Goal: Navigation & Orientation: Find specific page/section

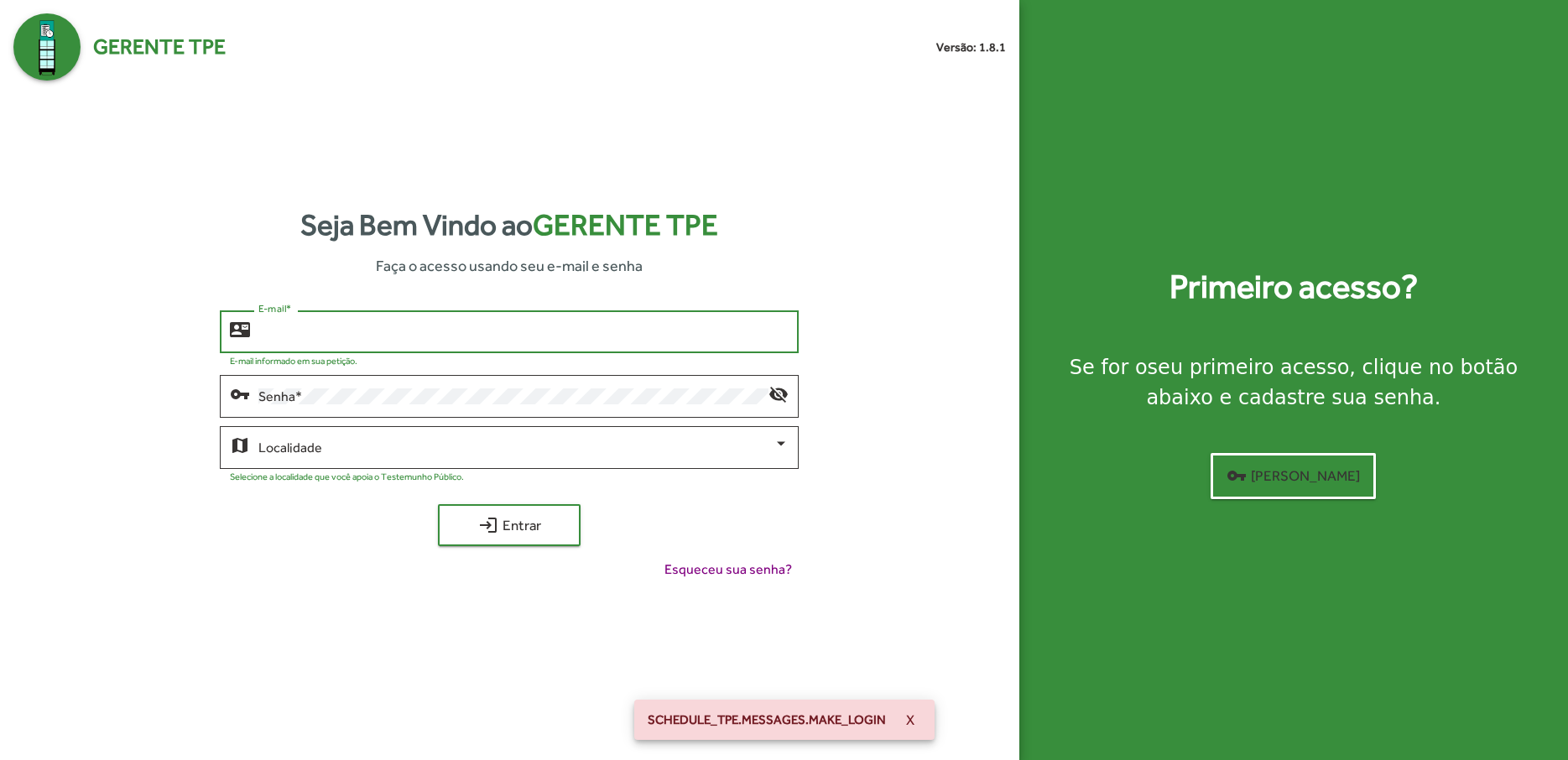
click at [440, 334] on input "E-mail *" at bounding box center [523, 332] width 530 height 15
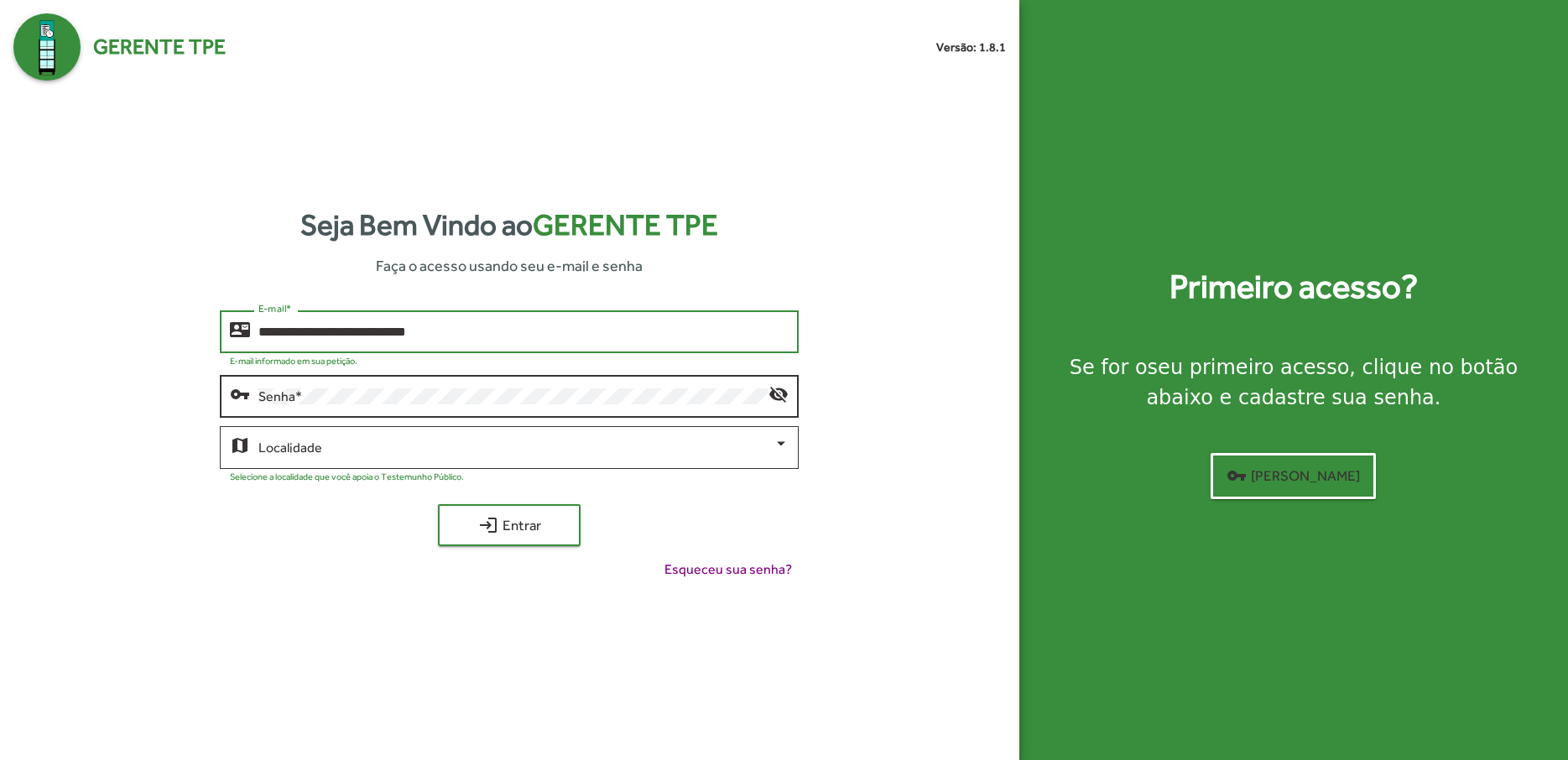
type input "**********"
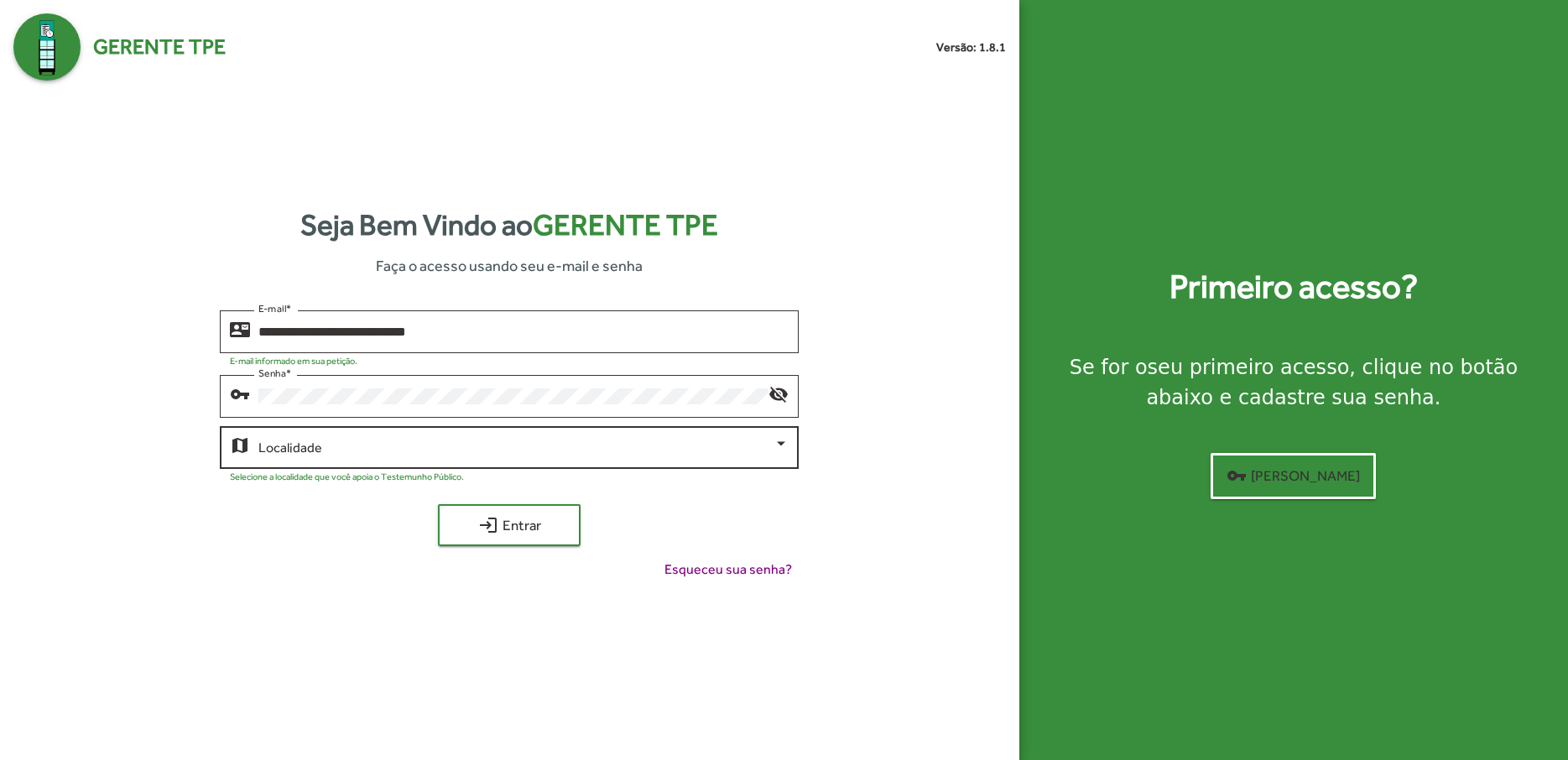
click at [544, 458] on div "Localidade" at bounding box center [523, 446] width 530 height 46
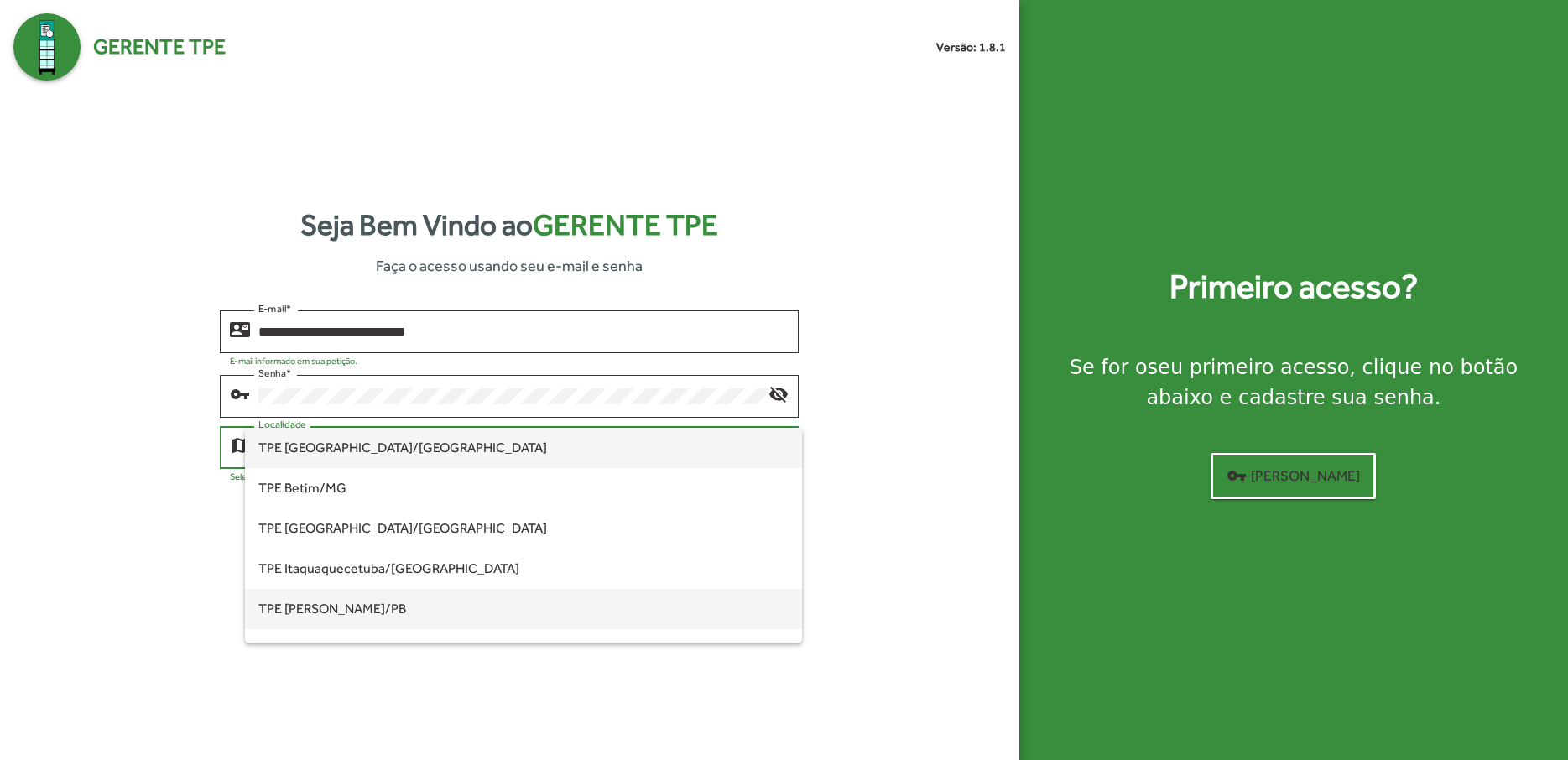
scroll to position [511, 0]
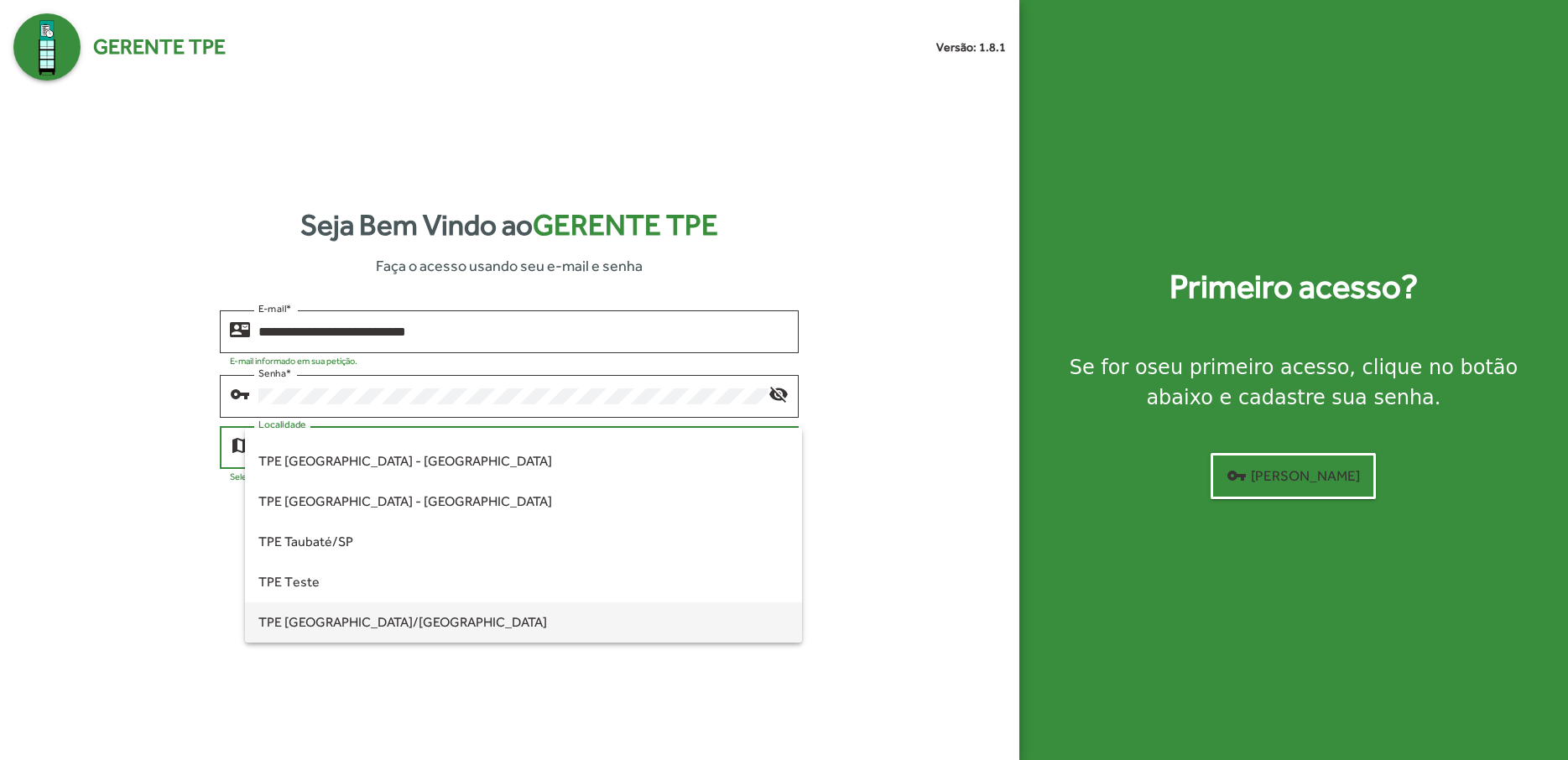
click at [438, 616] on span "TPE [GEOGRAPHIC_DATA]/[GEOGRAPHIC_DATA]" at bounding box center [523, 623] width 530 height 41
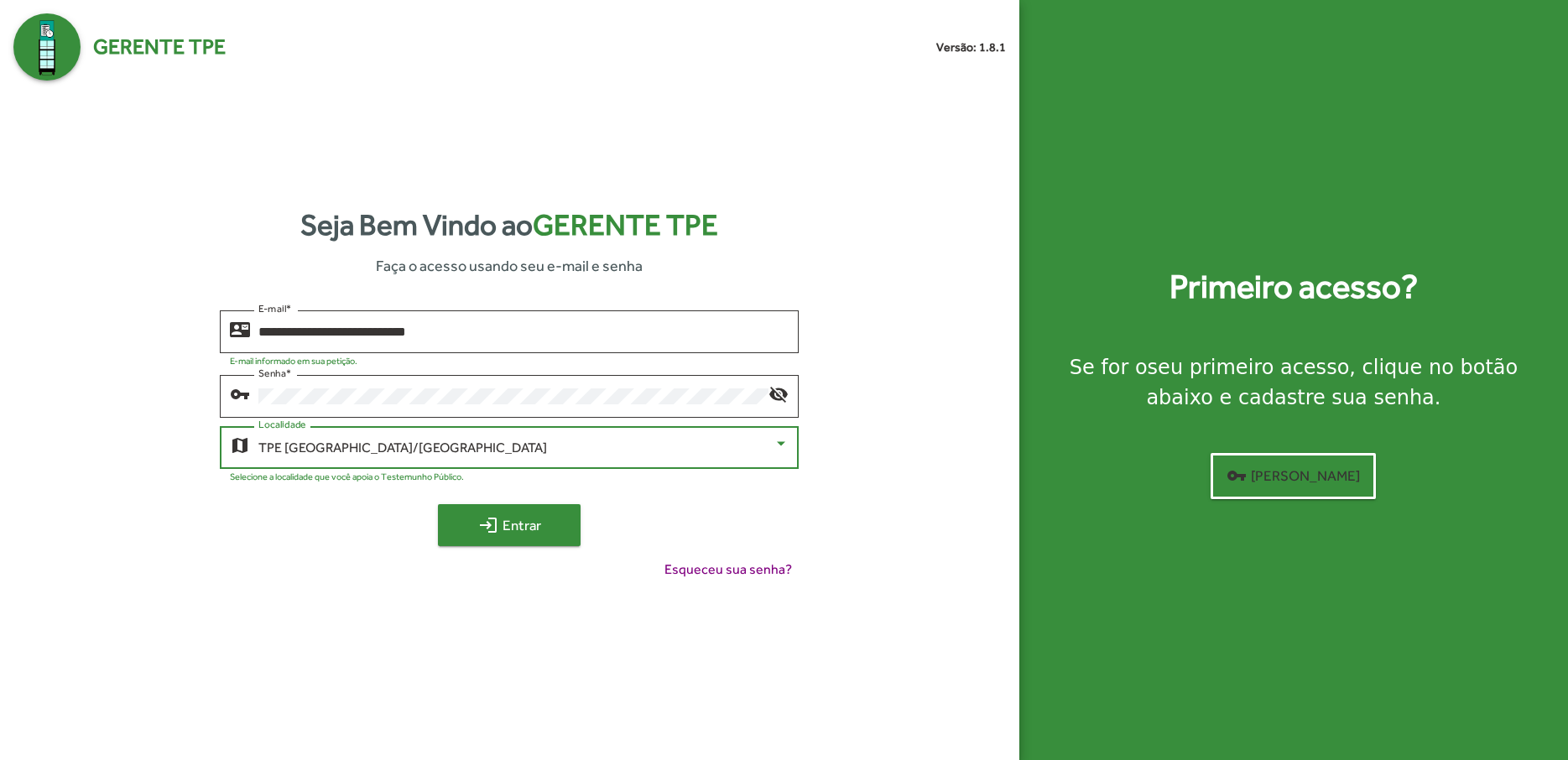
click at [524, 526] on span "login Entrar" at bounding box center [509, 526] width 112 height 30
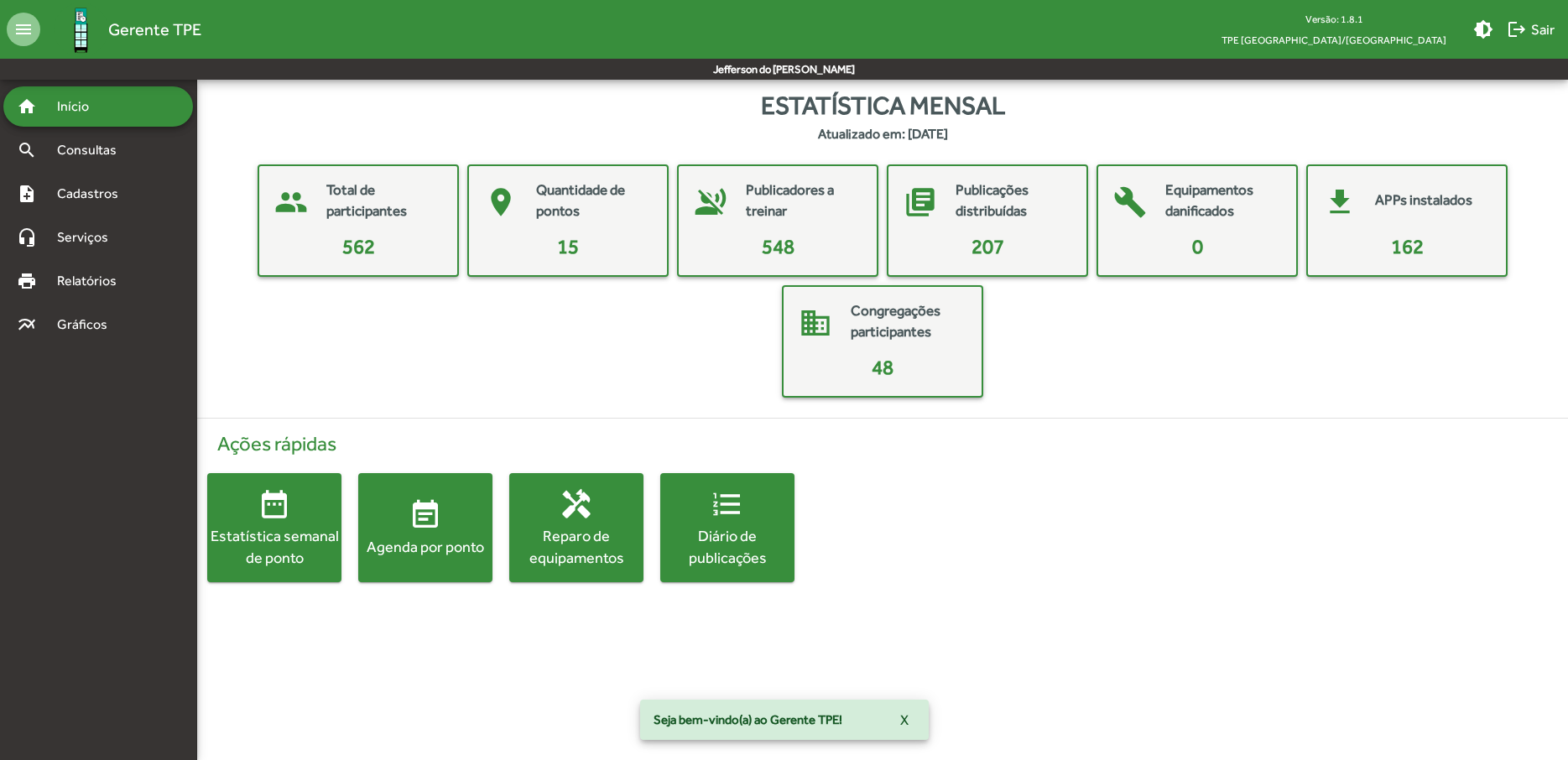
click at [409, 539] on div "Agenda por ponto" at bounding box center [426, 547] width 135 height 21
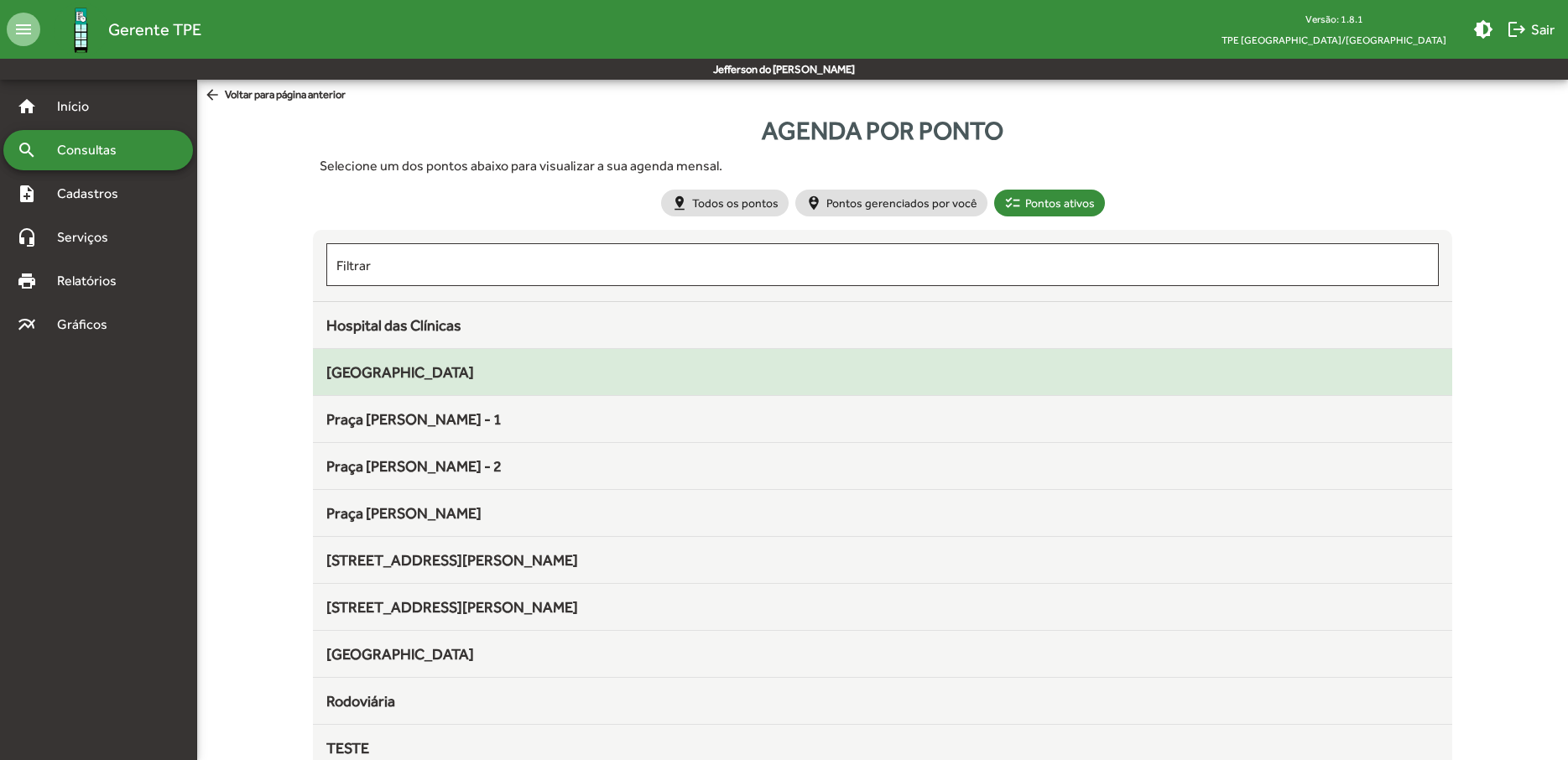
click at [417, 374] on span "[GEOGRAPHIC_DATA]" at bounding box center [400, 372] width 148 height 18
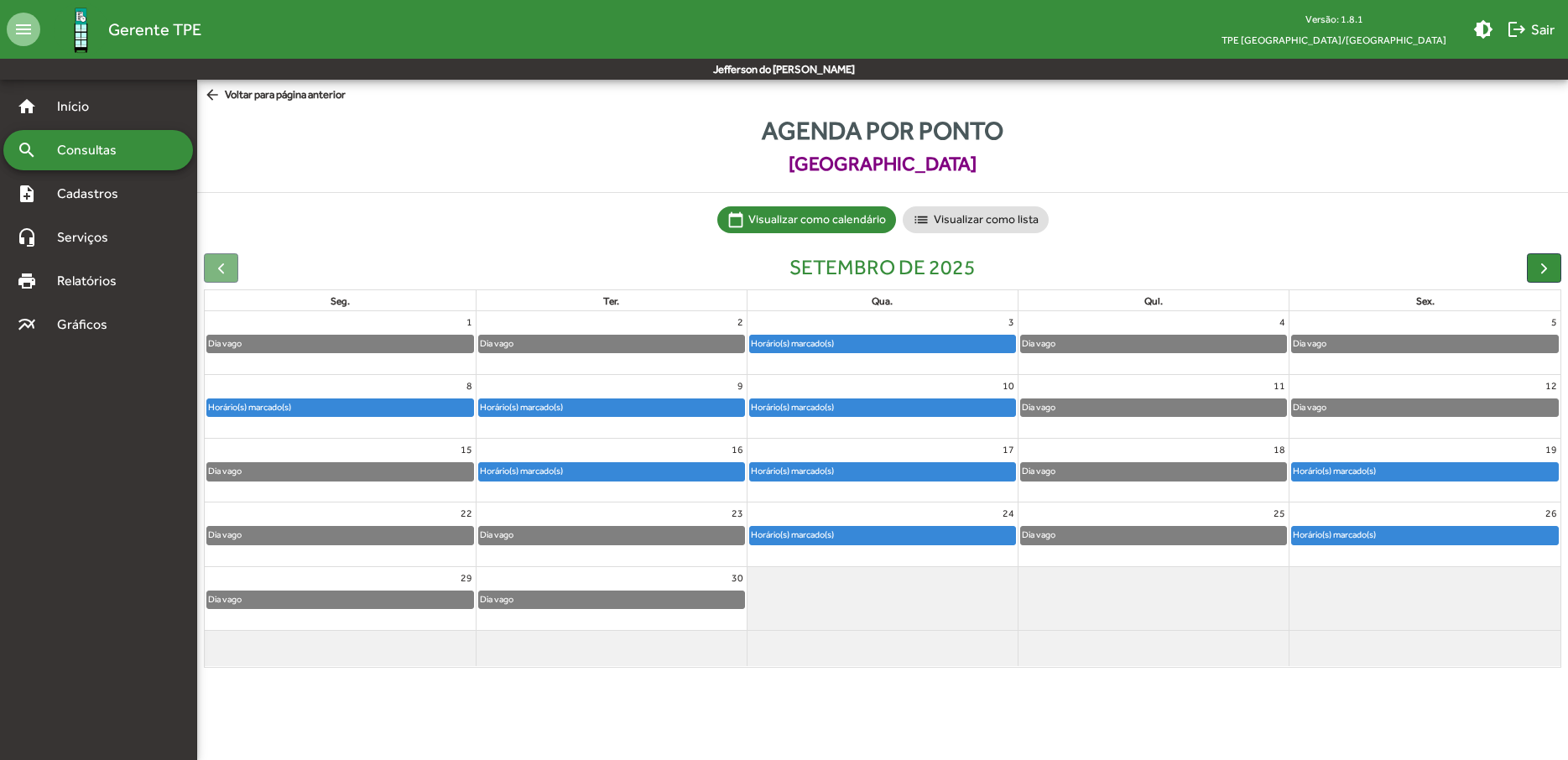
click at [219, 98] on mat-icon "arrow_back" at bounding box center [214, 96] width 21 height 19
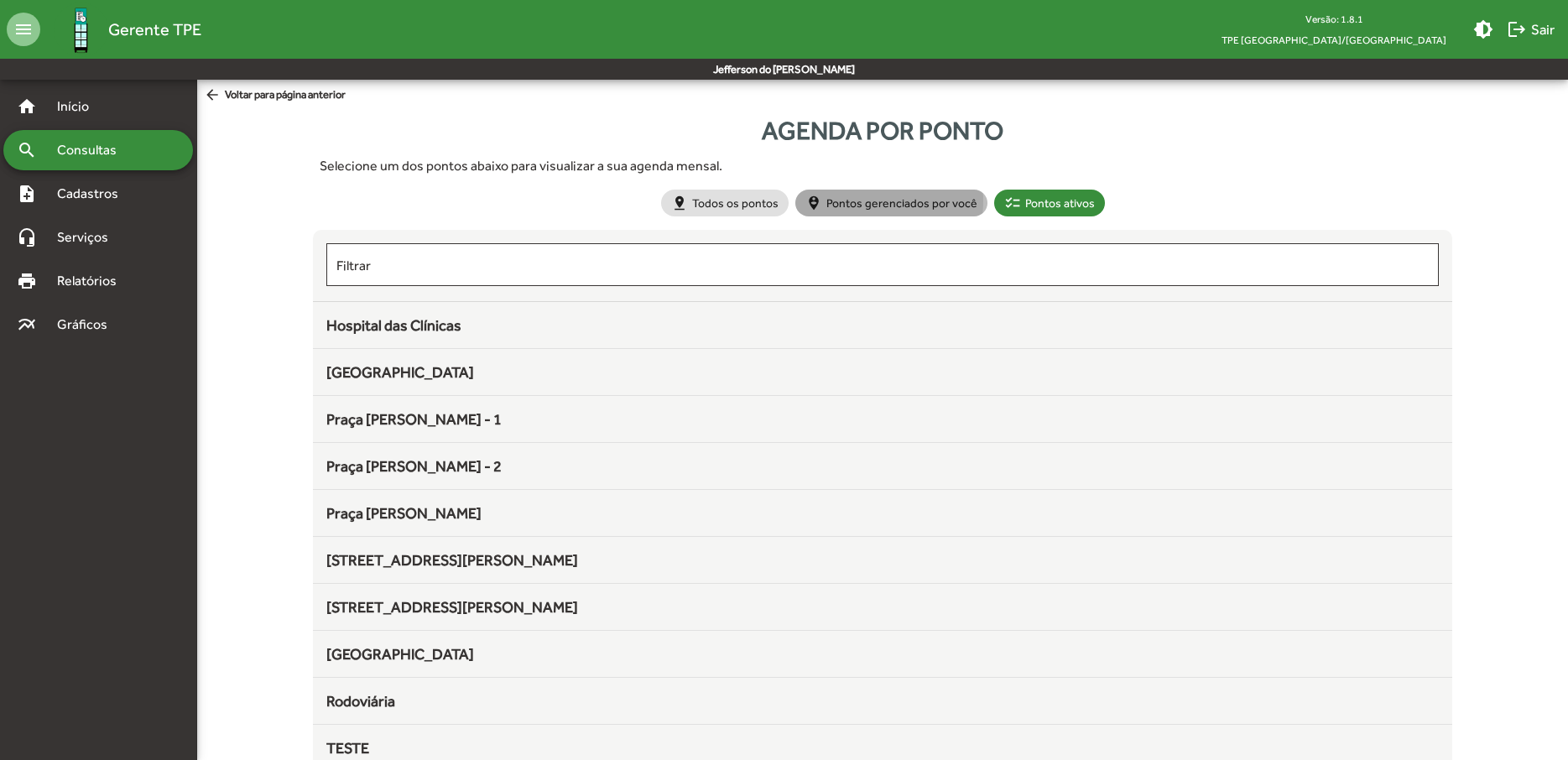
click at [872, 201] on mat-chip "person_pin_circle Pontos gerenciados por você" at bounding box center [891, 203] width 192 height 27
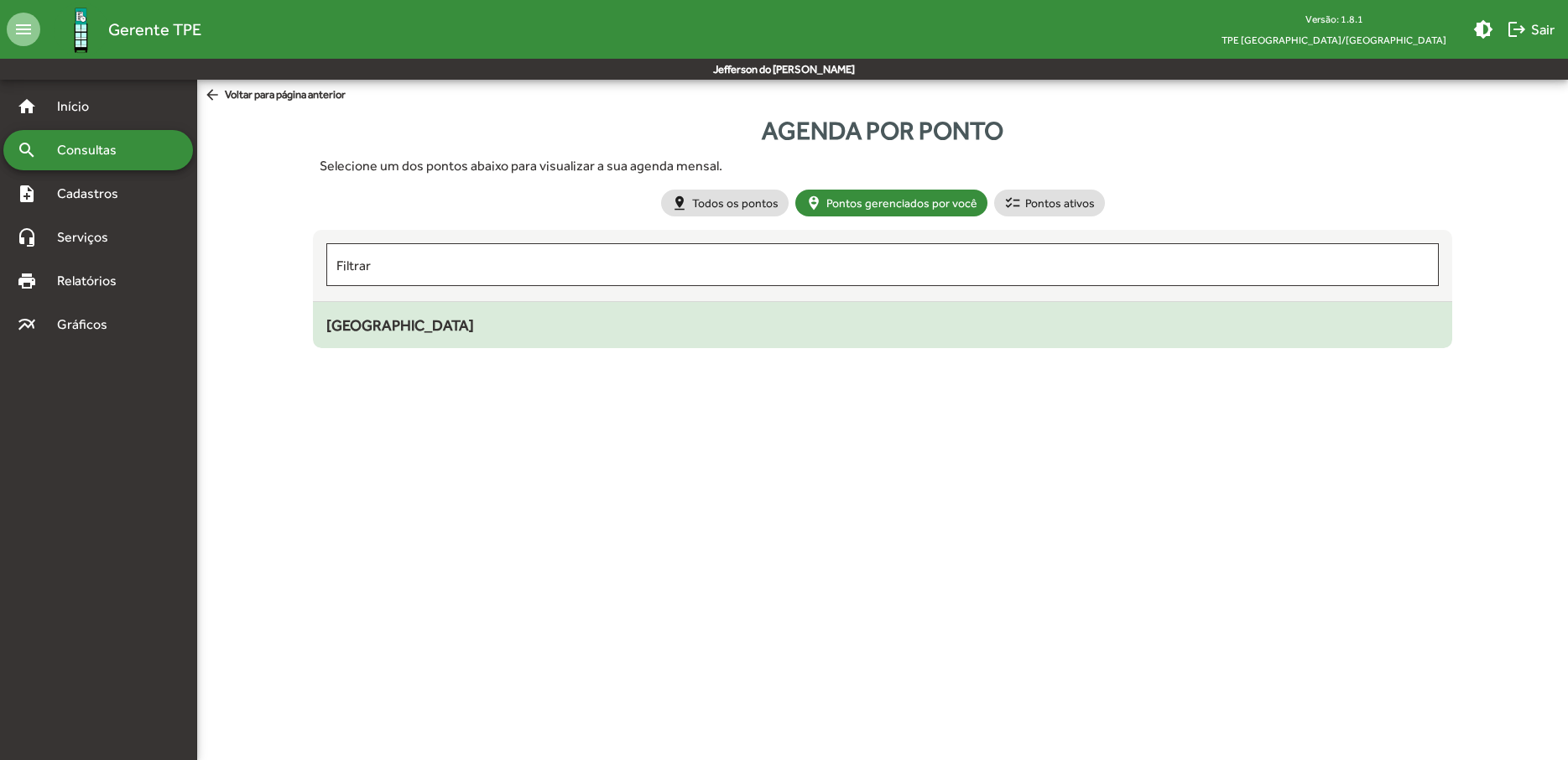
click at [418, 325] on span "[GEOGRAPHIC_DATA]" at bounding box center [400, 325] width 148 height 18
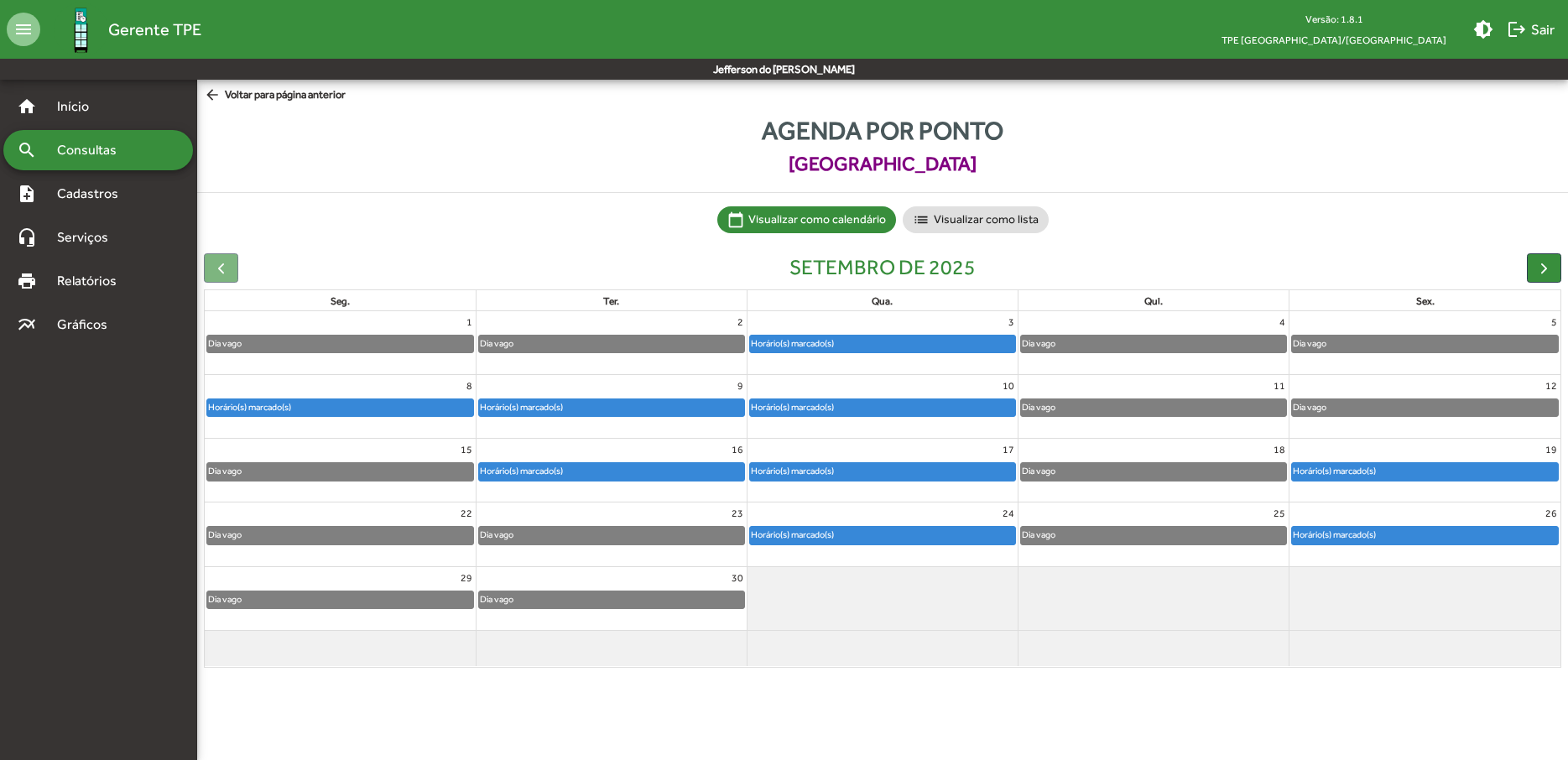
click at [222, 267] on div at bounding box center [220, 267] width 35 height 29
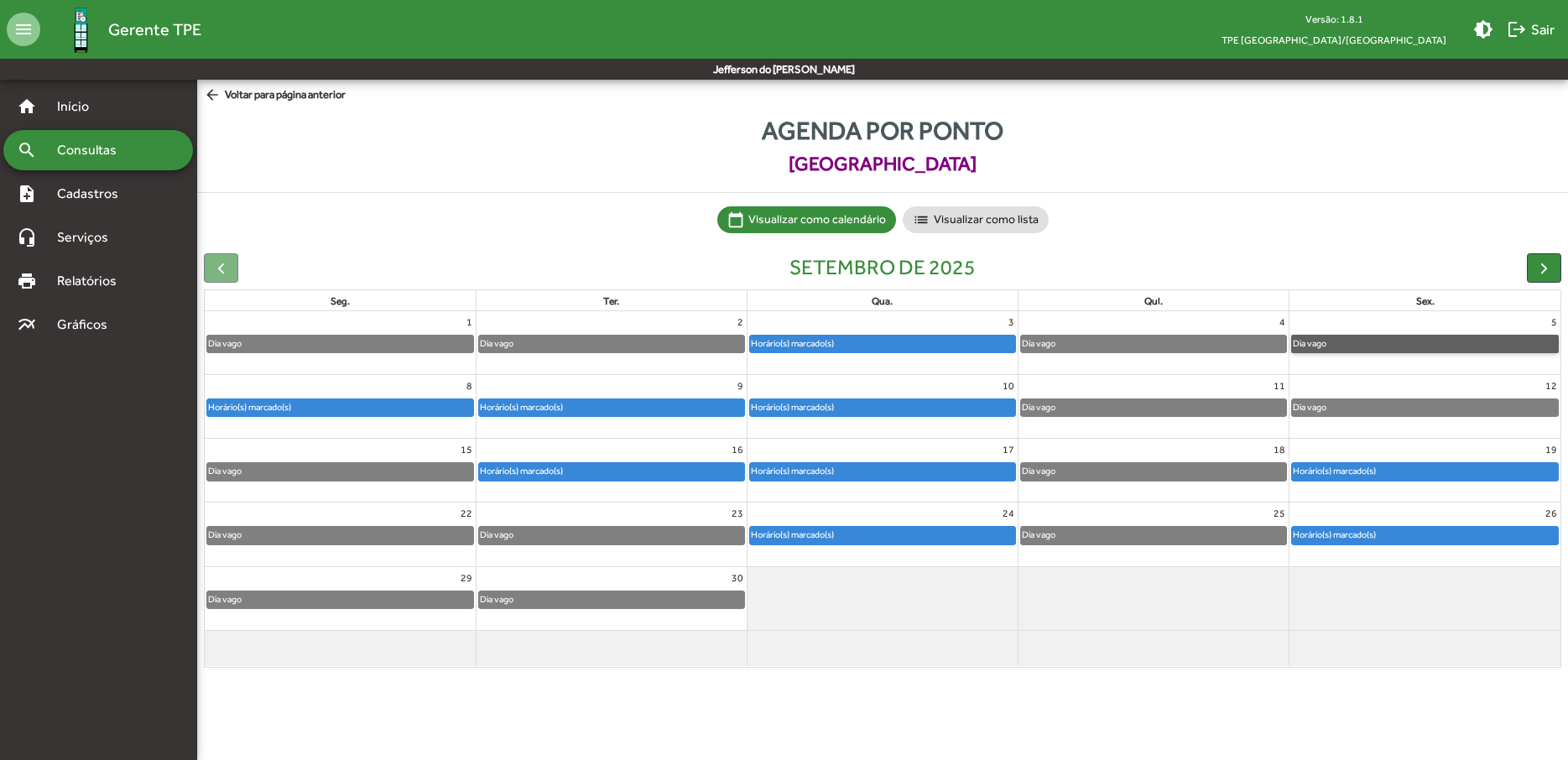
click at [1364, 347] on link "Dia vago" at bounding box center [1425, 343] width 267 height 19
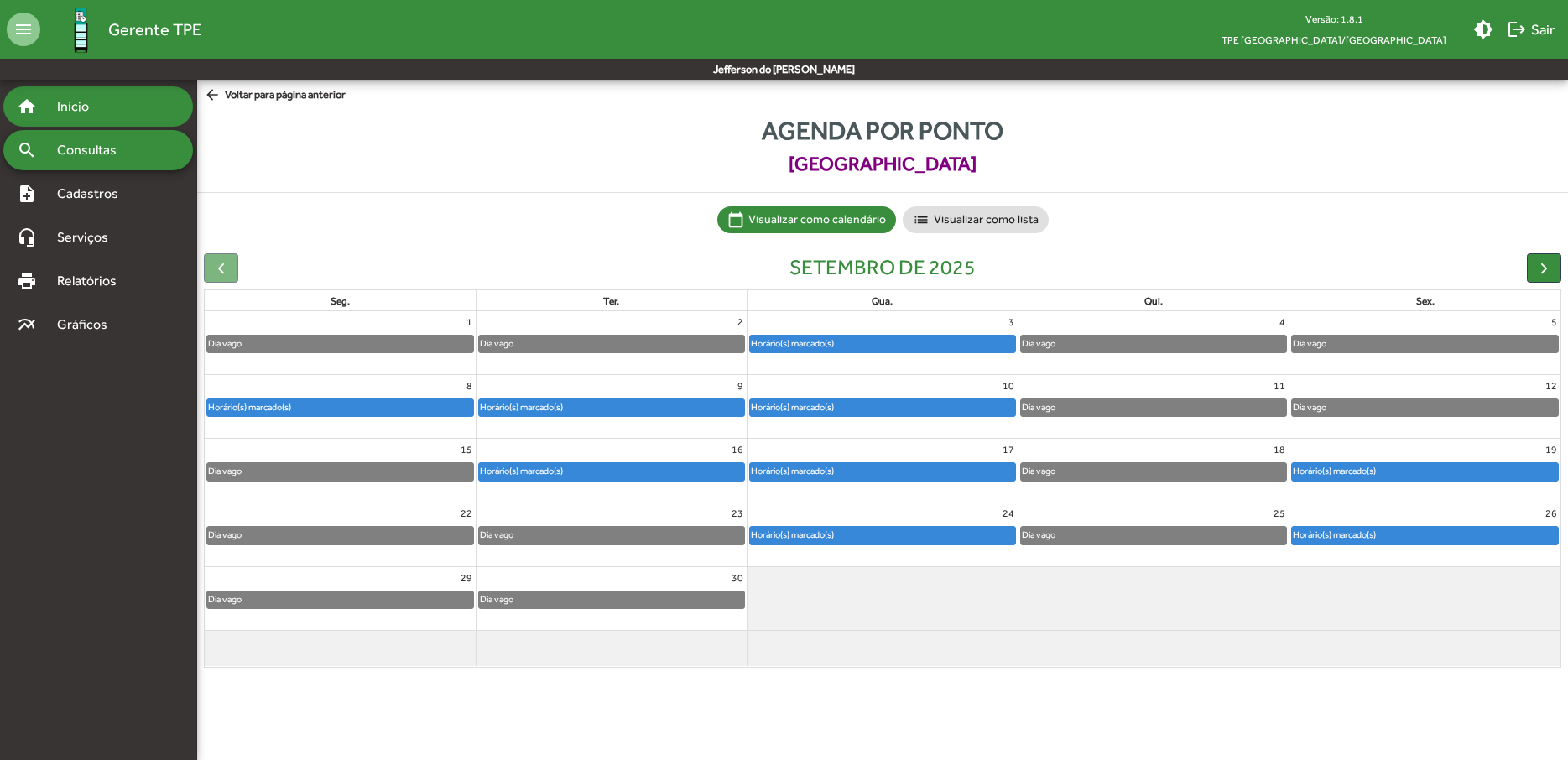
click at [98, 116] on span "Início" at bounding box center [80, 106] width 66 height 20
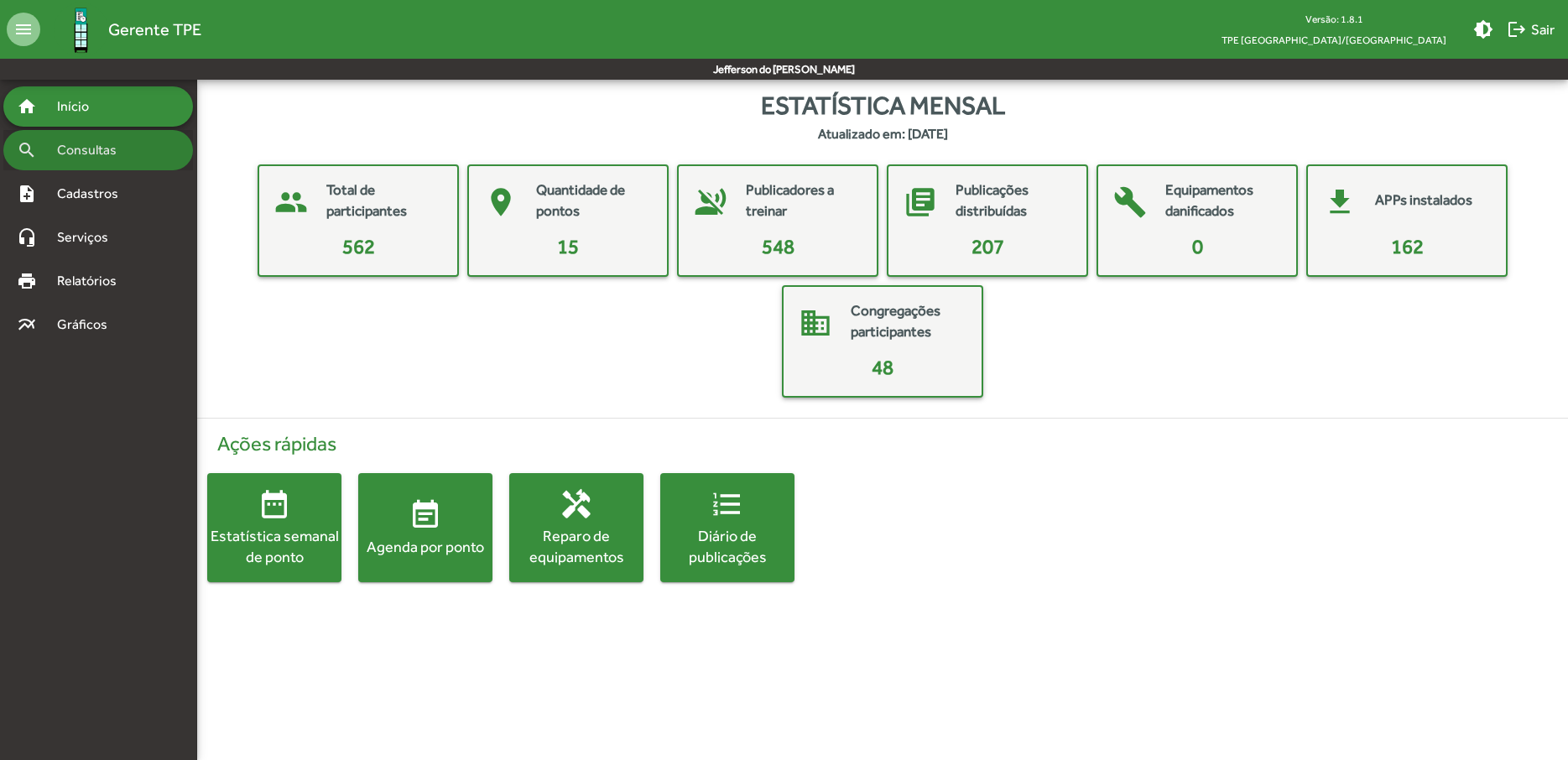
click at [96, 156] on span "Consultas" at bounding box center [92, 150] width 91 height 20
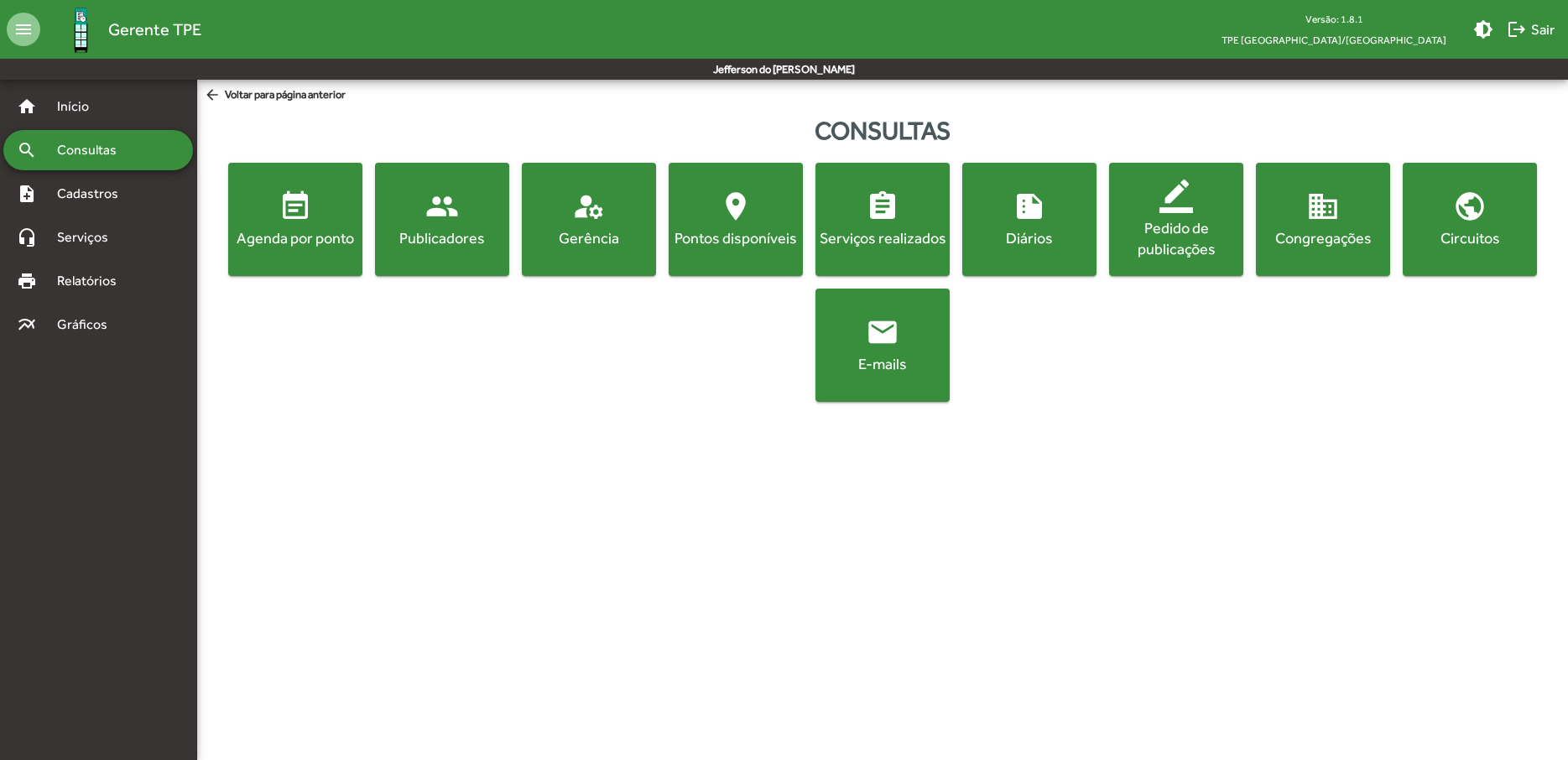
click at [606, 225] on span "manage_accounts Gerência" at bounding box center [589, 219] width 127 height 58
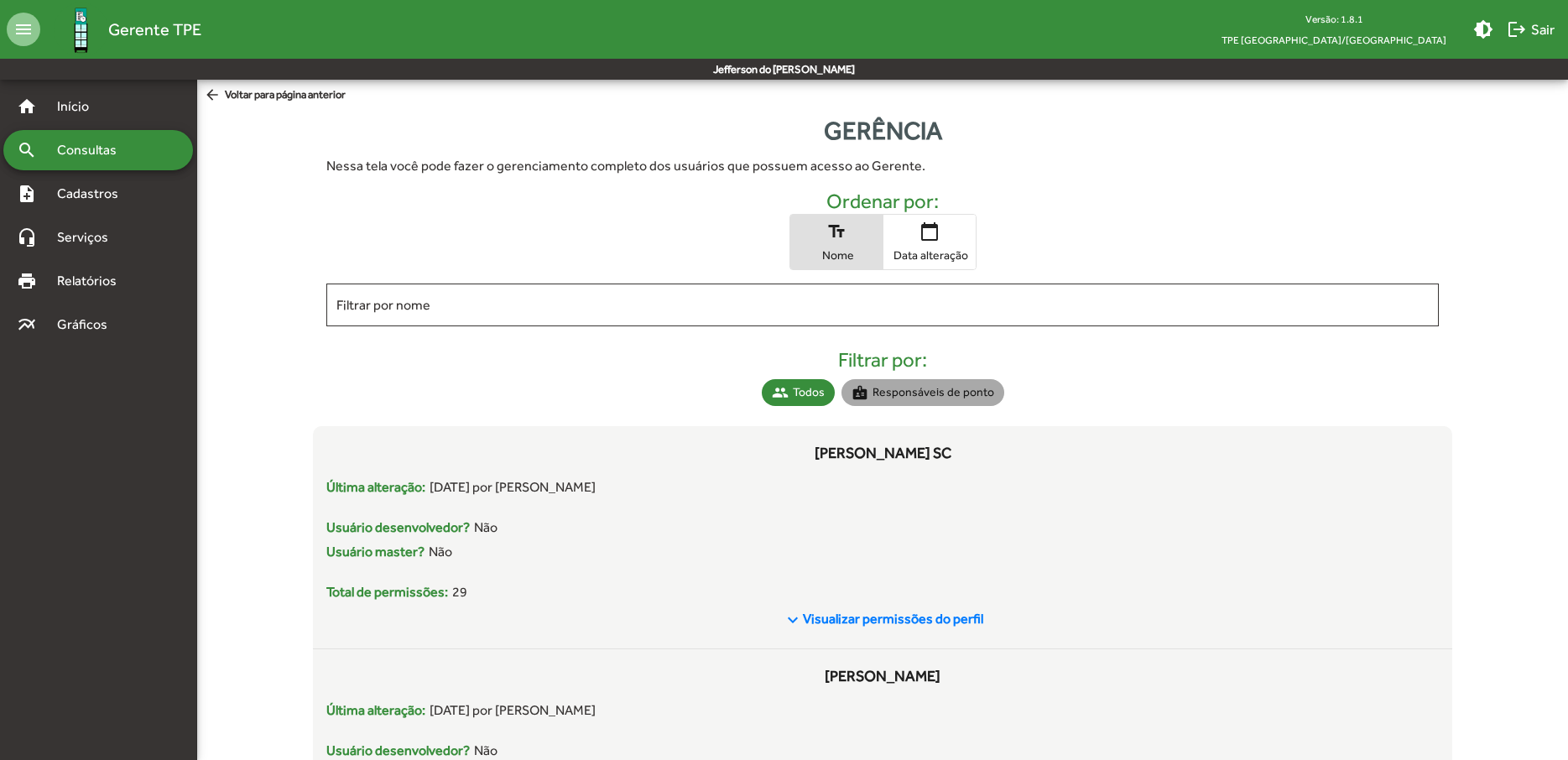
click at [957, 389] on mat-chip "badge Responsáveis de ponto" at bounding box center [923, 393] width 163 height 27
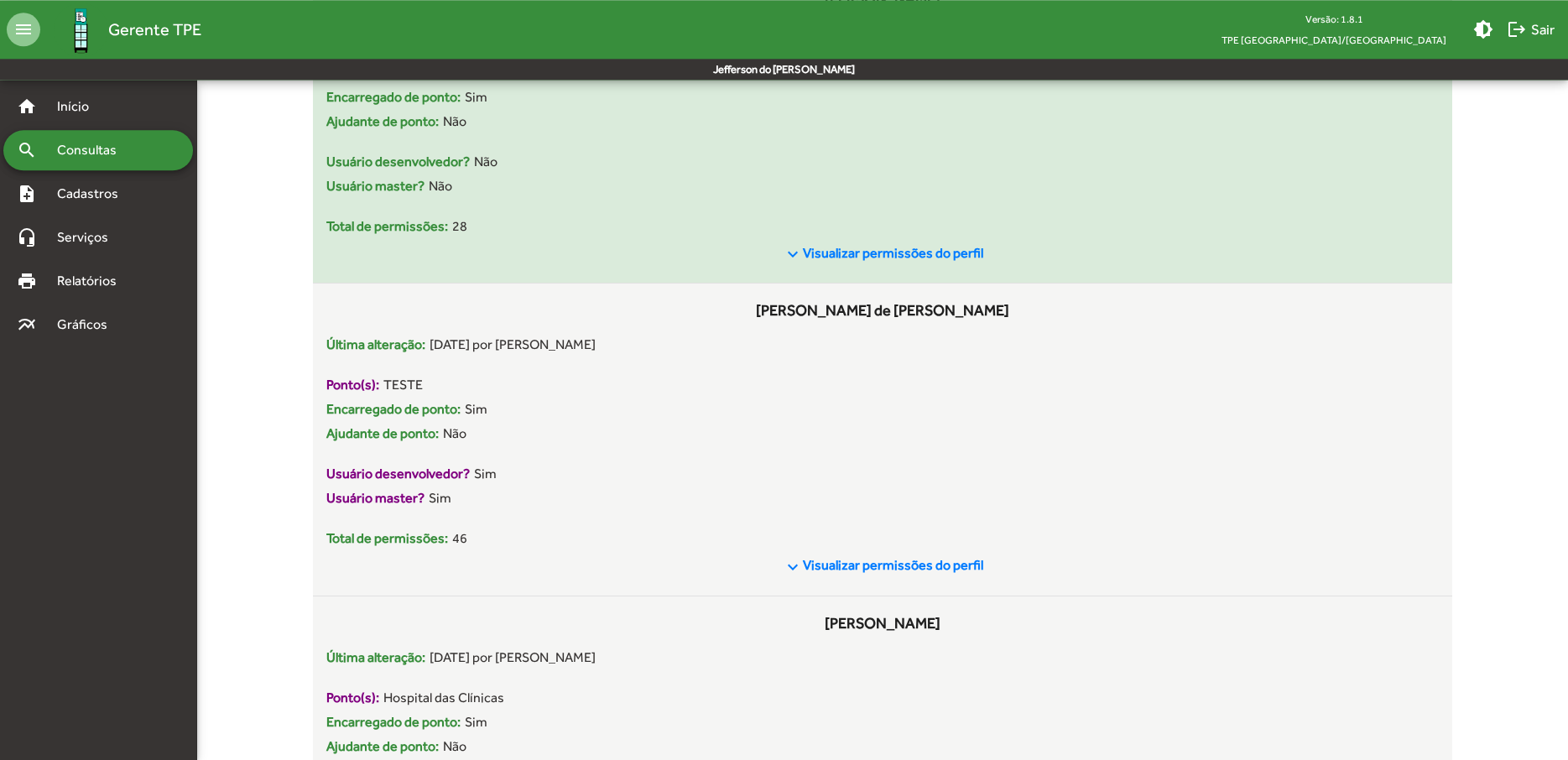
scroll to position [771, 0]
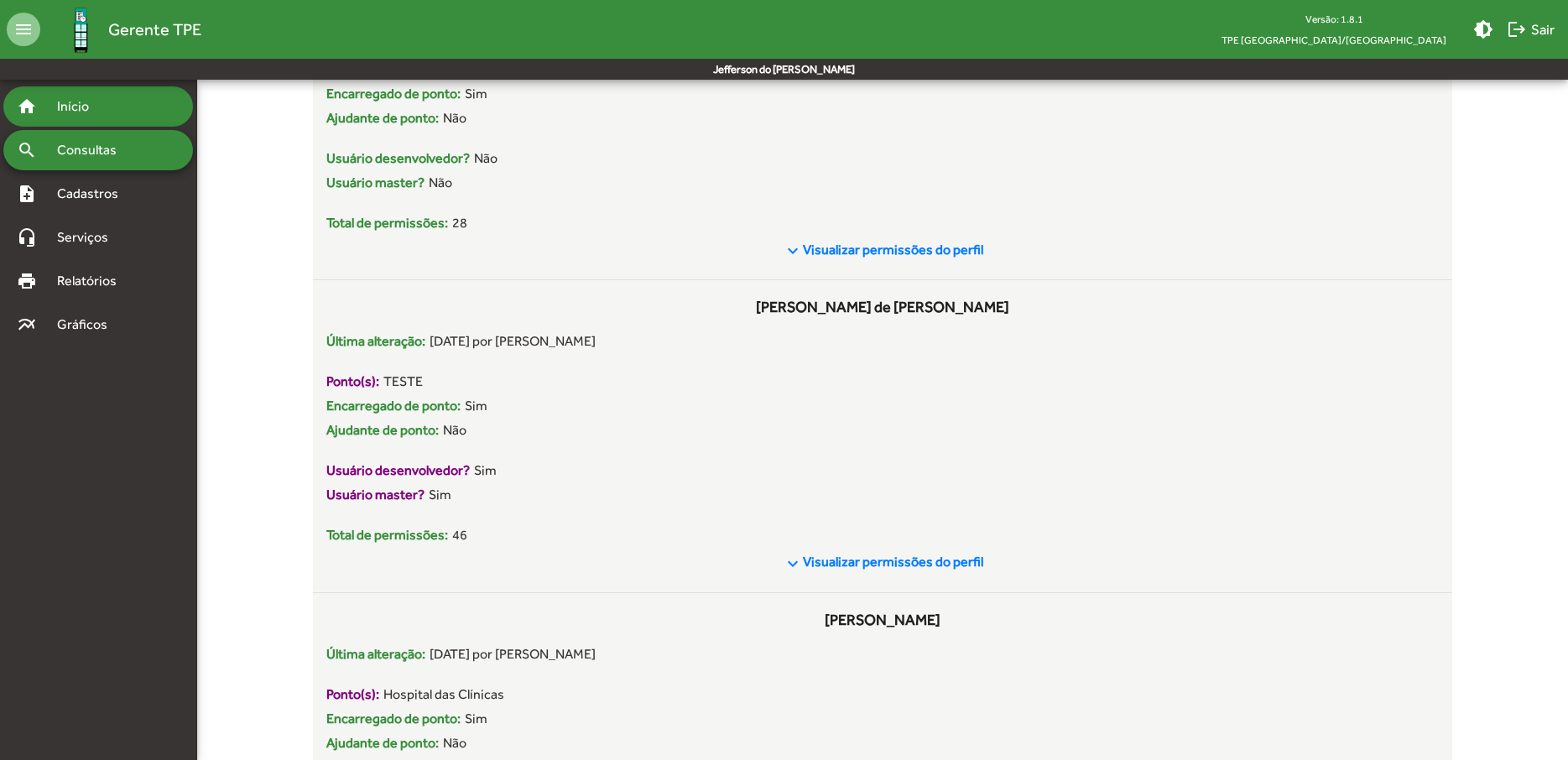
click at [81, 110] on span "Início" at bounding box center [80, 106] width 66 height 20
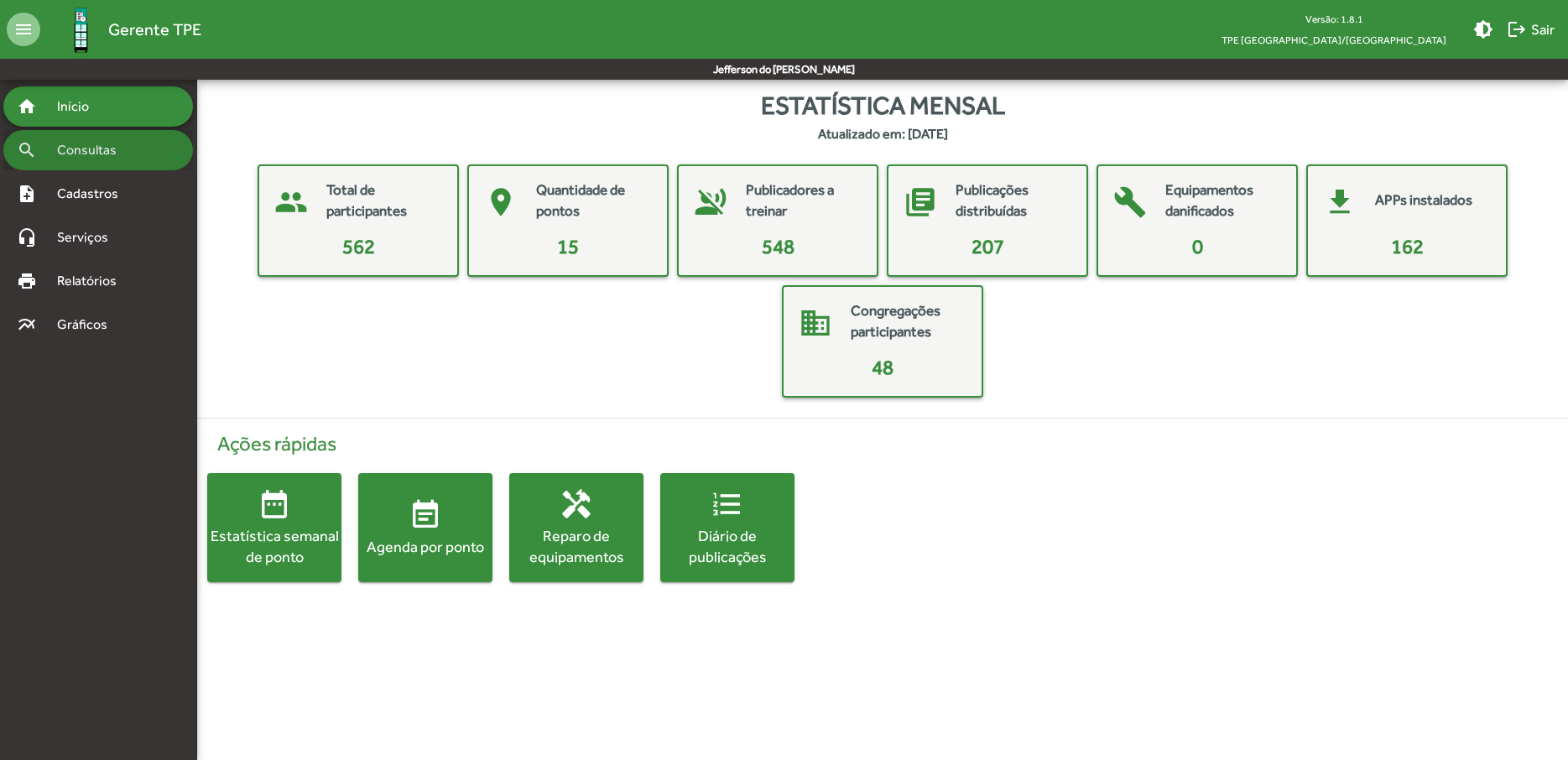
click at [119, 156] on span "Consultas" at bounding box center [92, 150] width 91 height 20
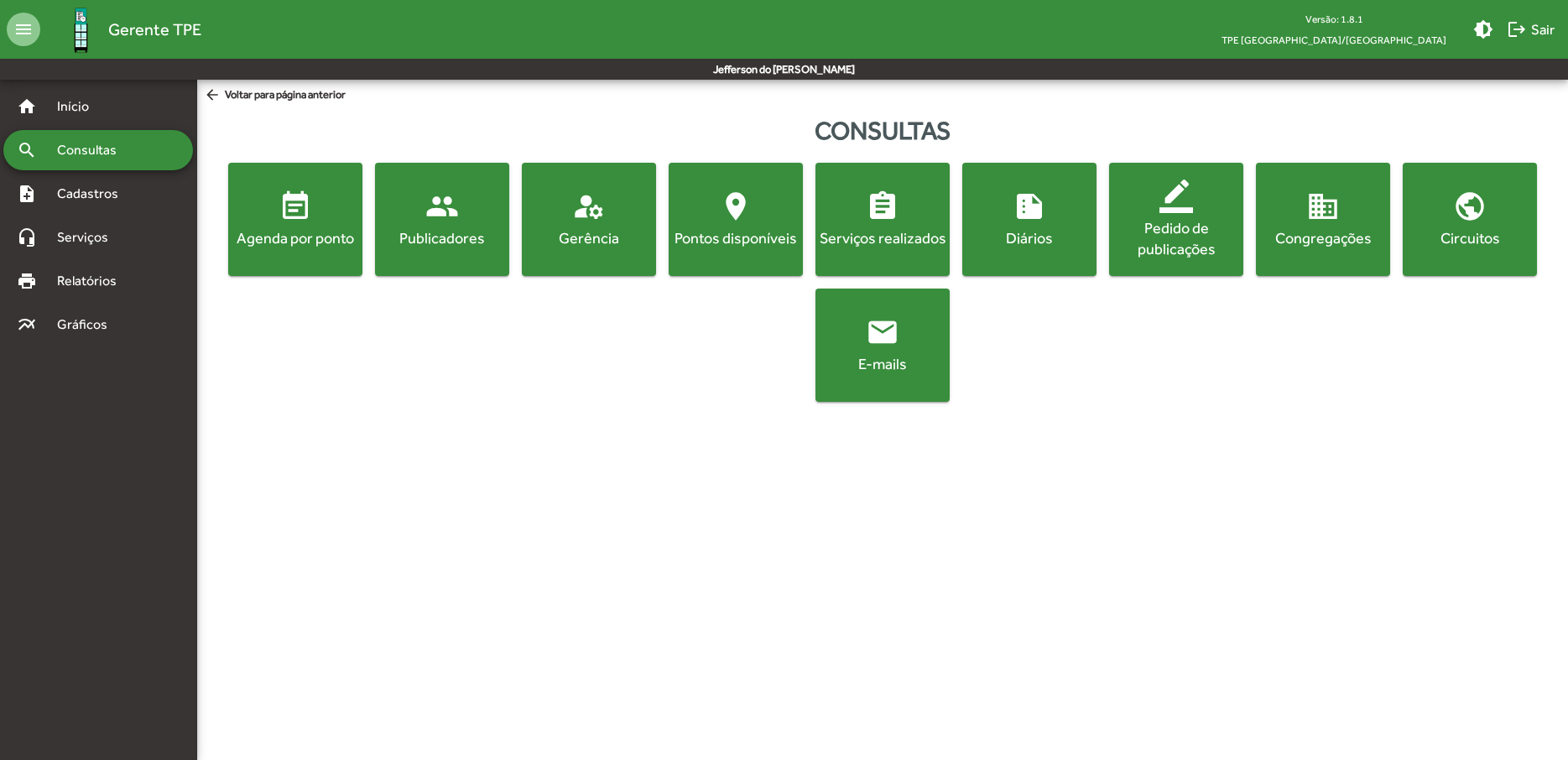
click at [1033, 223] on mat-icon "summarize" at bounding box center [1030, 206] width 34 height 34
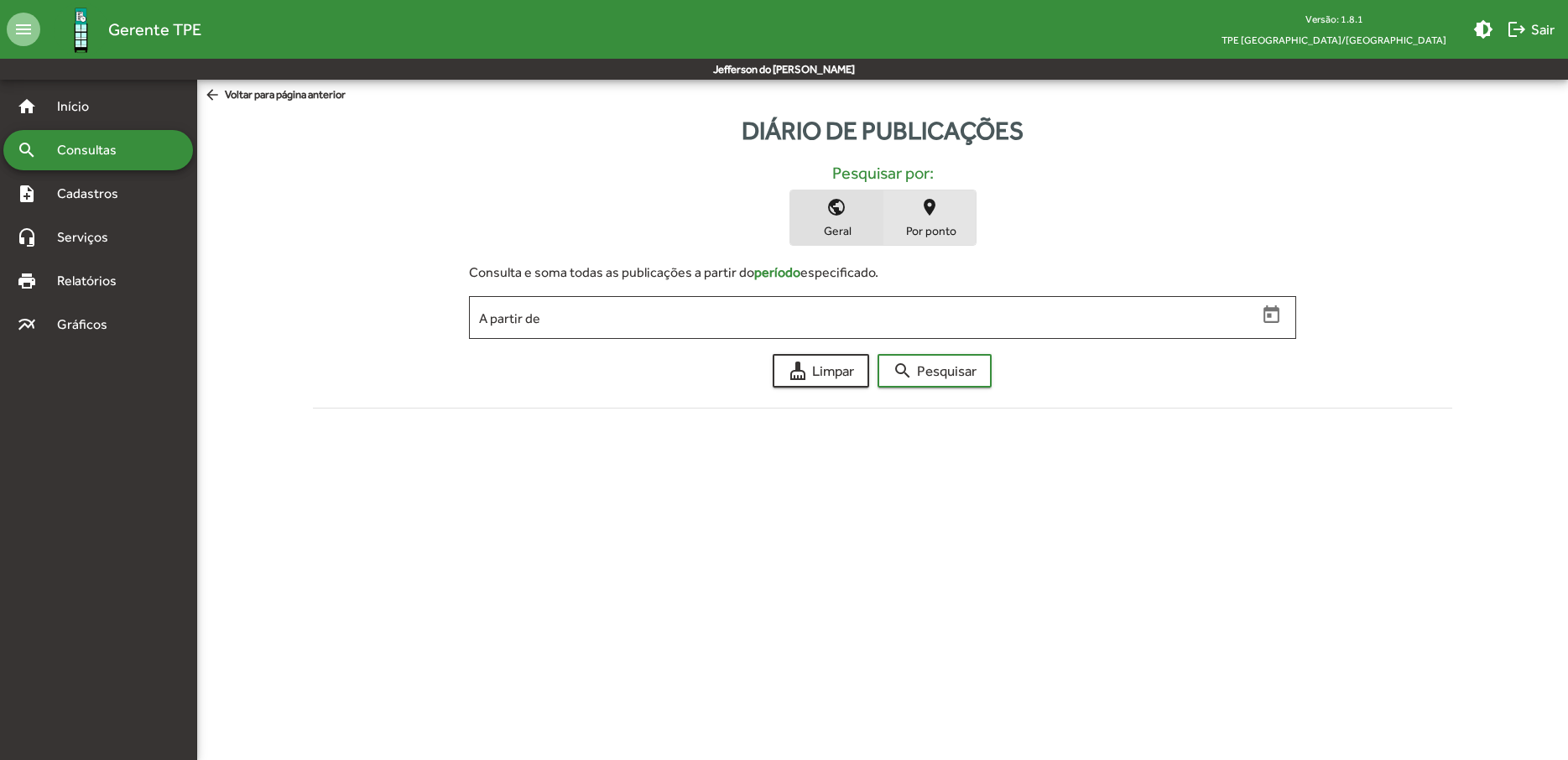
click at [922, 235] on span "Por ponto" at bounding box center [929, 230] width 84 height 15
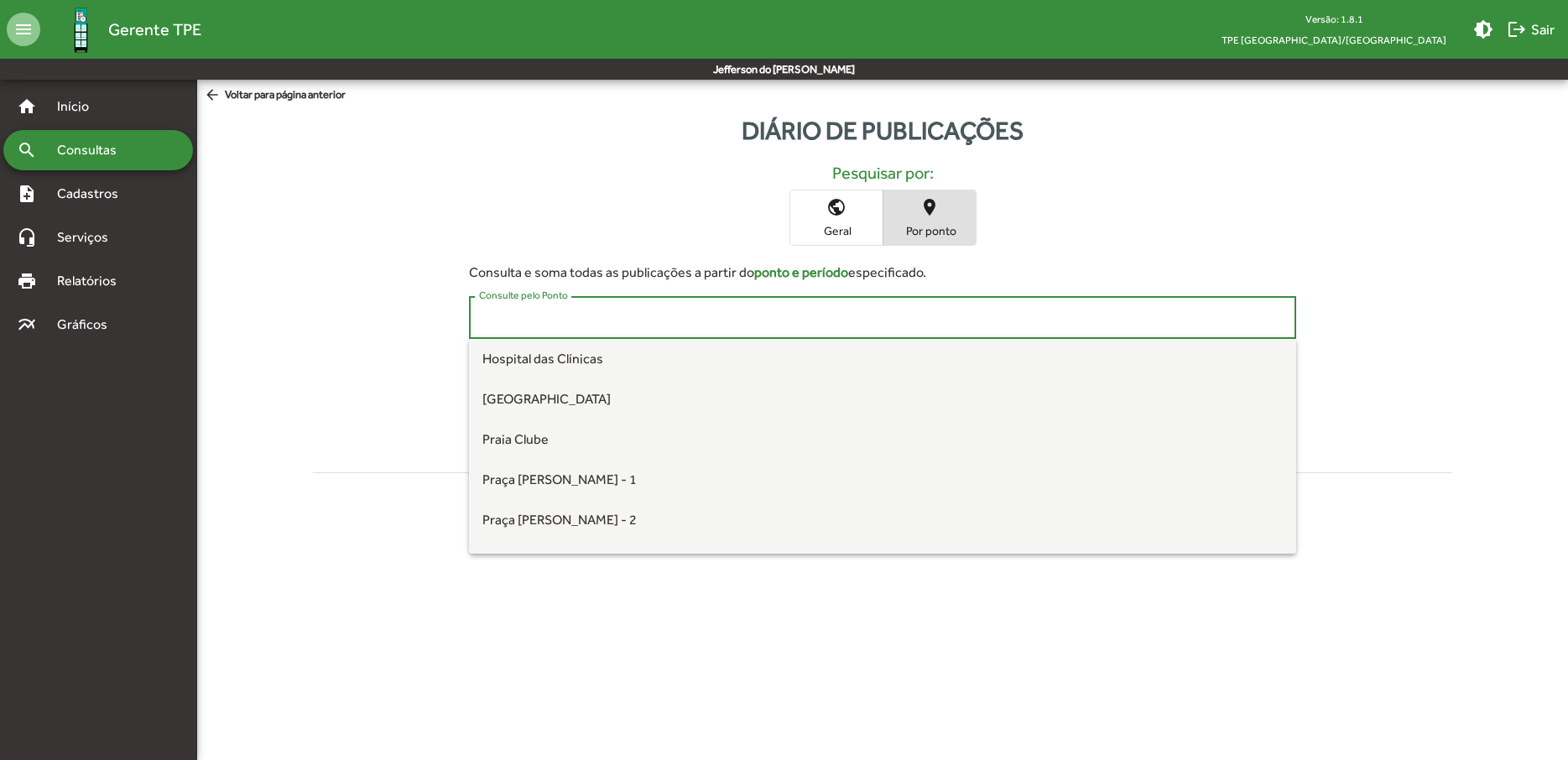
click at [556, 319] on input "Consulte pelo Ponto" at bounding box center [882, 318] width 807 height 15
click at [562, 405] on span "[GEOGRAPHIC_DATA]" at bounding box center [546, 399] width 128 height 16
type input "**********"
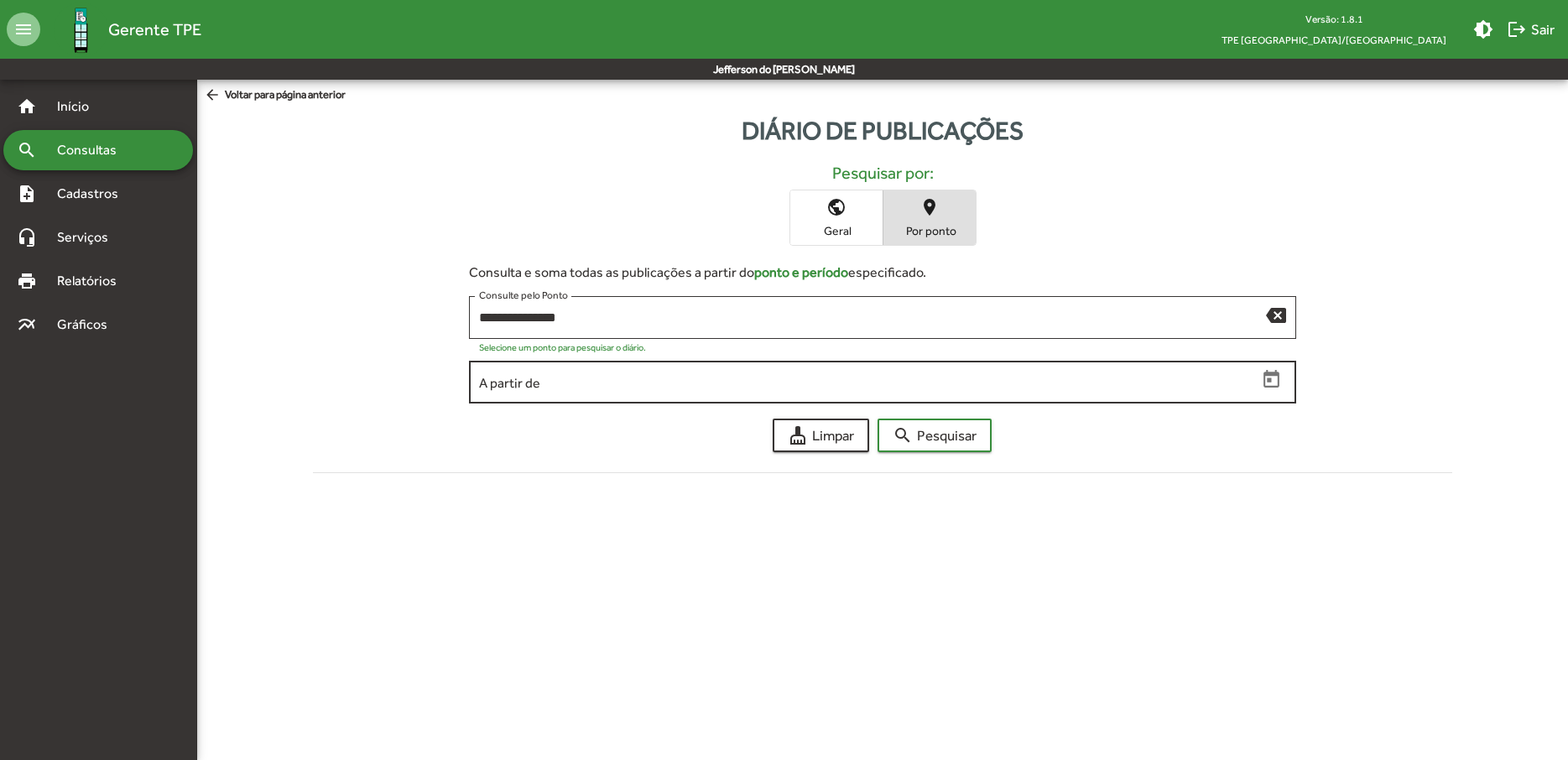
click at [572, 384] on input "A partir de" at bounding box center [867, 382] width 778 height 15
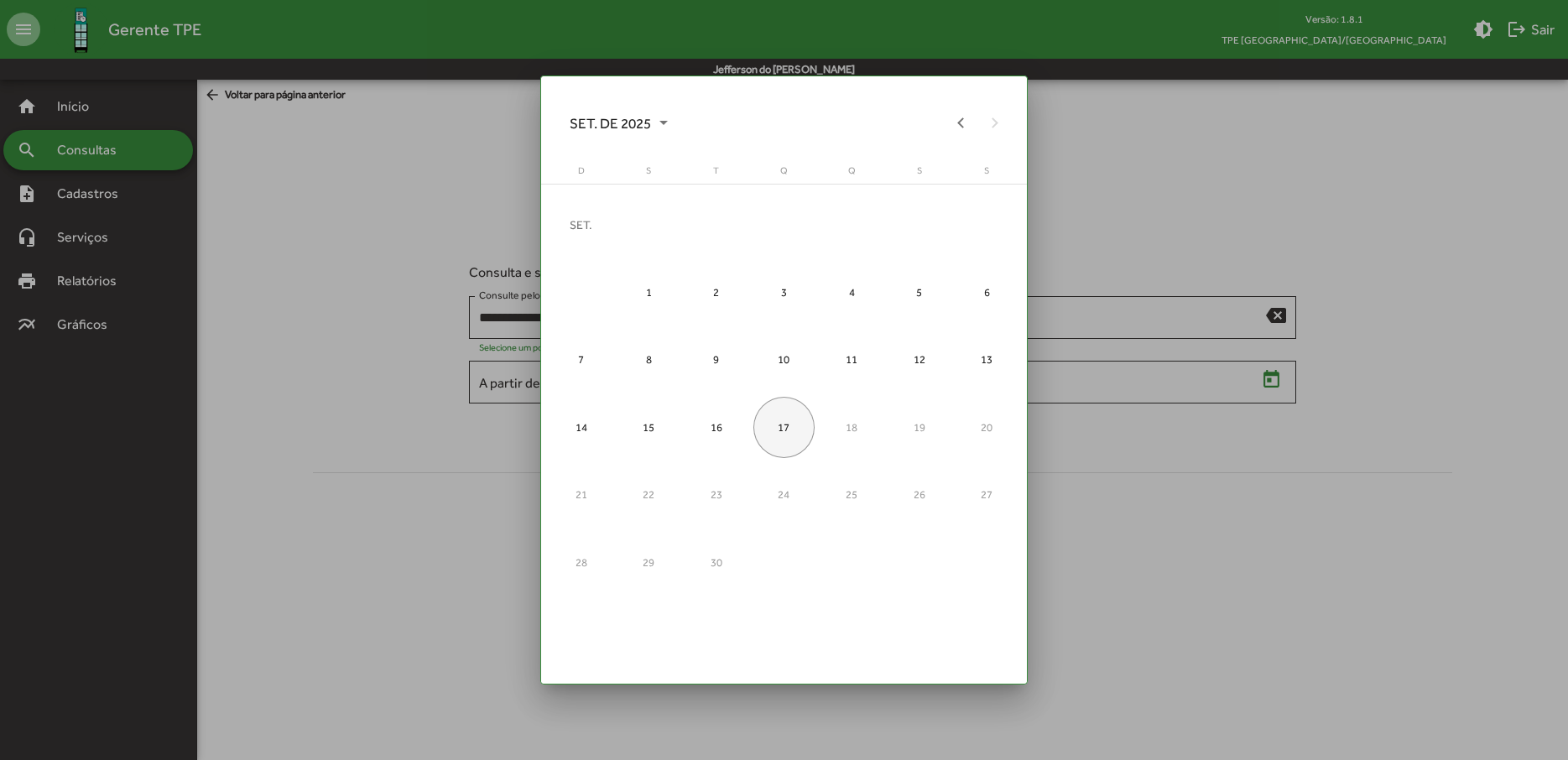
click at [57, 157] on div at bounding box center [784, 380] width 1568 height 760
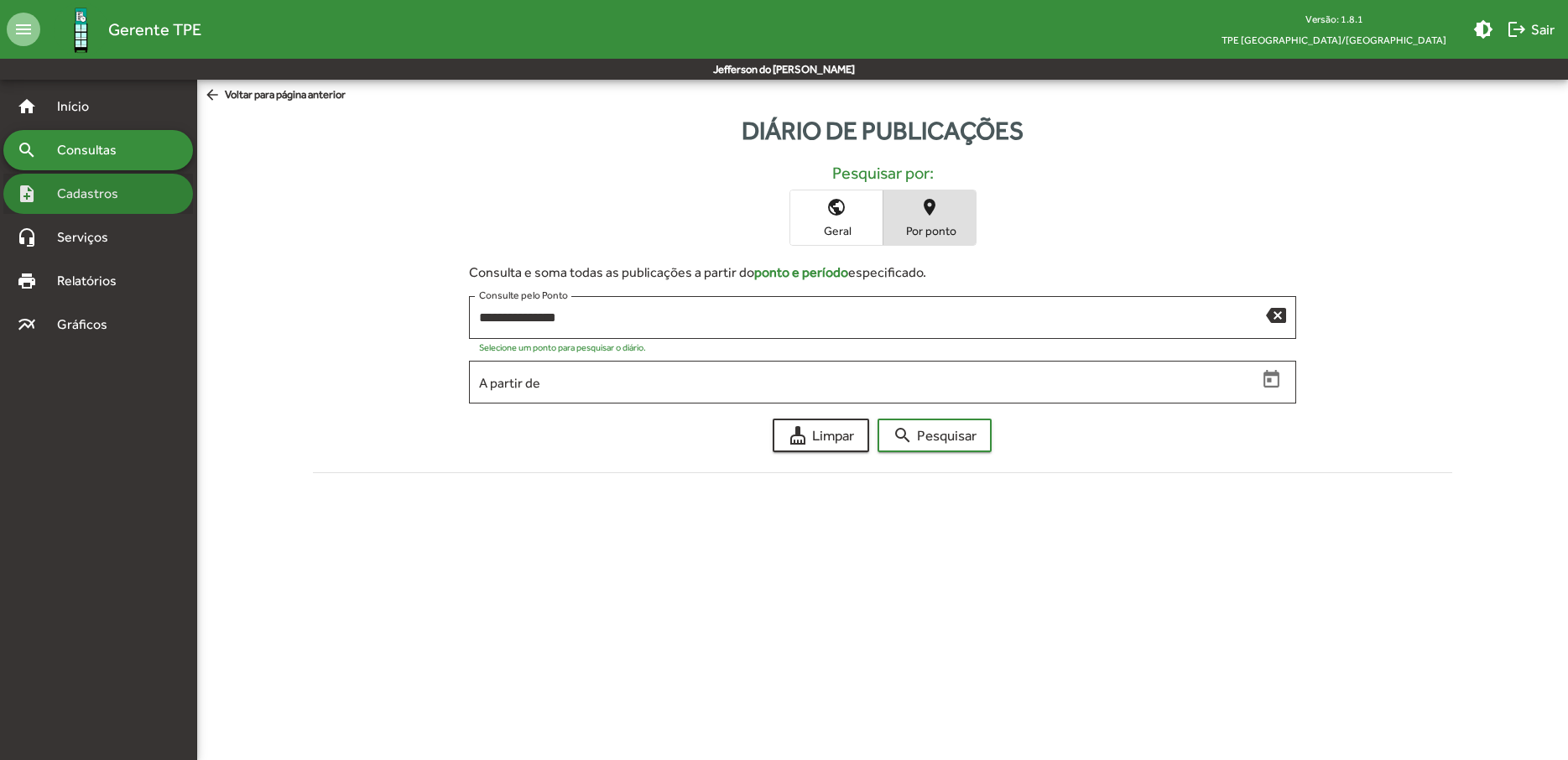
click at [74, 192] on span "Cadastros" at bounding box center [93, 194] width 93 height 20
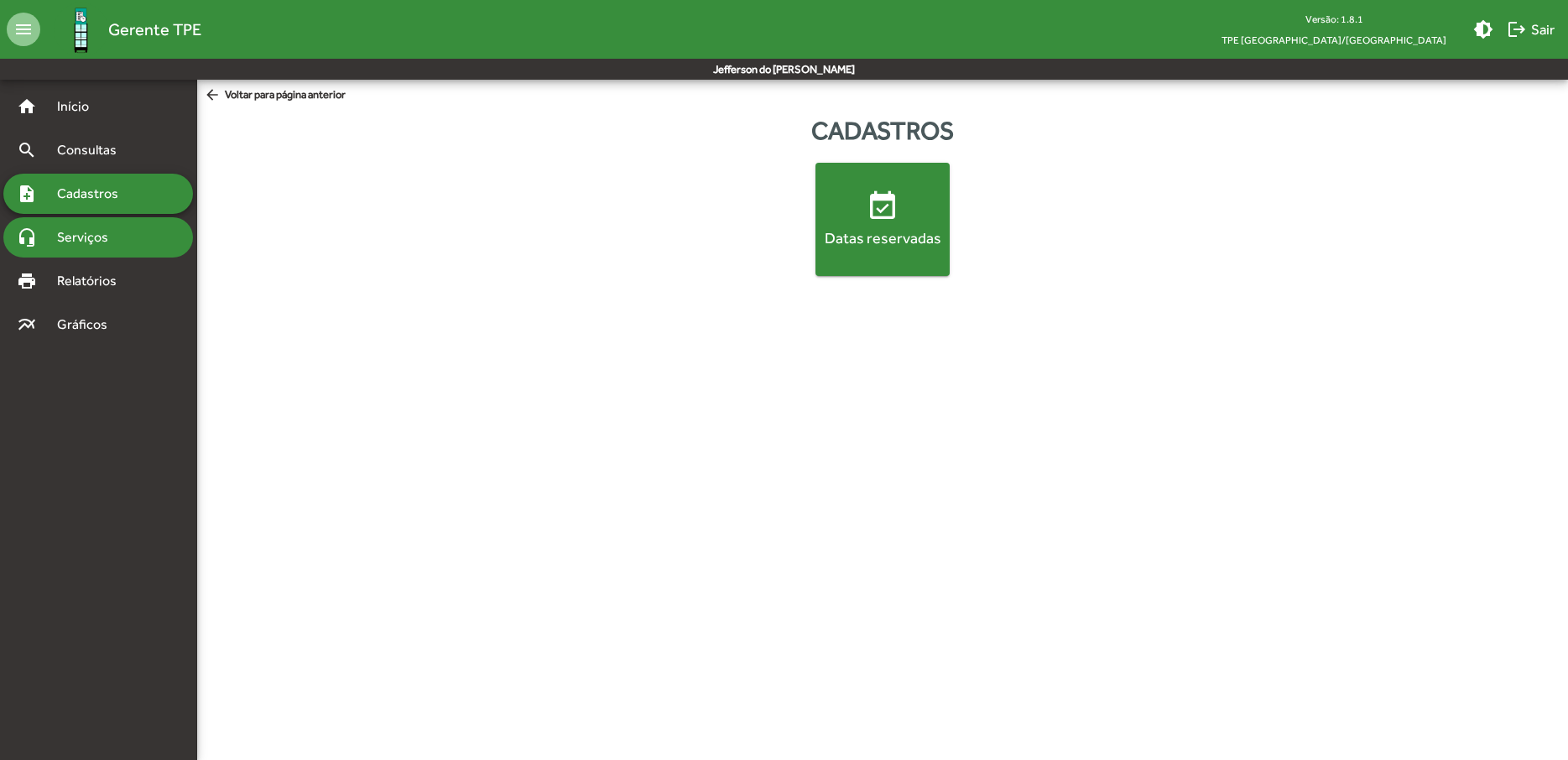
click at [88, 226] on div "headset_mic Serviços" at bounding box center [98, 238] width 189 height 41
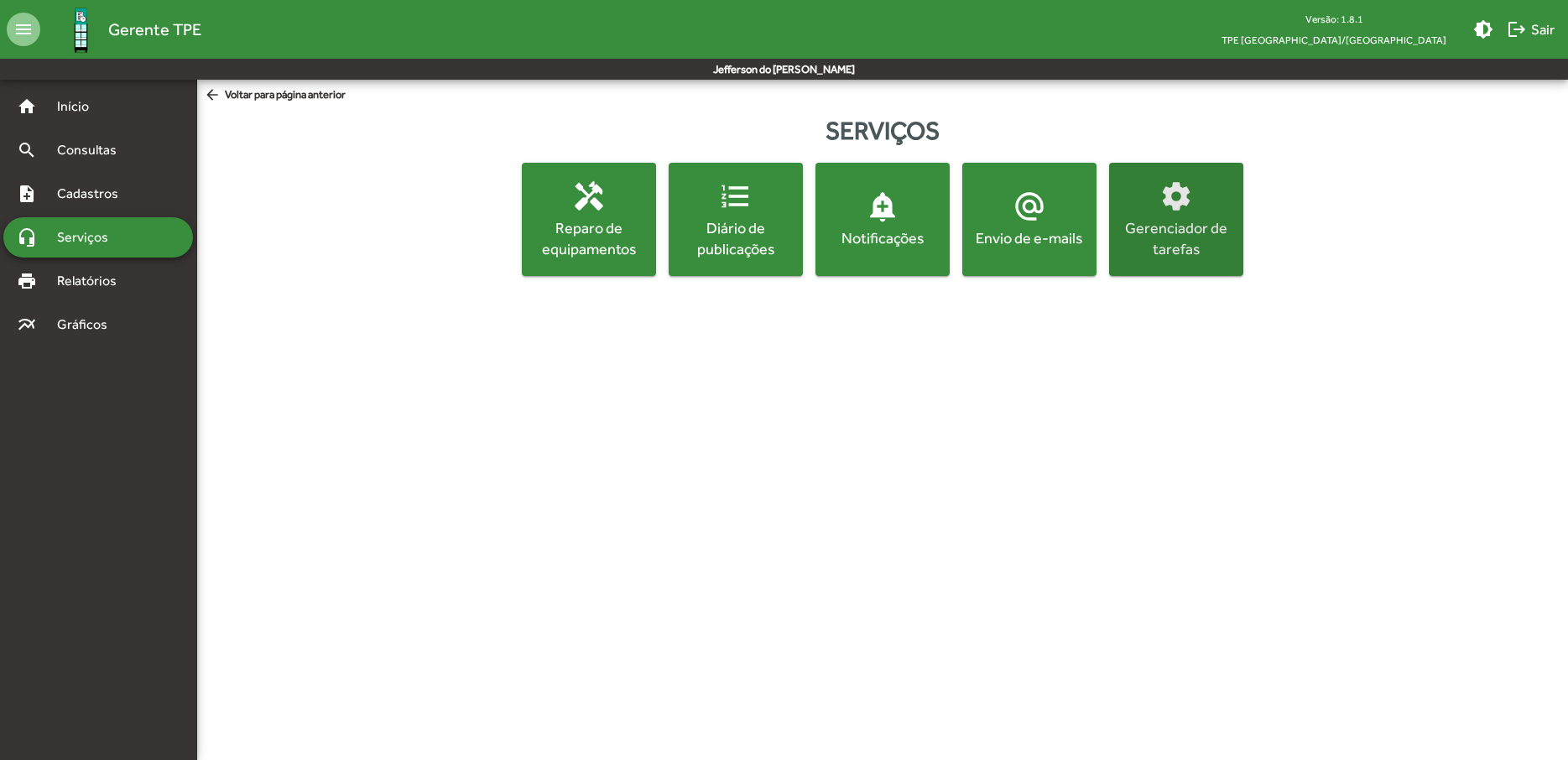
click at [1169, 234] on div "Gerenciador de tarefas" at bounding box center [1176, 238] width 127 height 42
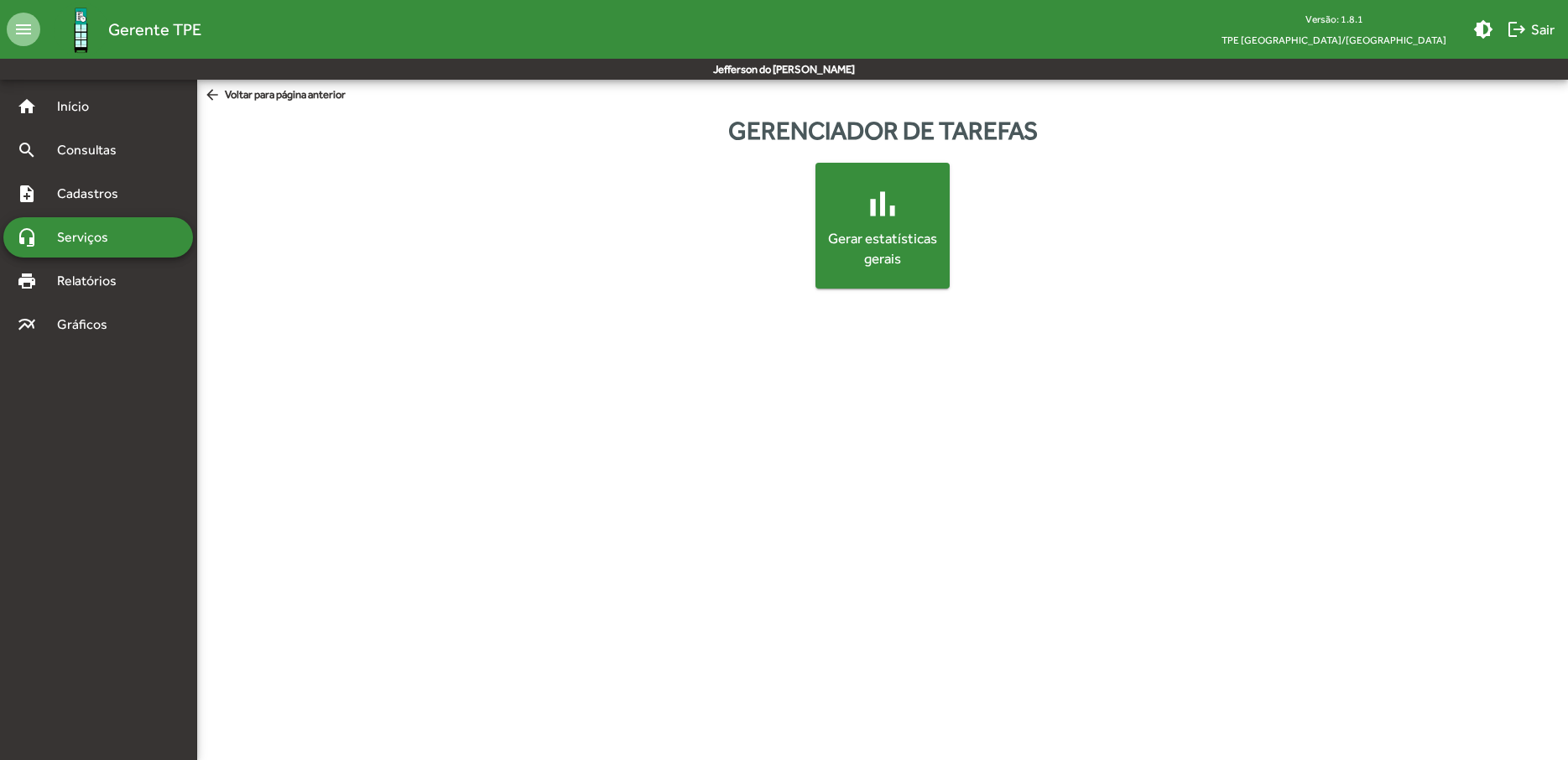
click at [859, 223] on span "bar_chart Gerar estatísticas gerais" at bounding box center [882, 226] width 121 height 87
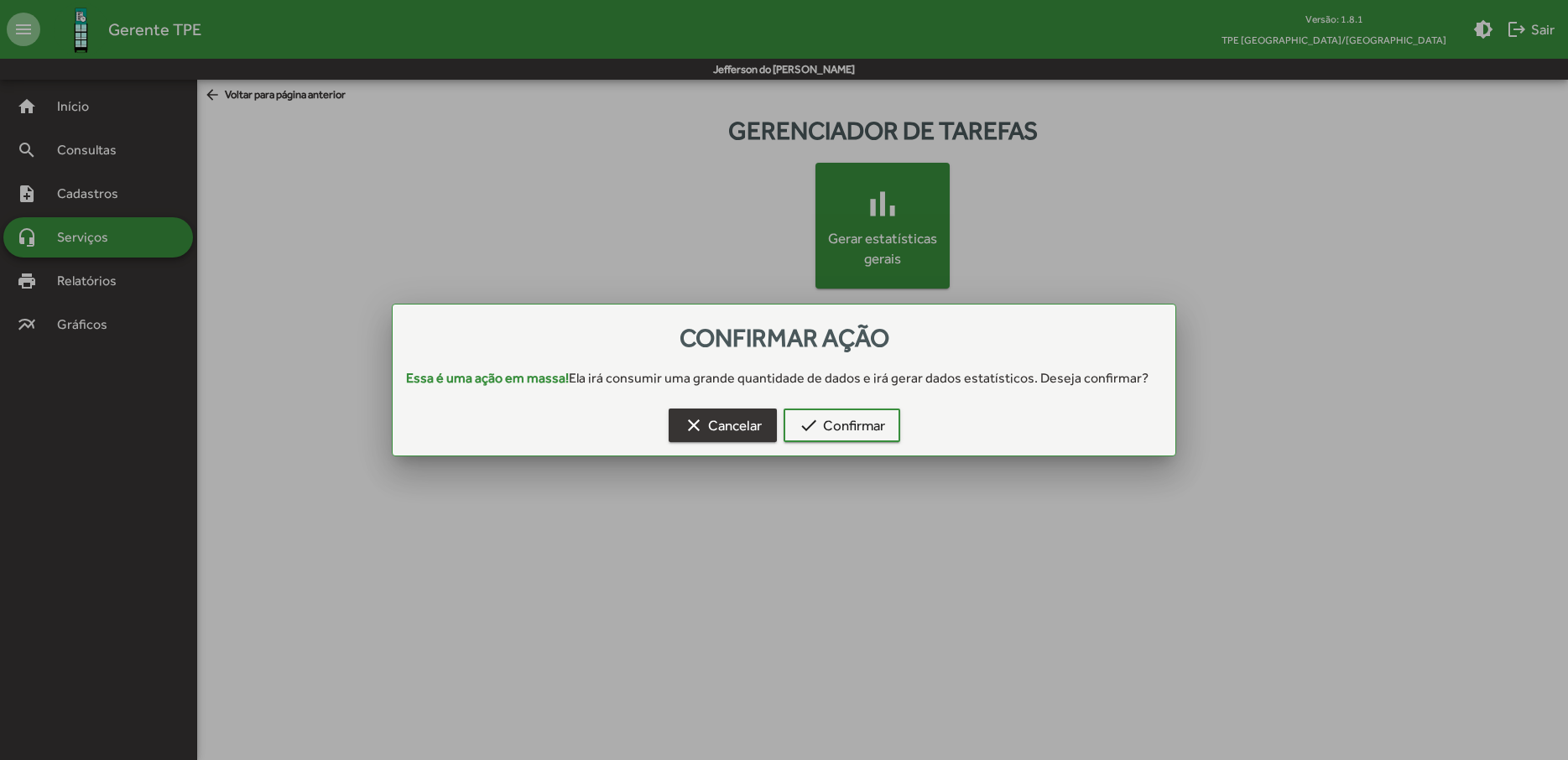
click at [708, 425] on span "clear Cancelar" at bounding box center [723, 426] width 78 height 30
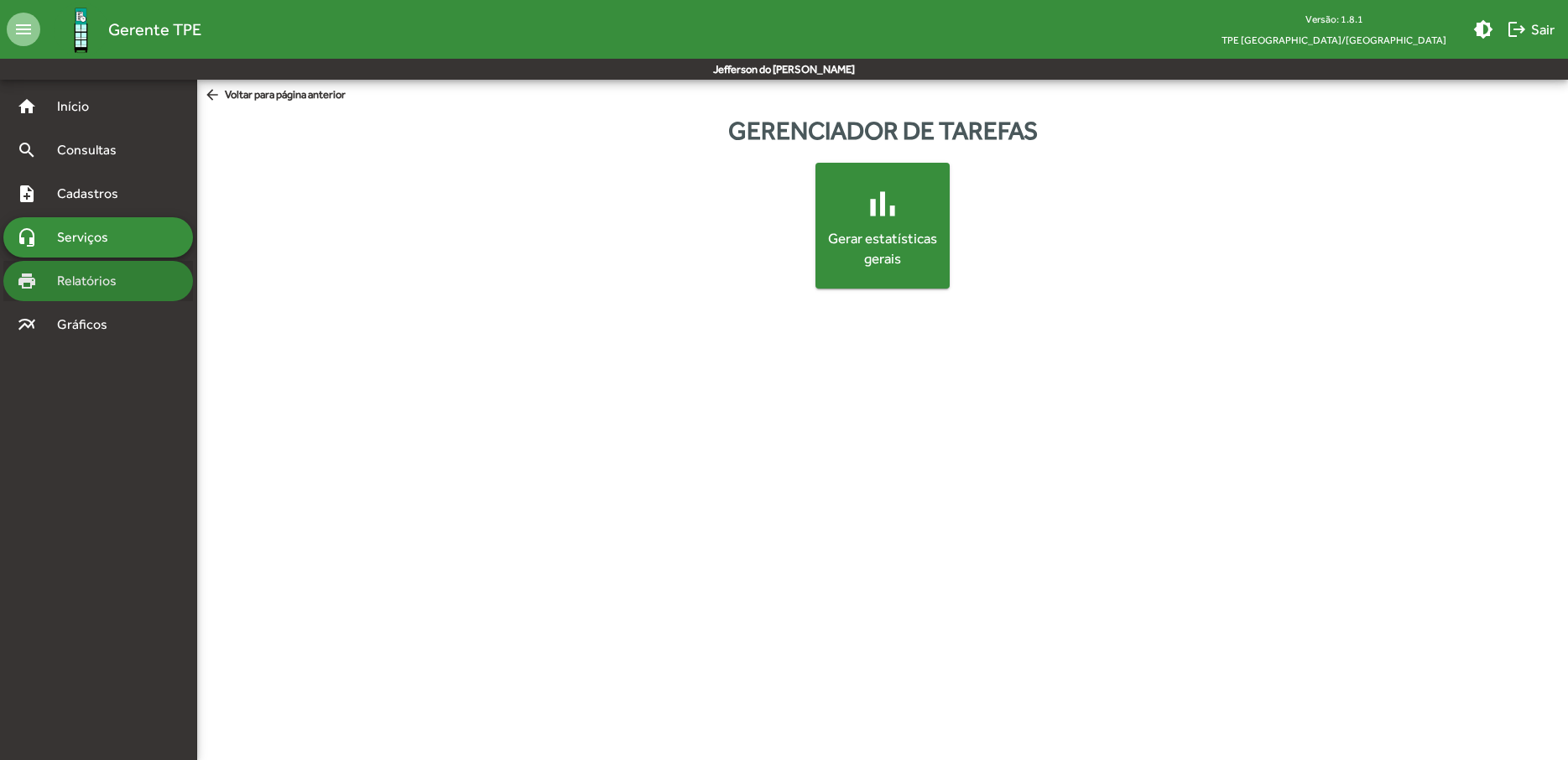
click at [104, 296] on div "print Relatórios" at bounding box center [98, 281] width 189 height 41
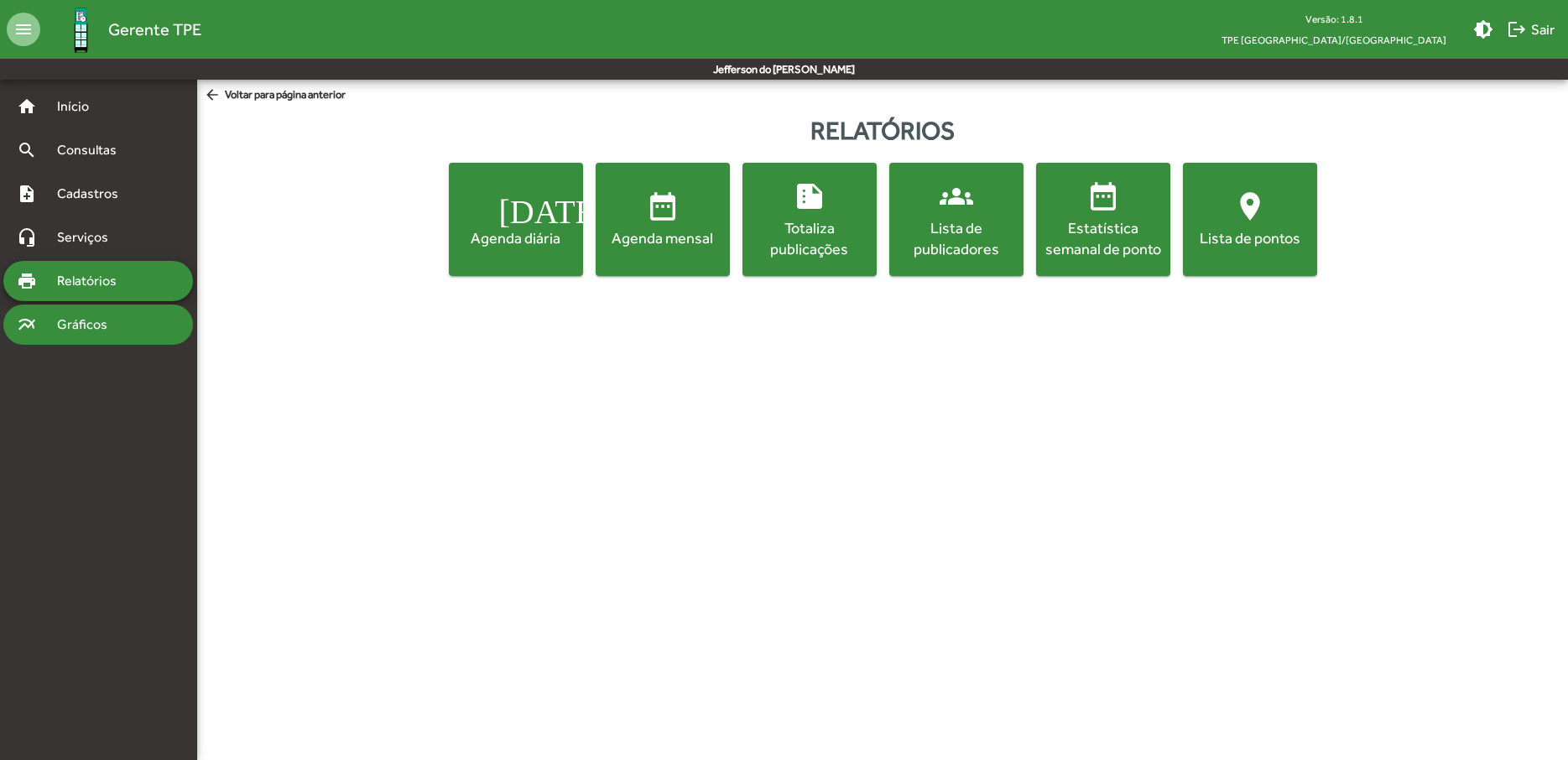
click at [78, 334] on div "multiline_chart Gráficos" at bounding box center [98, 325] width 189 height 41
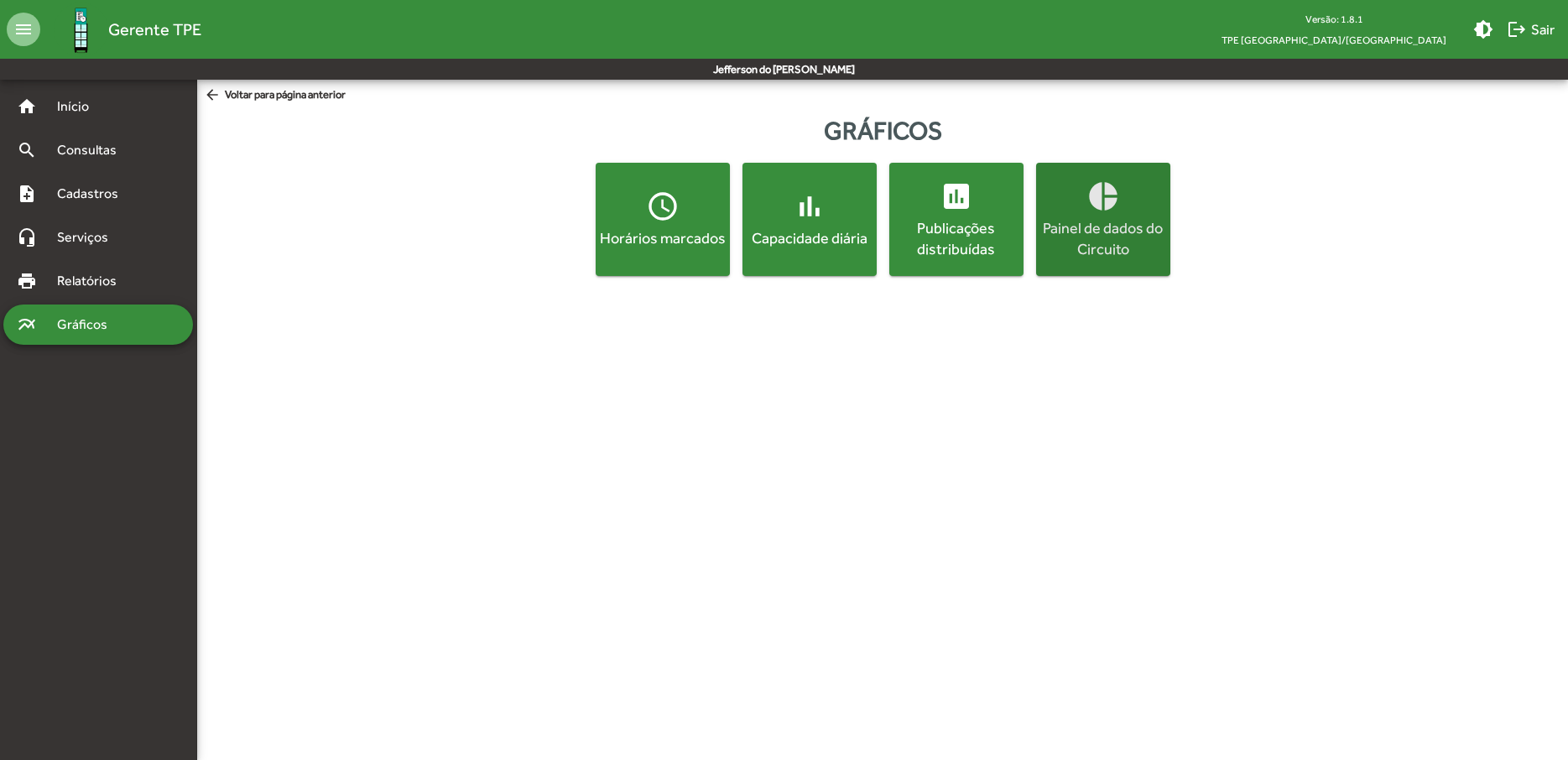
click at [1131, 219] on div "Painel de dados do Circuito" at bounding box center [1103, 238] width 127 height 42
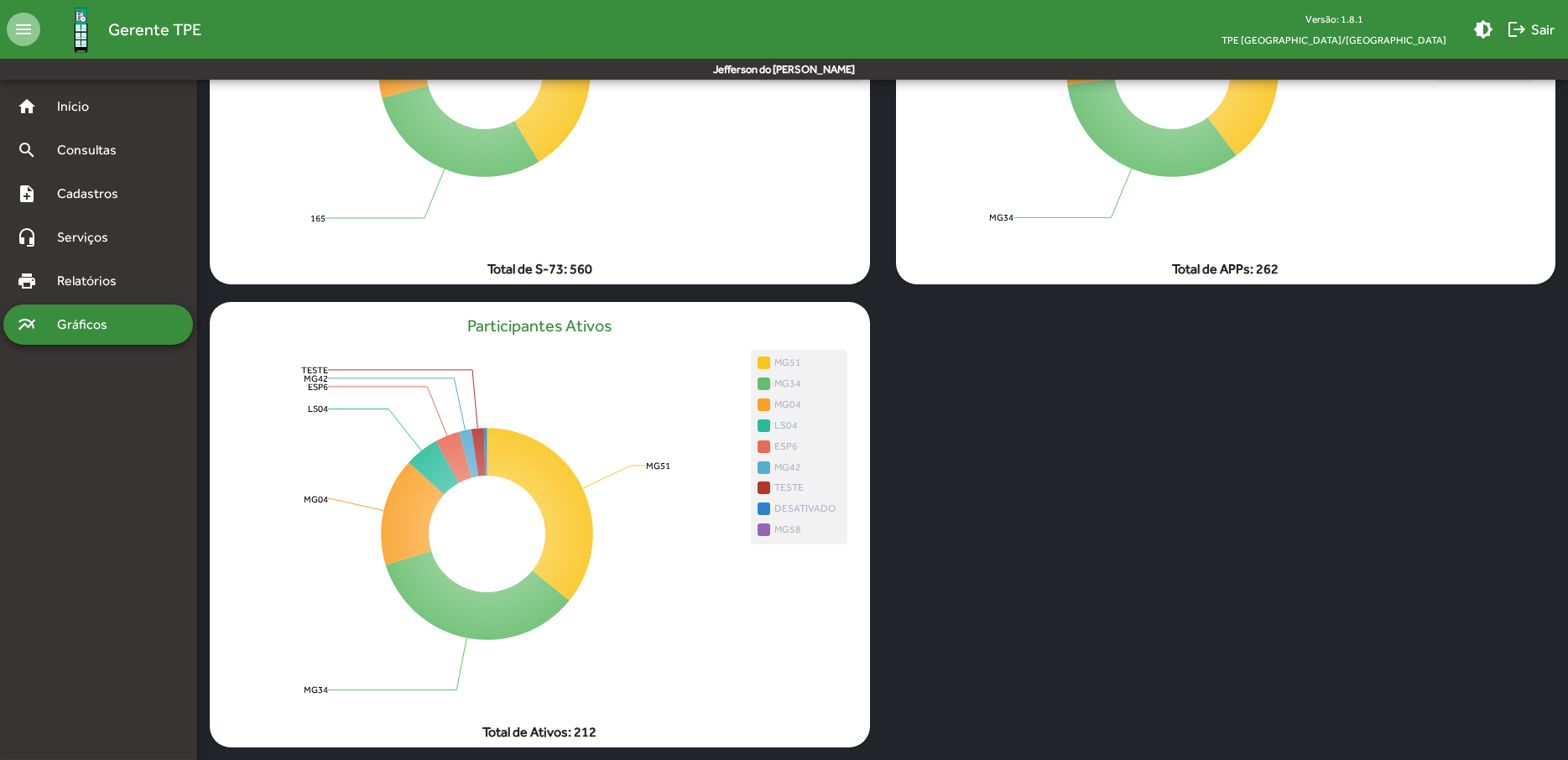
scroll to position [388, 0]
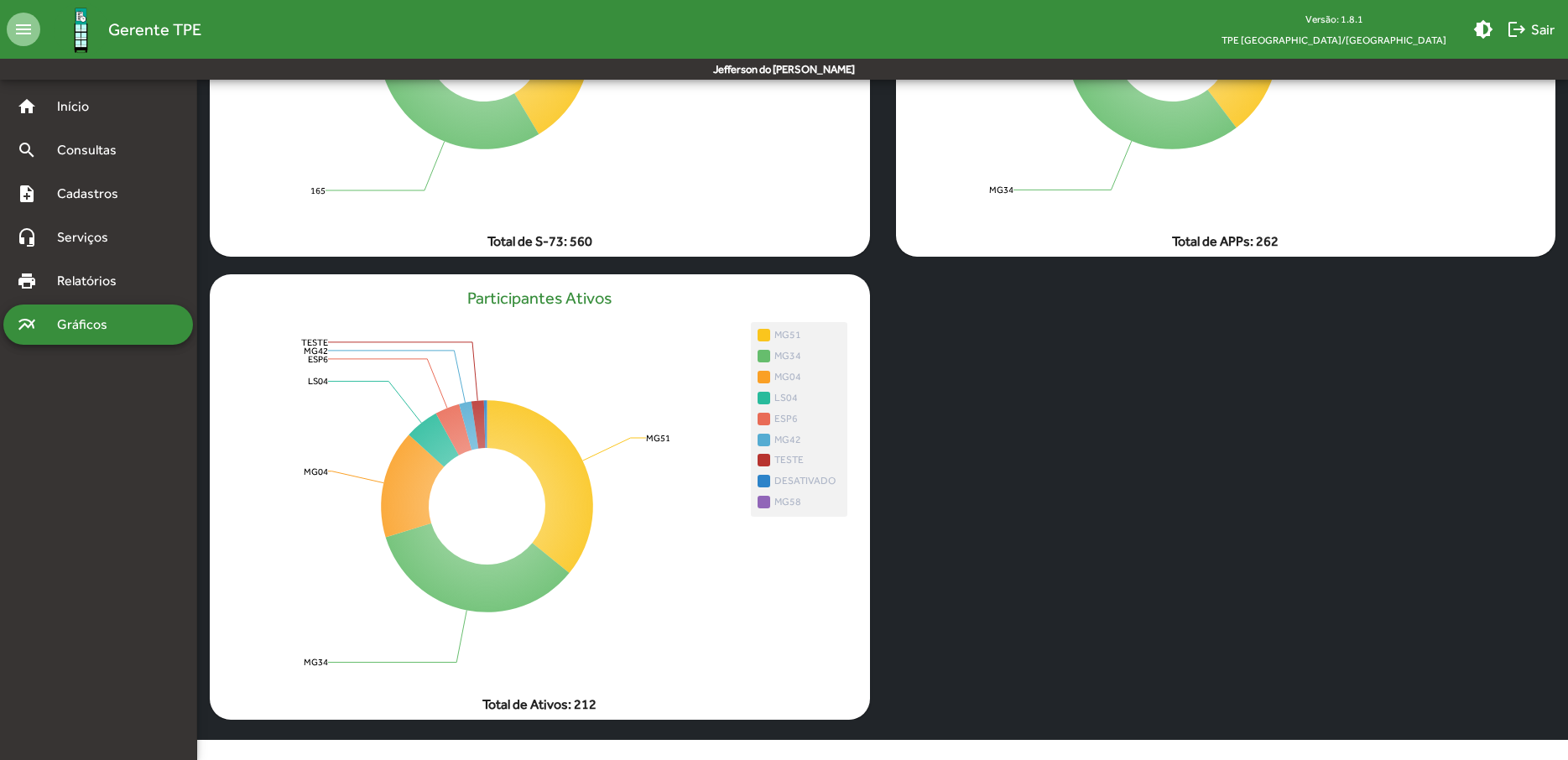
click at [78, 333] on span "Gráficos" at bounding box center [88, 325] width 83 height 20
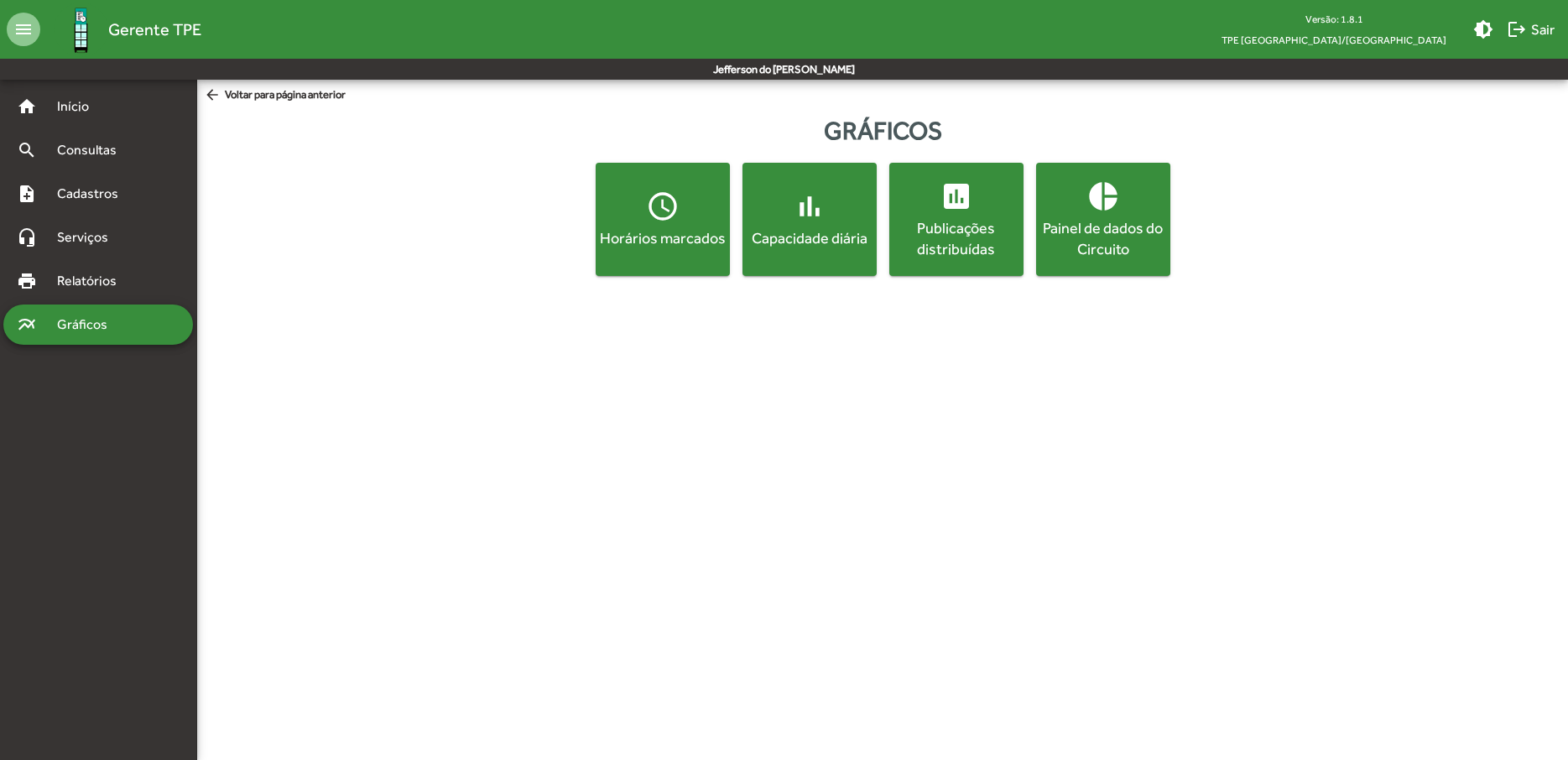
click at [683, 242] on div "Horários marcados" at bounding box center [663, 238] width 127 height 21
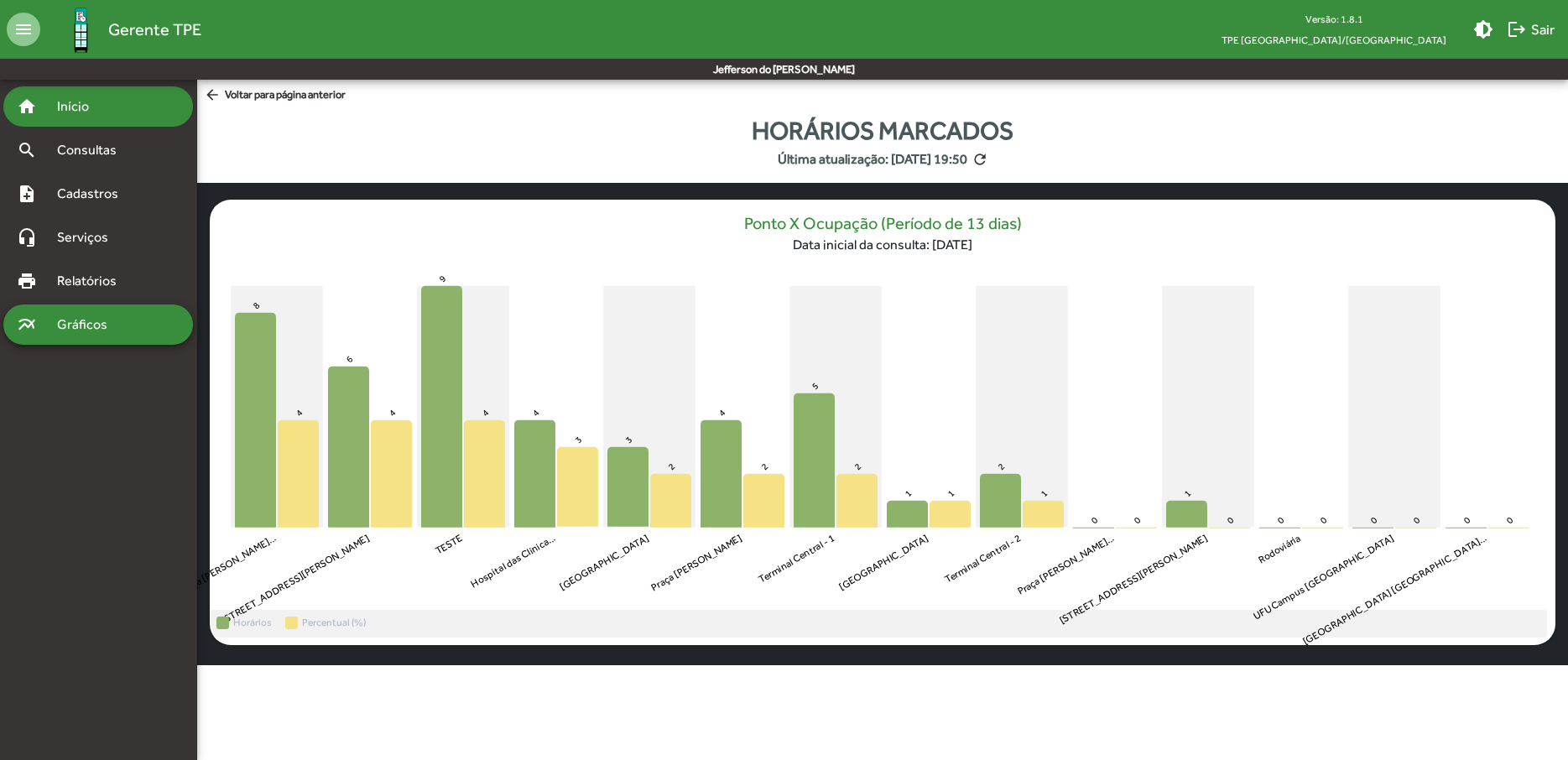
click at [87, 104] on span "Início" at bounding box center [80, 106] width 66 height 20
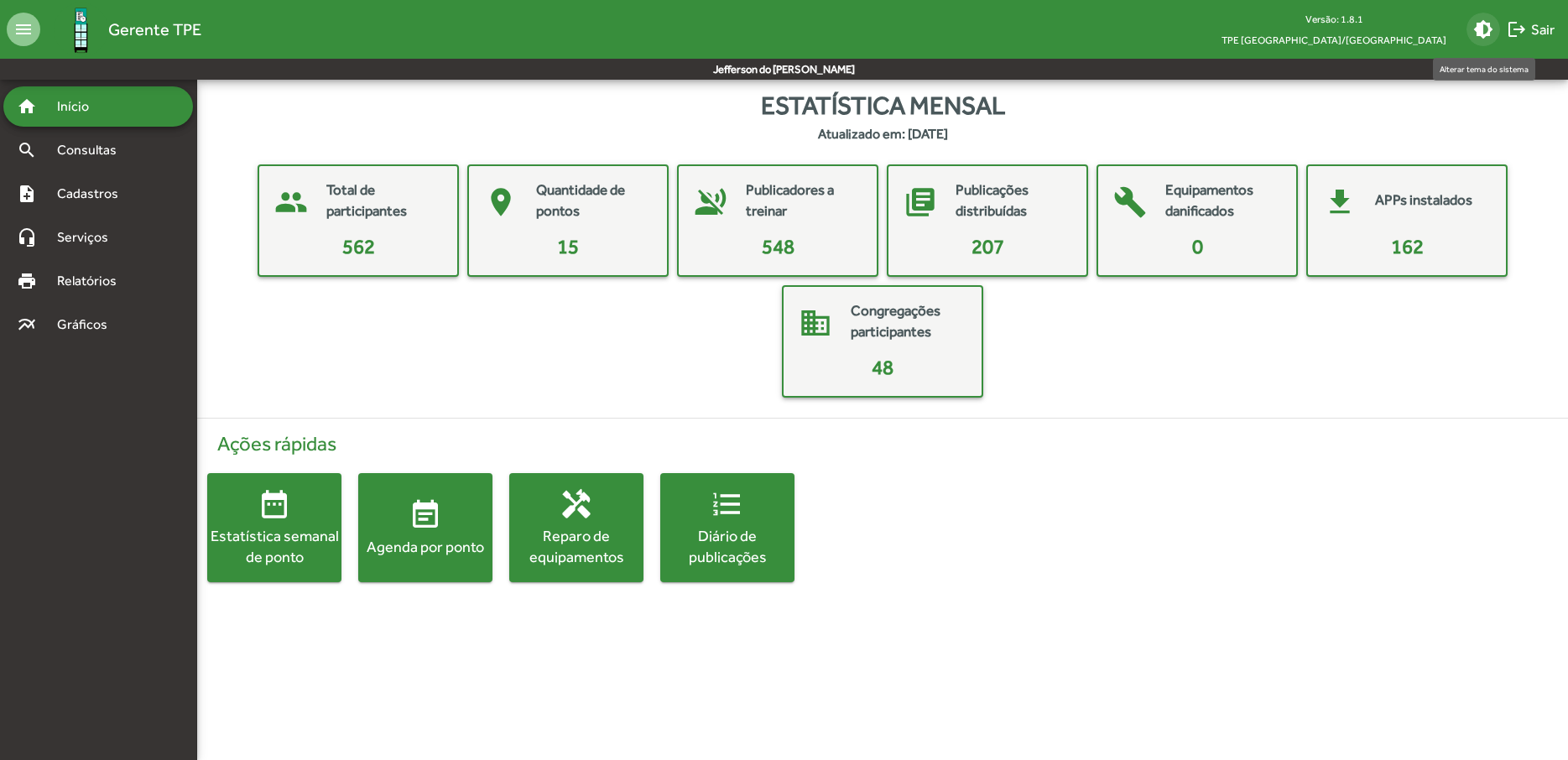
click at [1480, 31] on mat-icon "brightness_medium" at bounding box center [1483, 29] width 20 height 20
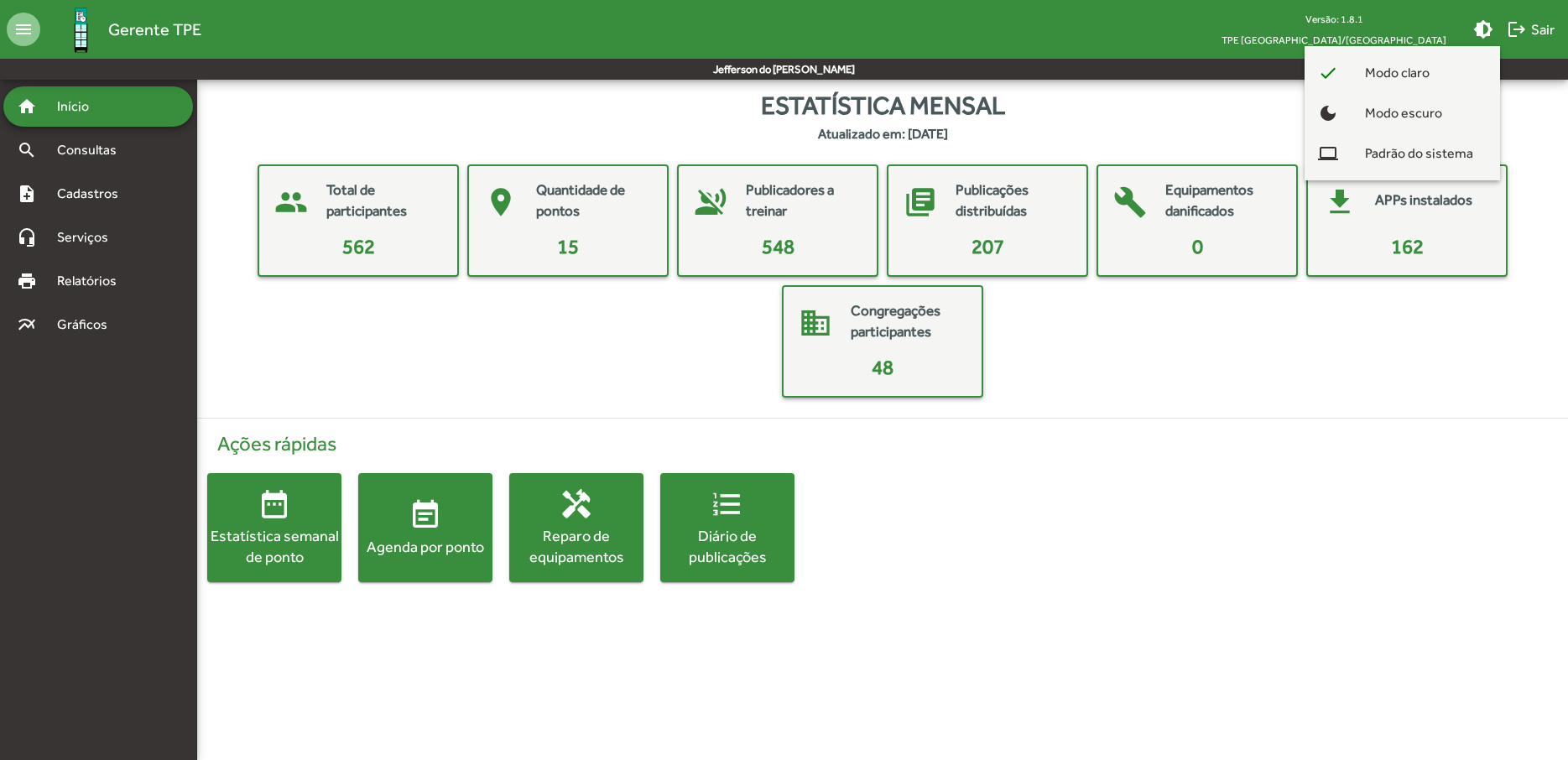
click at [1391, 31] on div at bounding box center [784, 380] width 1568 height 760
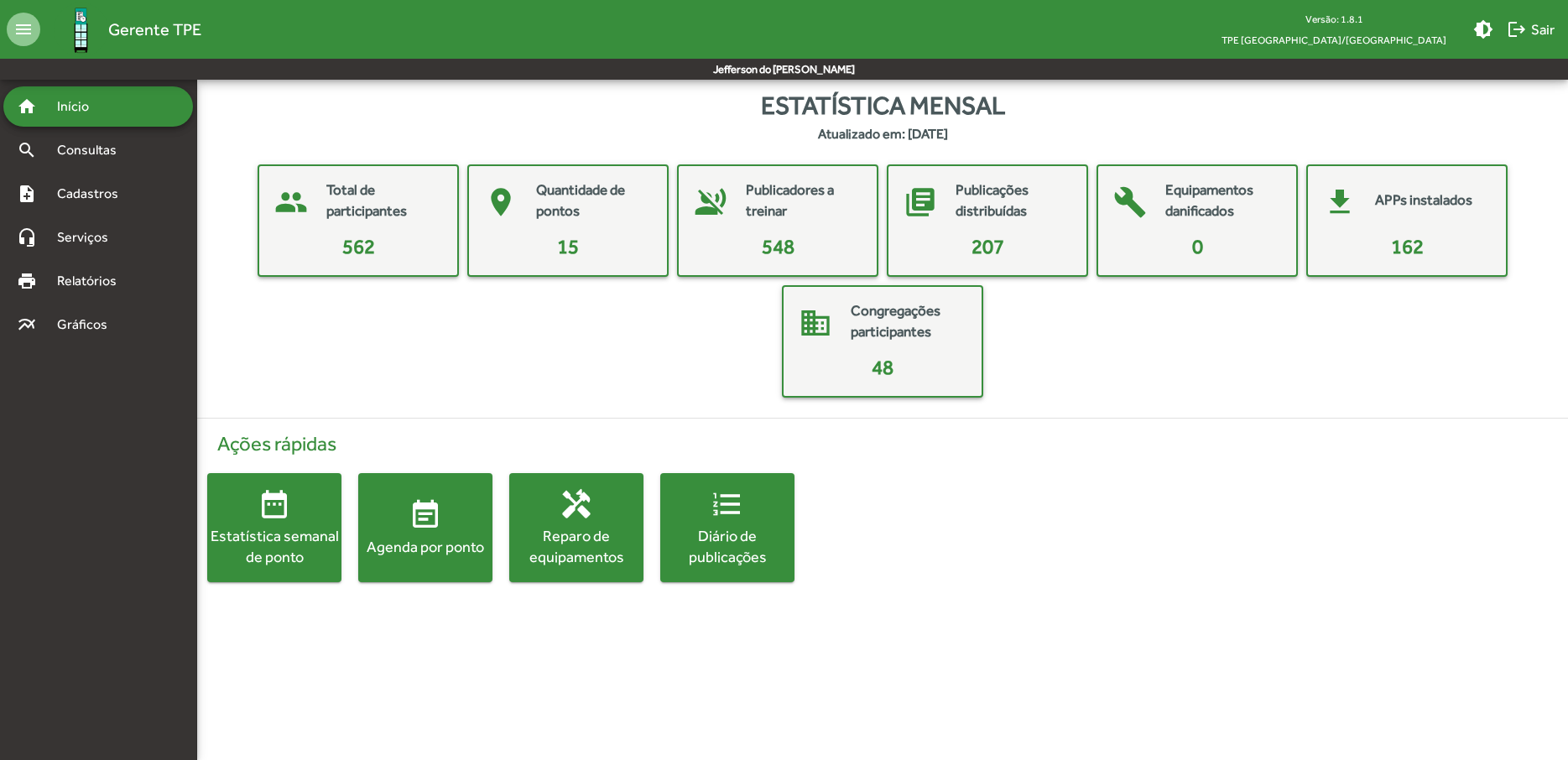
click at [450, 522] on span "event_note Agenda por ponto" at bounding box center [426, 527] width 135 height 58
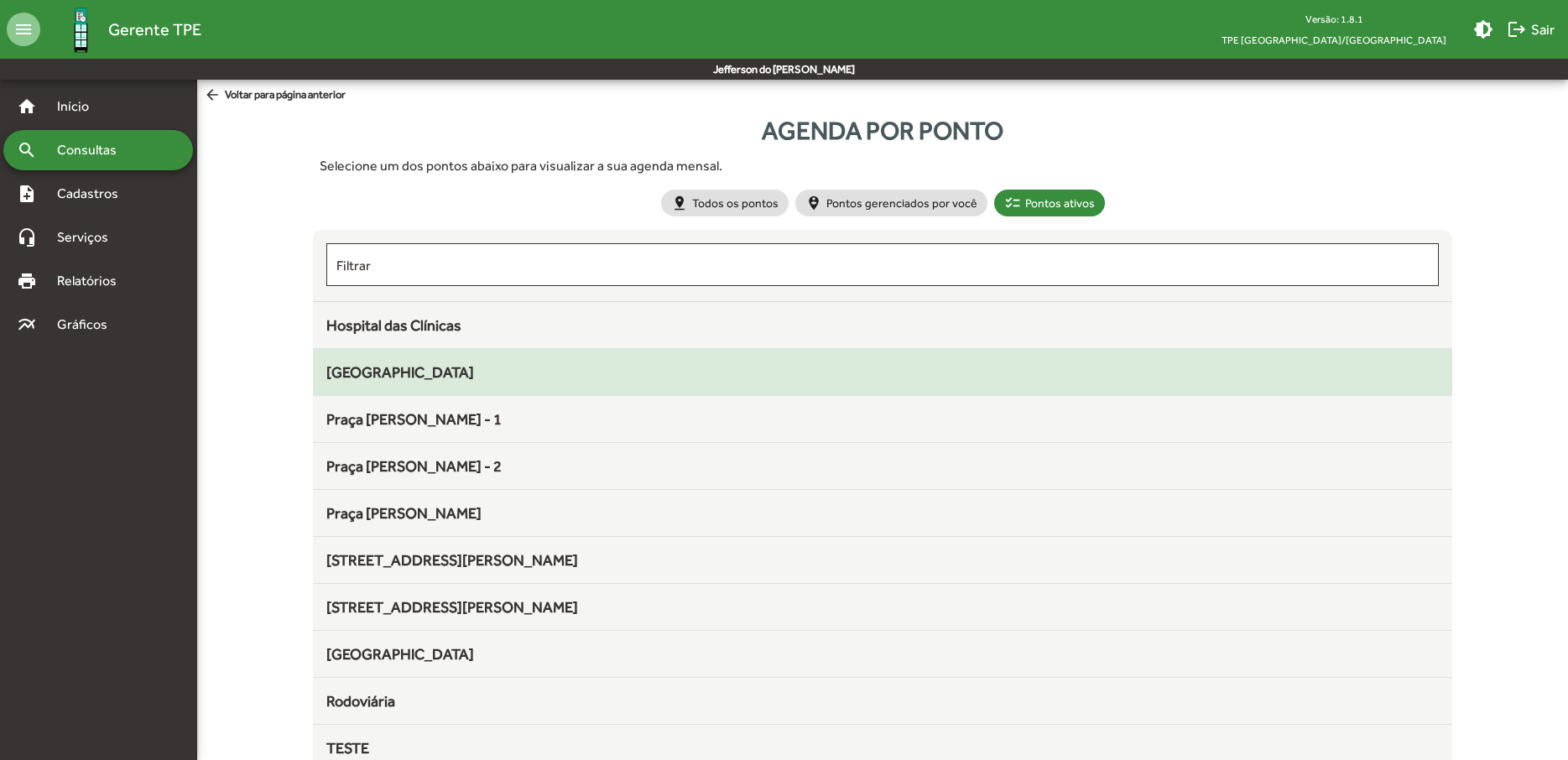
click at [373, 361] on mat-list-item "[GEOGRAPHIC_DATA]" at bounding box center [883, 372] width 1140 height 47
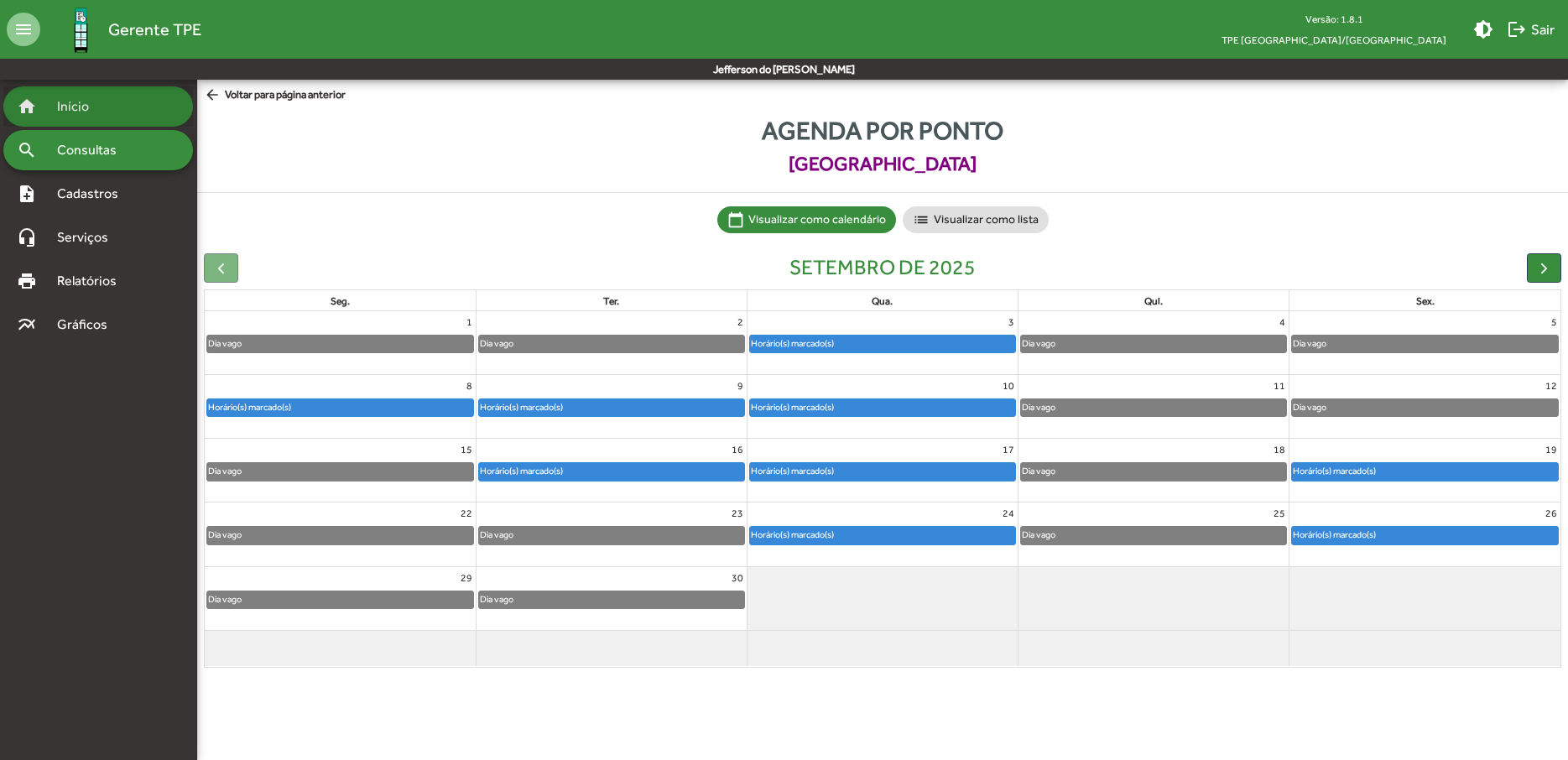
click at [67, 111] on span "Início" at bounding box center [80, 106] width 66 height 20
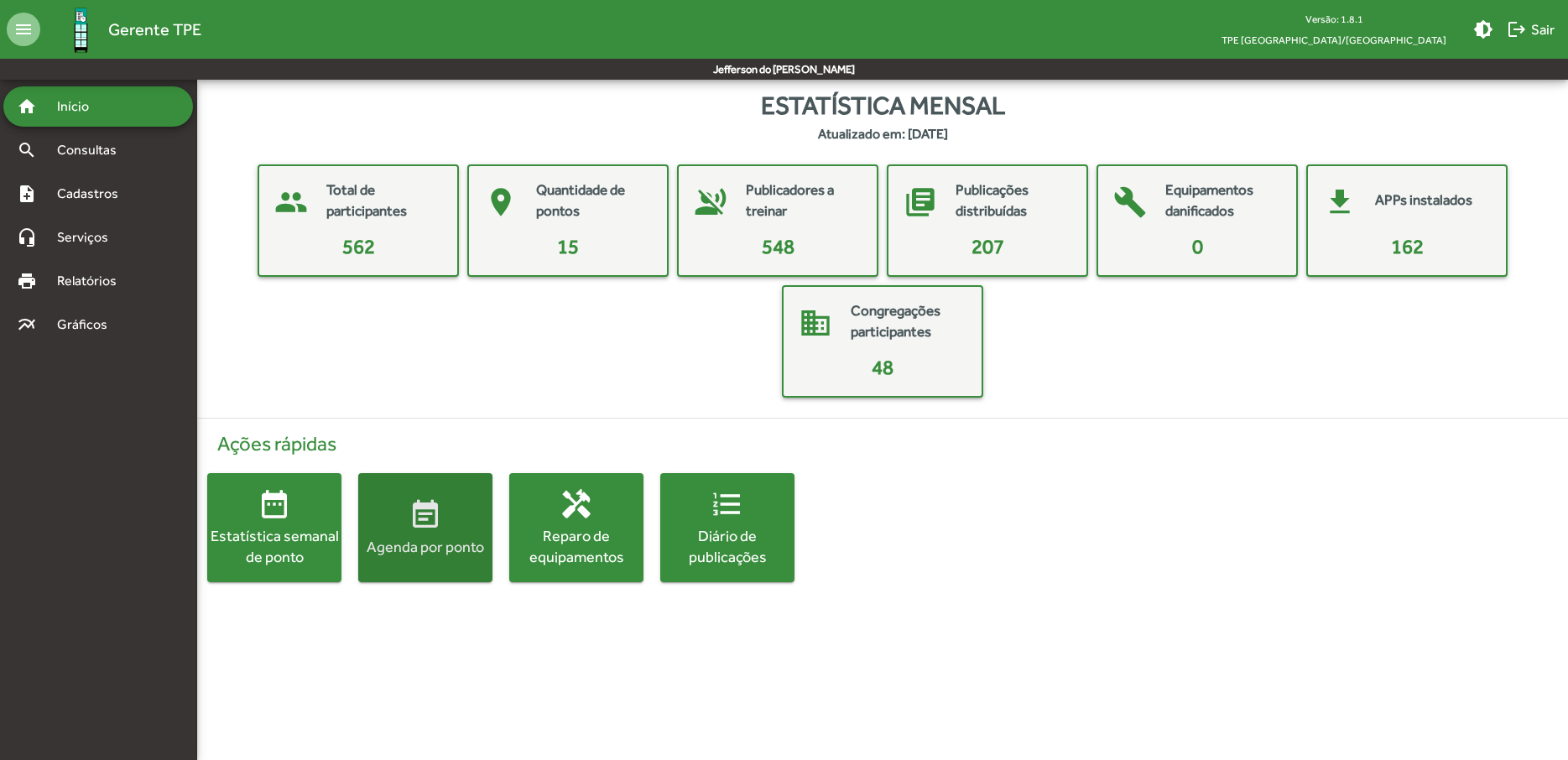
click at [425, 523] on mat-icon "event_note" at bounding box center [426, 515] width 34 height 34
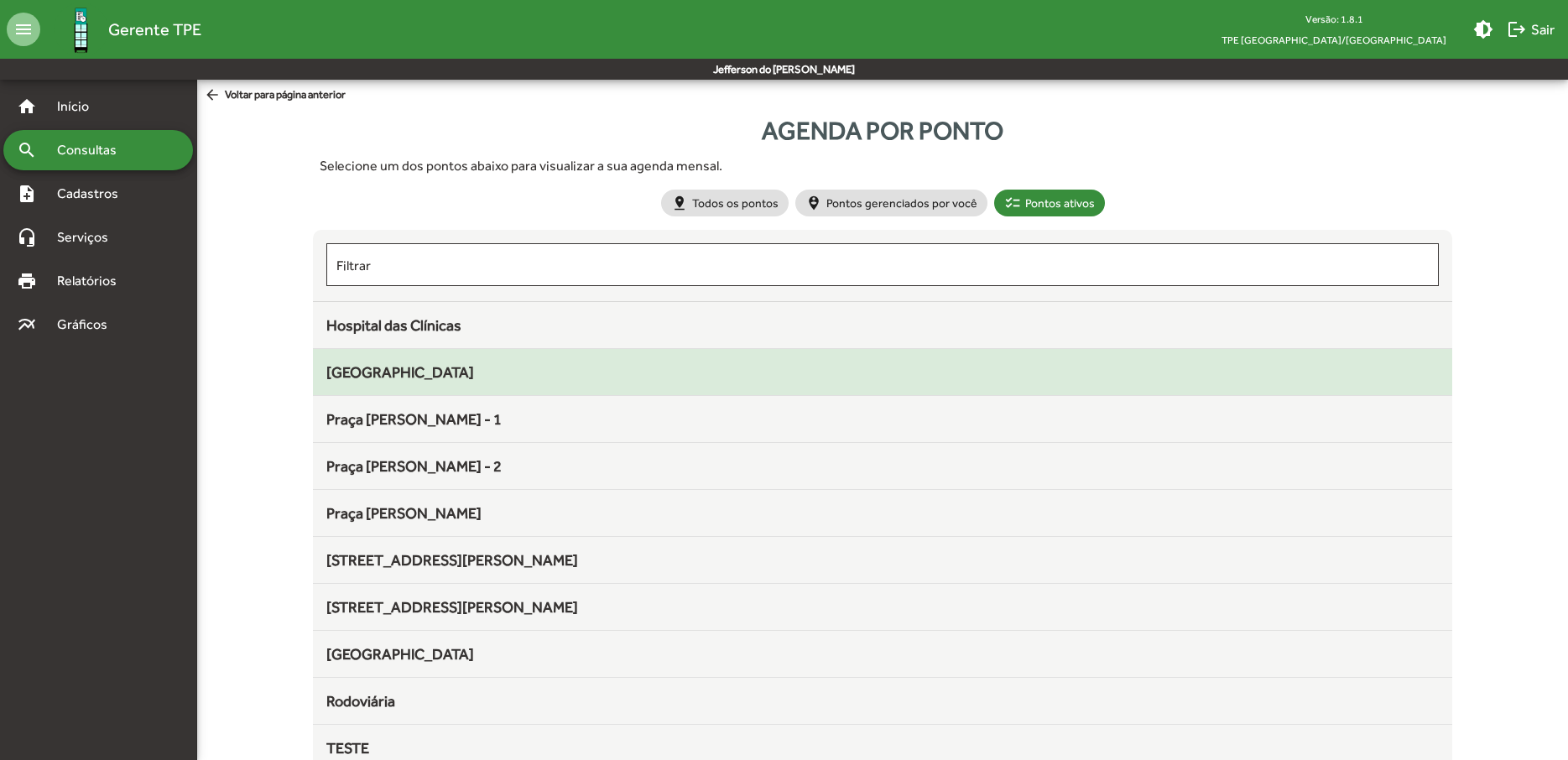
click at [412, 370] on span "[GEOGRAPHIC_DATA]" at bounding box center [400, 372] width 148 height 18
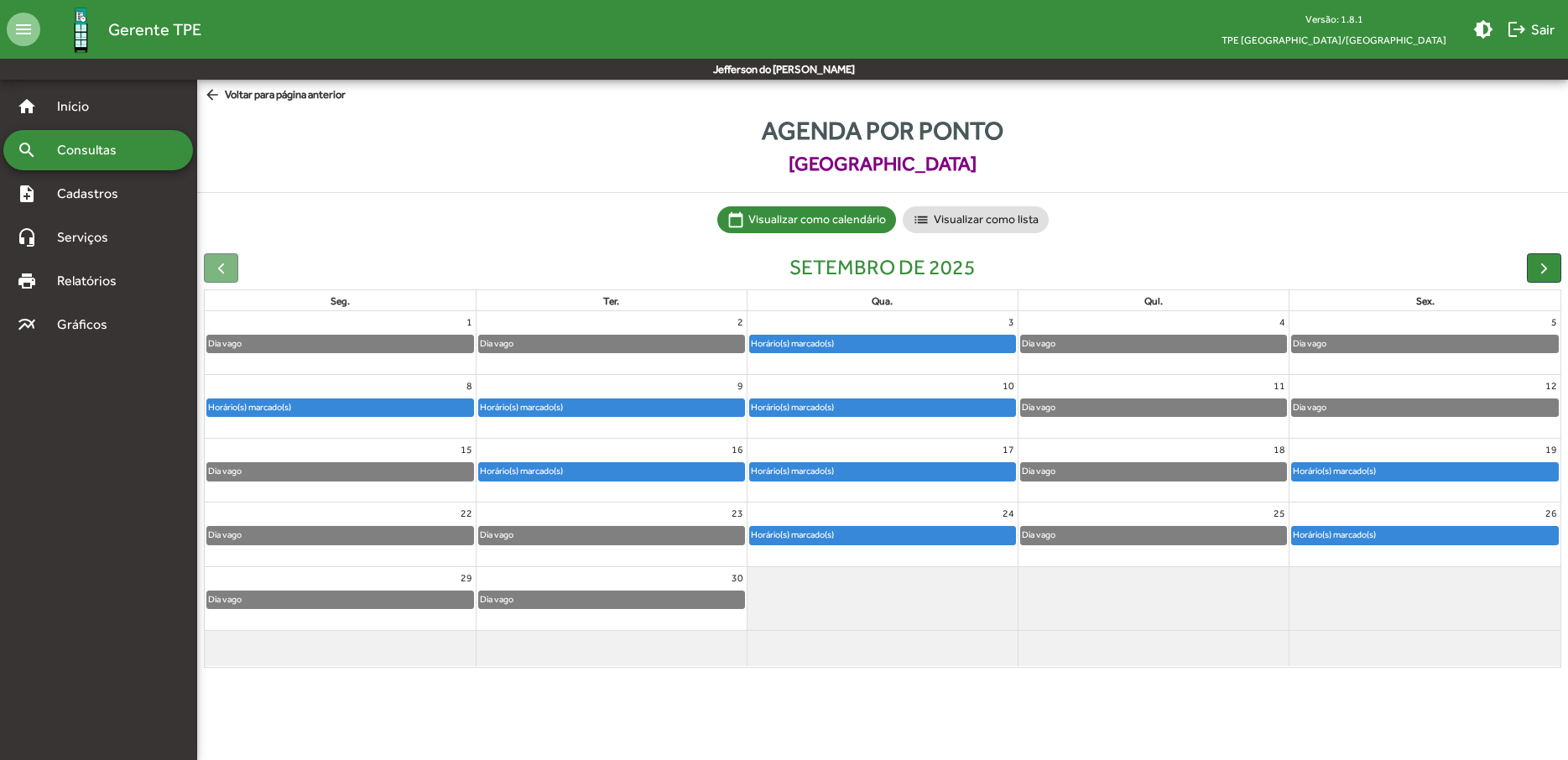
click at [237, 96] on span "arrow_back Voltar para página anterior" at bounding box center [274, 96] width 142 height 19
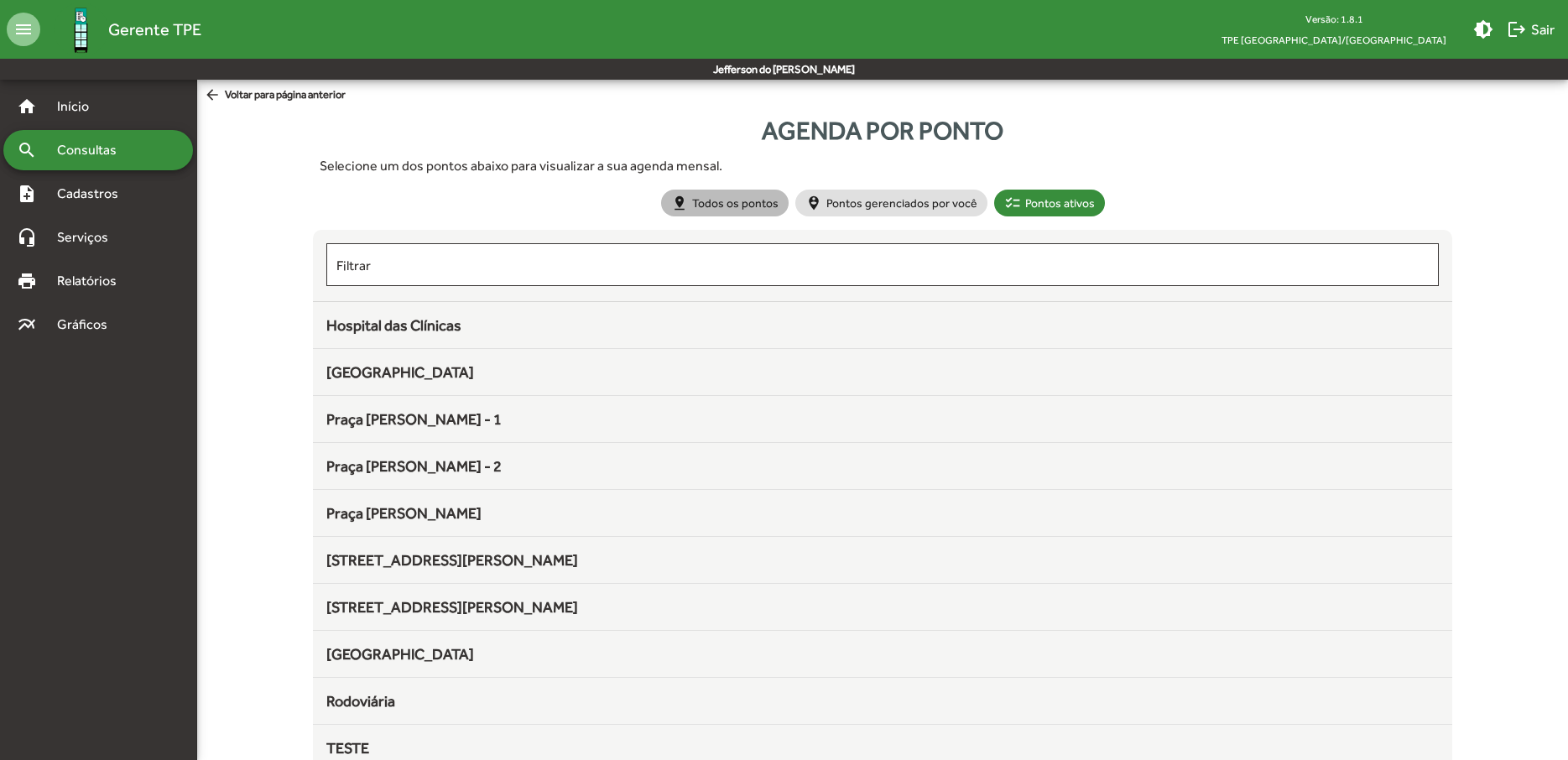
click at [699, 201] on mat-chip "pin_drop Todos os pontos" at bounding box center [725, 203] width 127 height 27
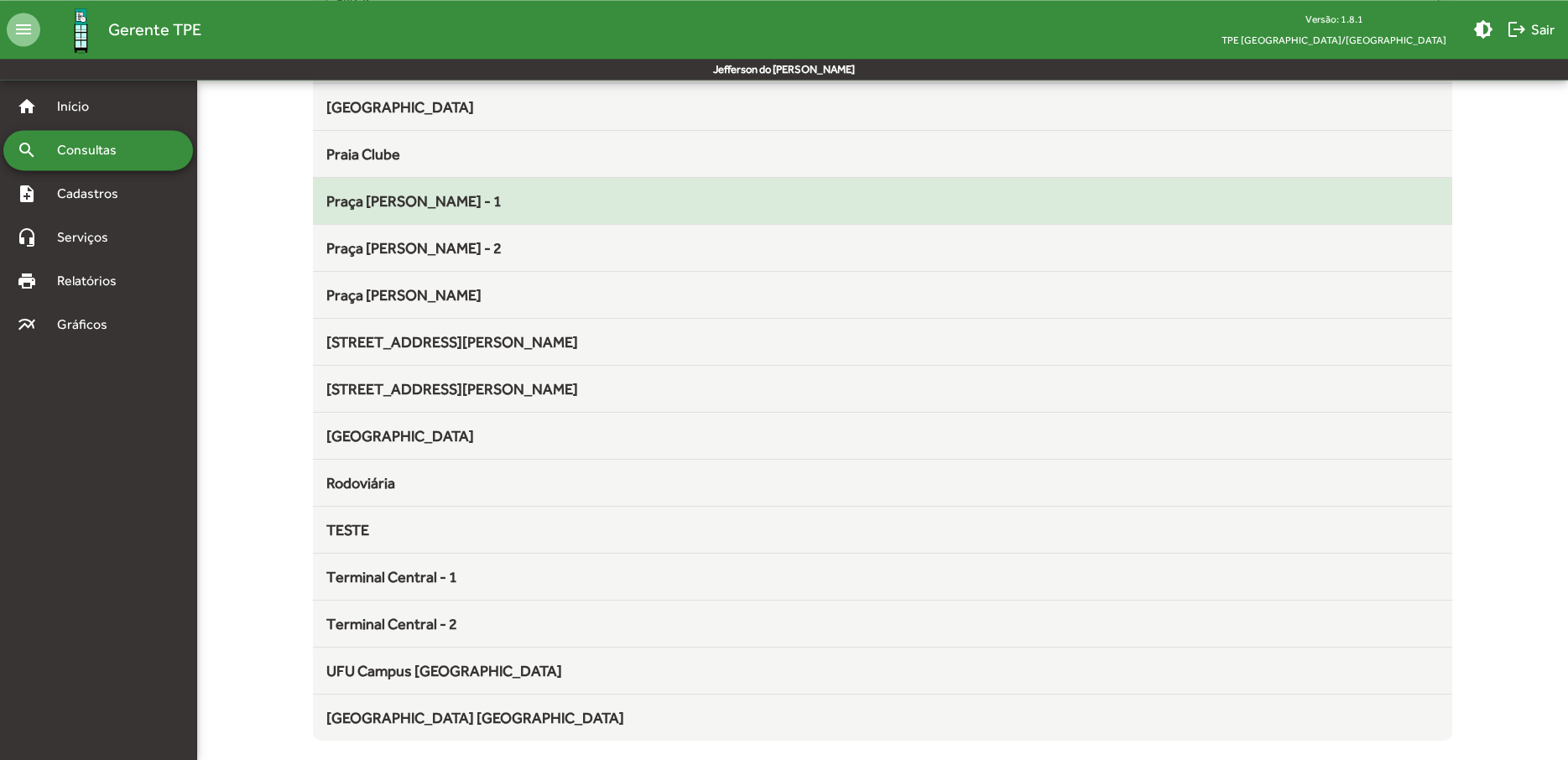
scroll to position [266, 0]
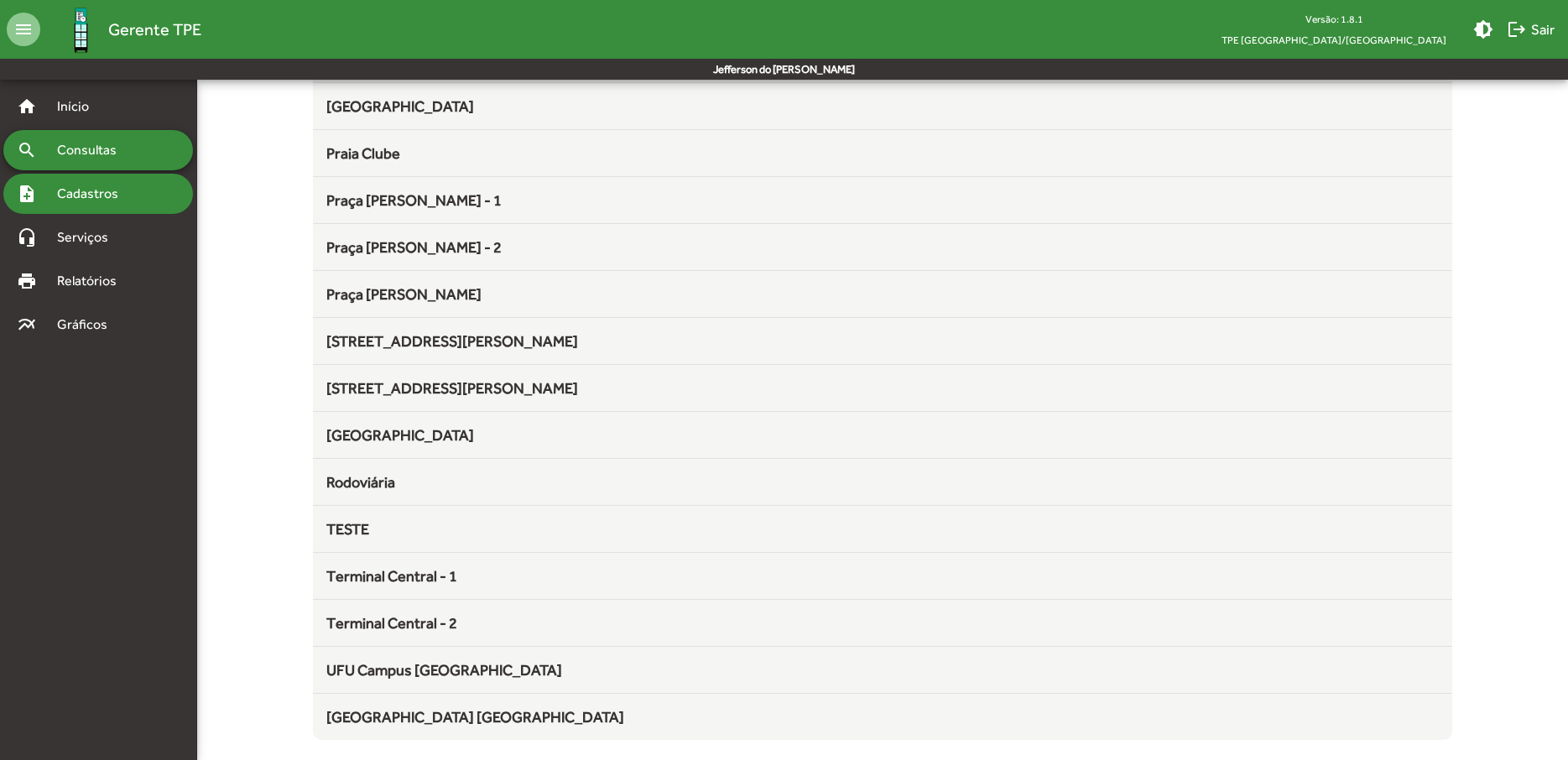
click at [76, 200] on span "Cadastros" at bounding box center [93, 194] width 93 height 20
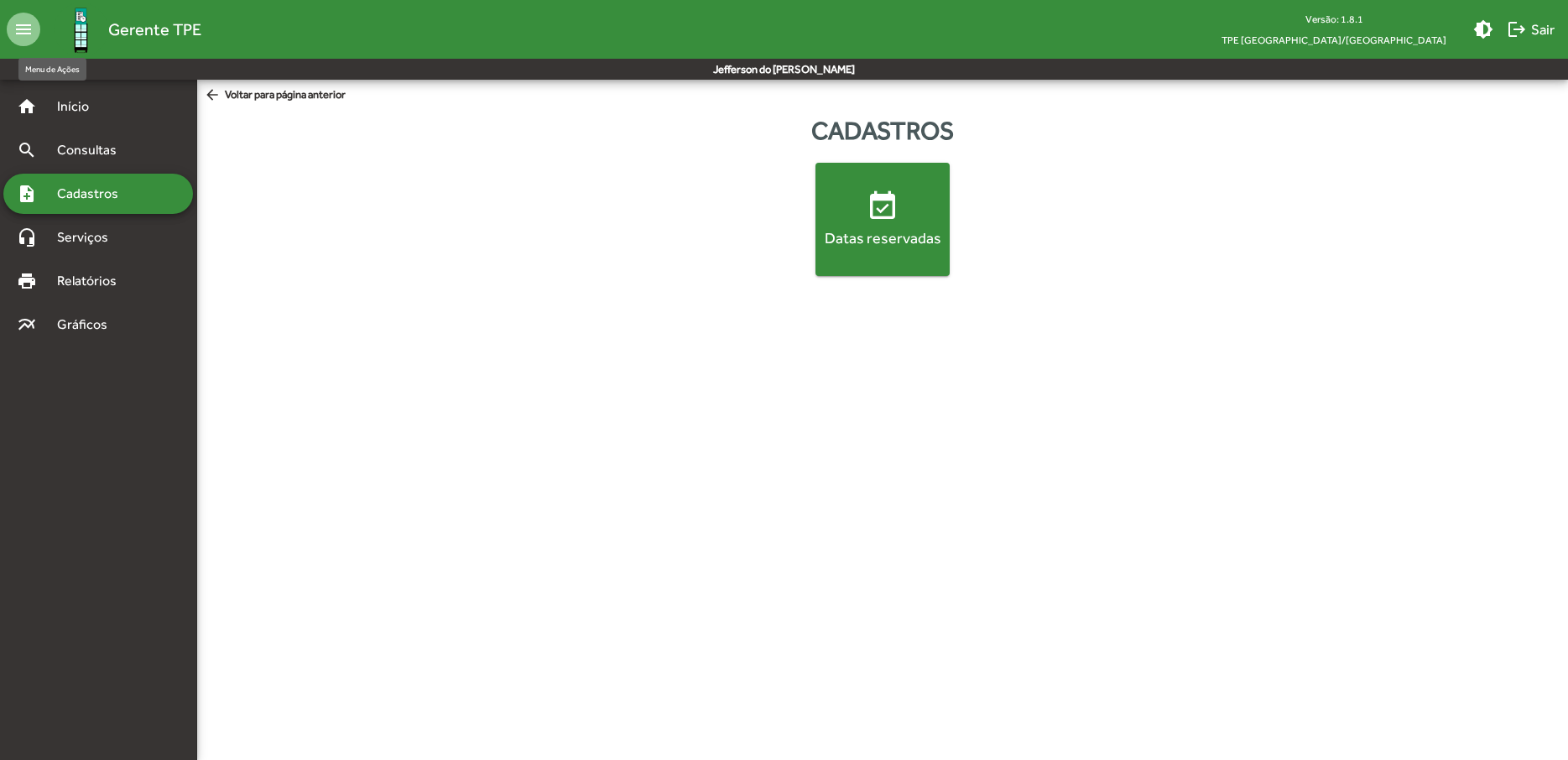
click at [21, 28] on mat-icon "menu" at bounding box center [24, 29] width 34 height 34
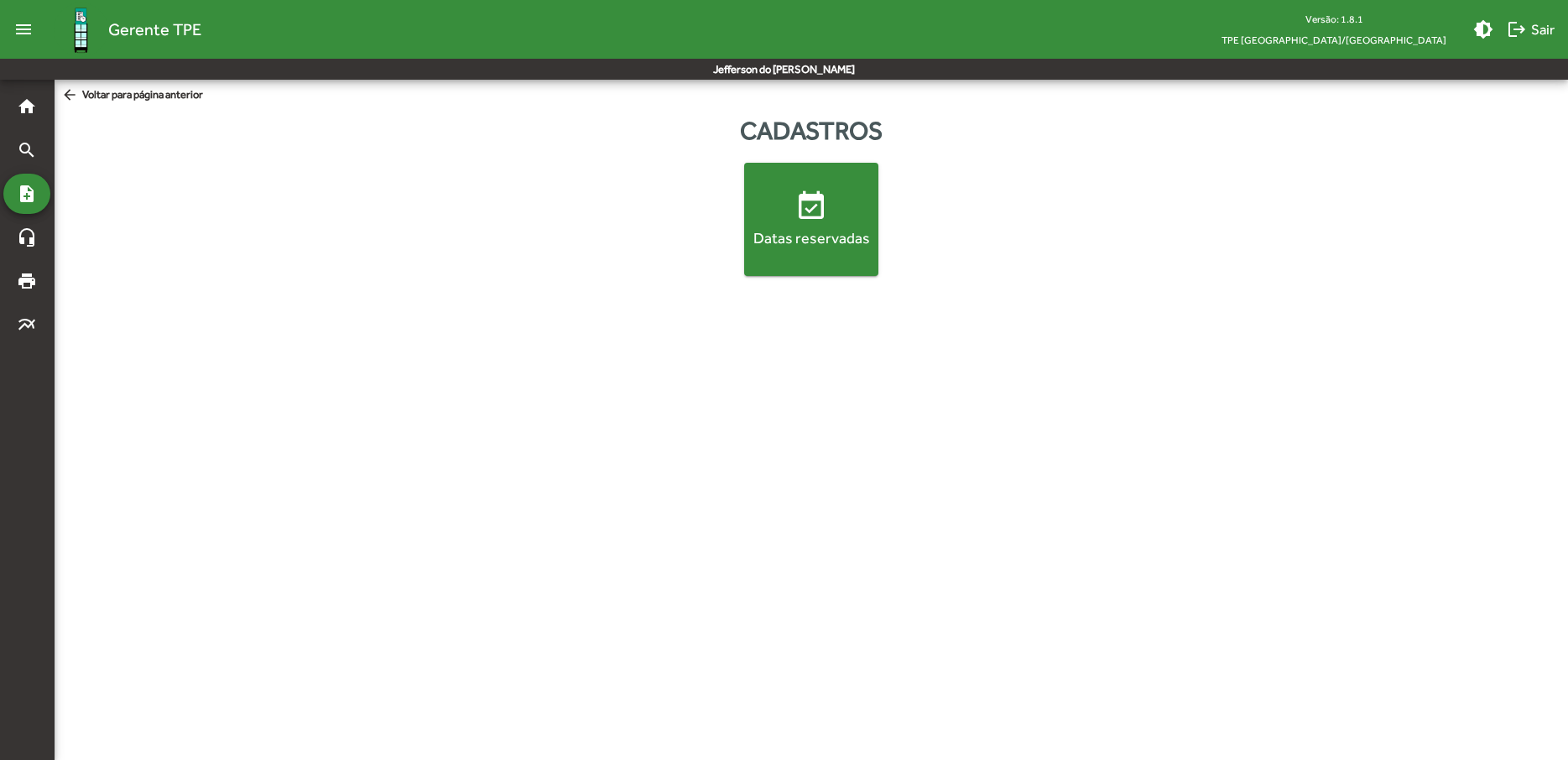
click at [942, 296] on html "menu Gerente TPE Versão: 1.8.1 TPE Uberlândia/MG brightness_medium logout Sair …" at bounding box center [784, 148] width 1568 height 296
click at [19, 104] on mat-icon "home" at bounding box center [27, 106] width 20 height 20
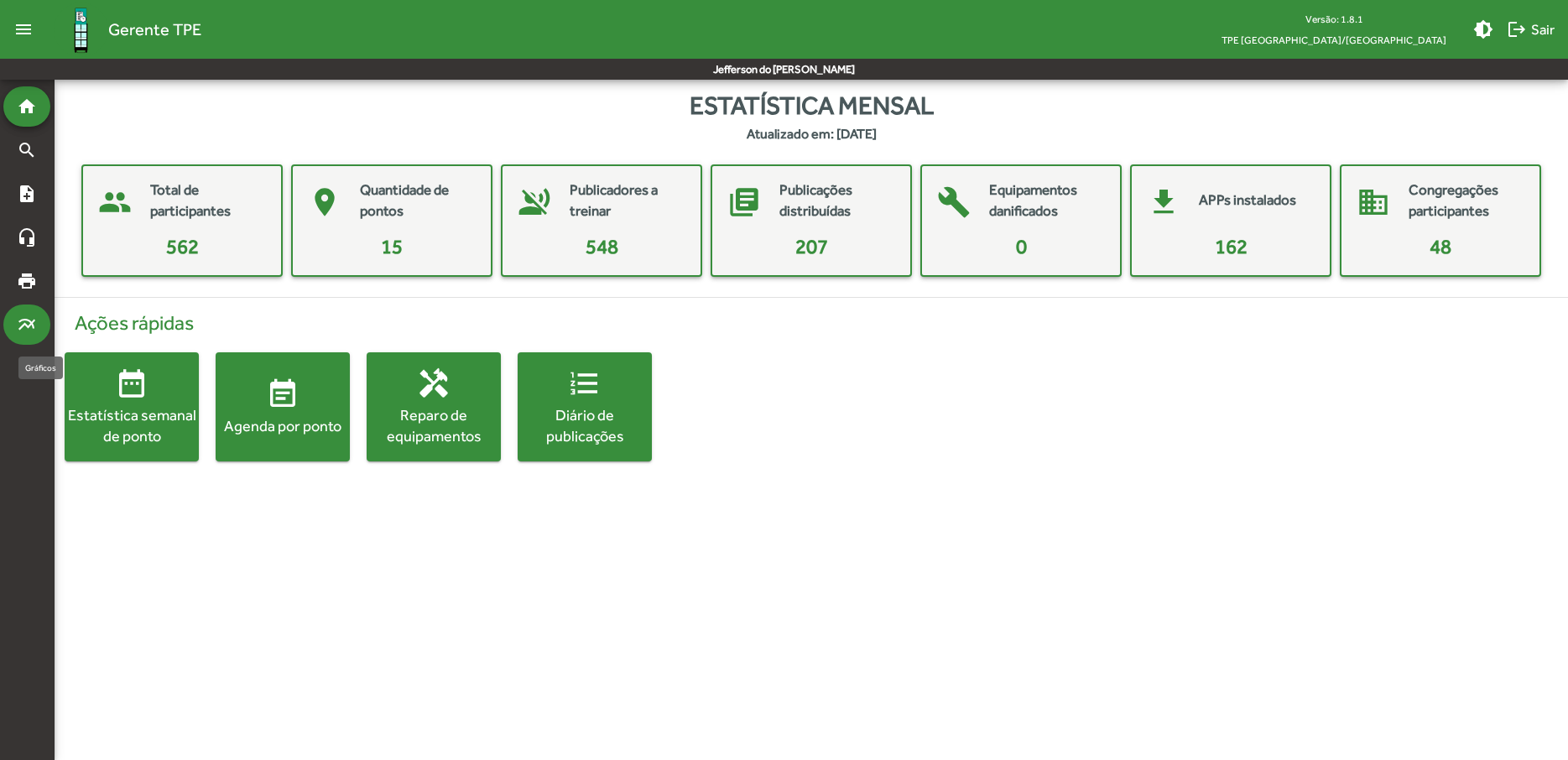
click at [36, 326] on mat-icon "multiline_chart" at bounding box center [27, 325] width 20 height 20
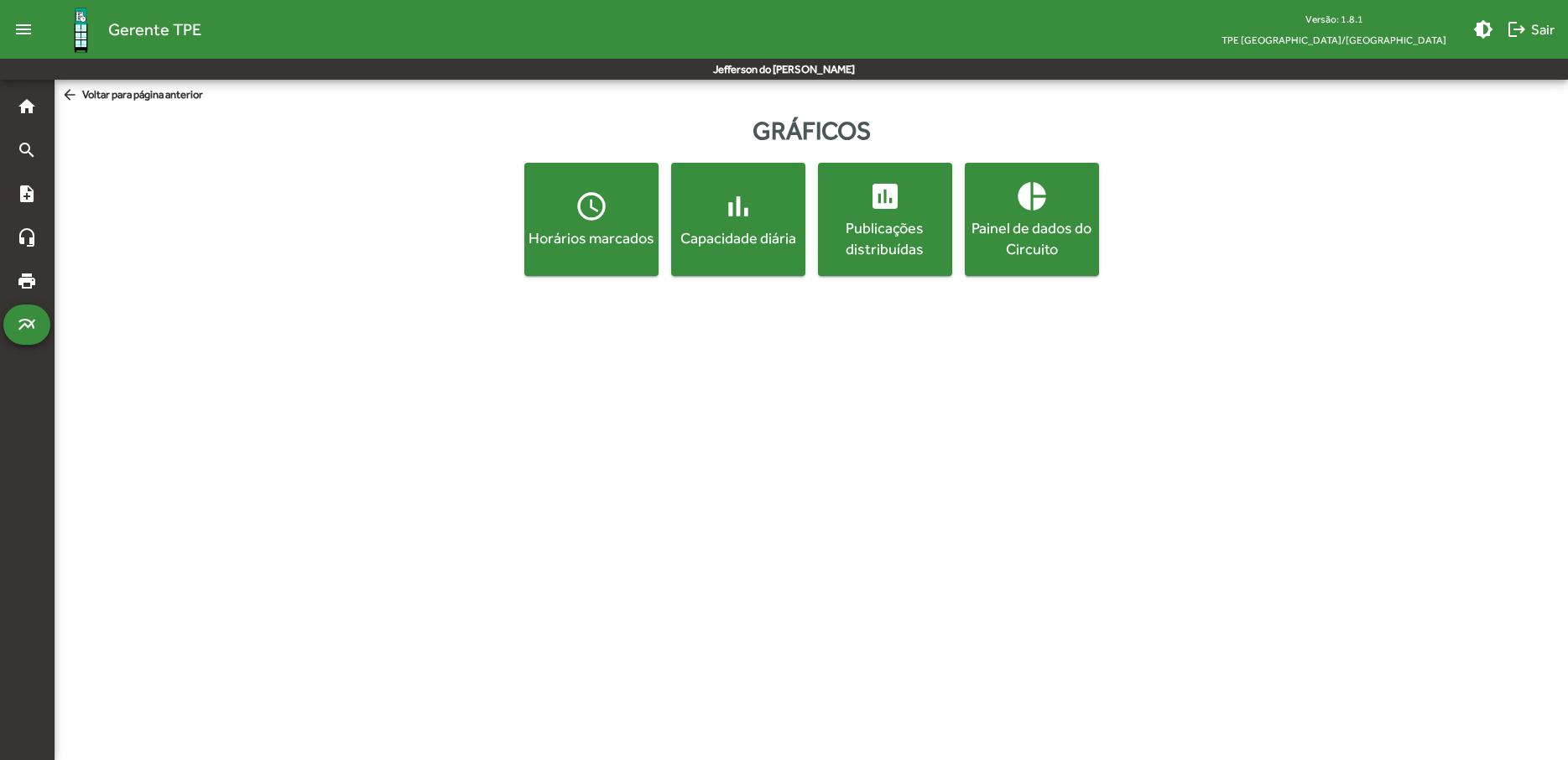
click at [36, 326] on mat-icon "multiline_chart" at bounding box center [27, 325] width 20 height 20
click at [563, 235] on div "Horários marcados" at bounding box center [591, 238] width 127 height 21
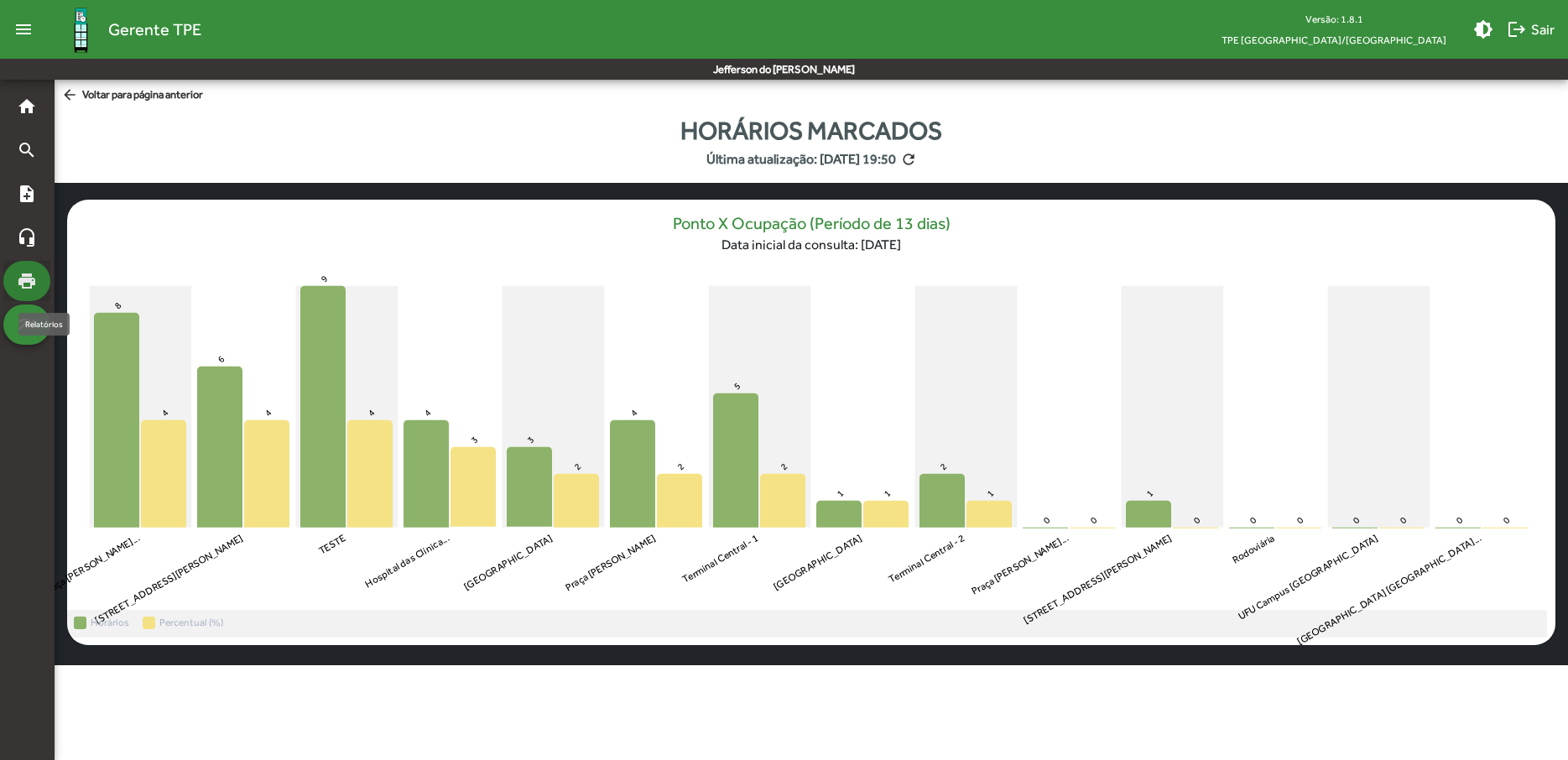
click at [30, 286] on mat-icon "print" at bounding box center [27, 280] width 20 height 20
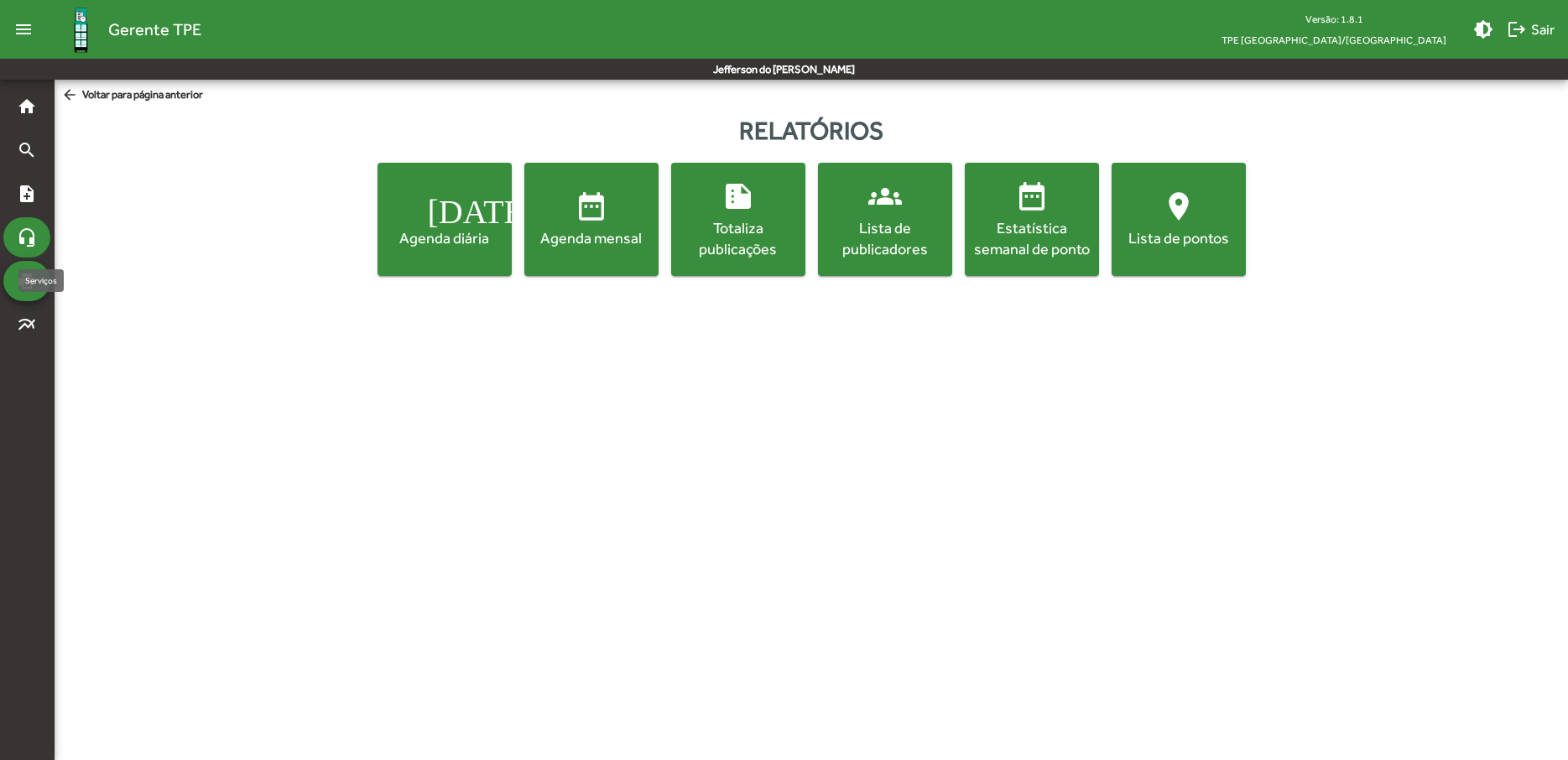
click at [24, 242] on mat-icon "headset_mic" at bounding box center [27, 237] width 20 height 20
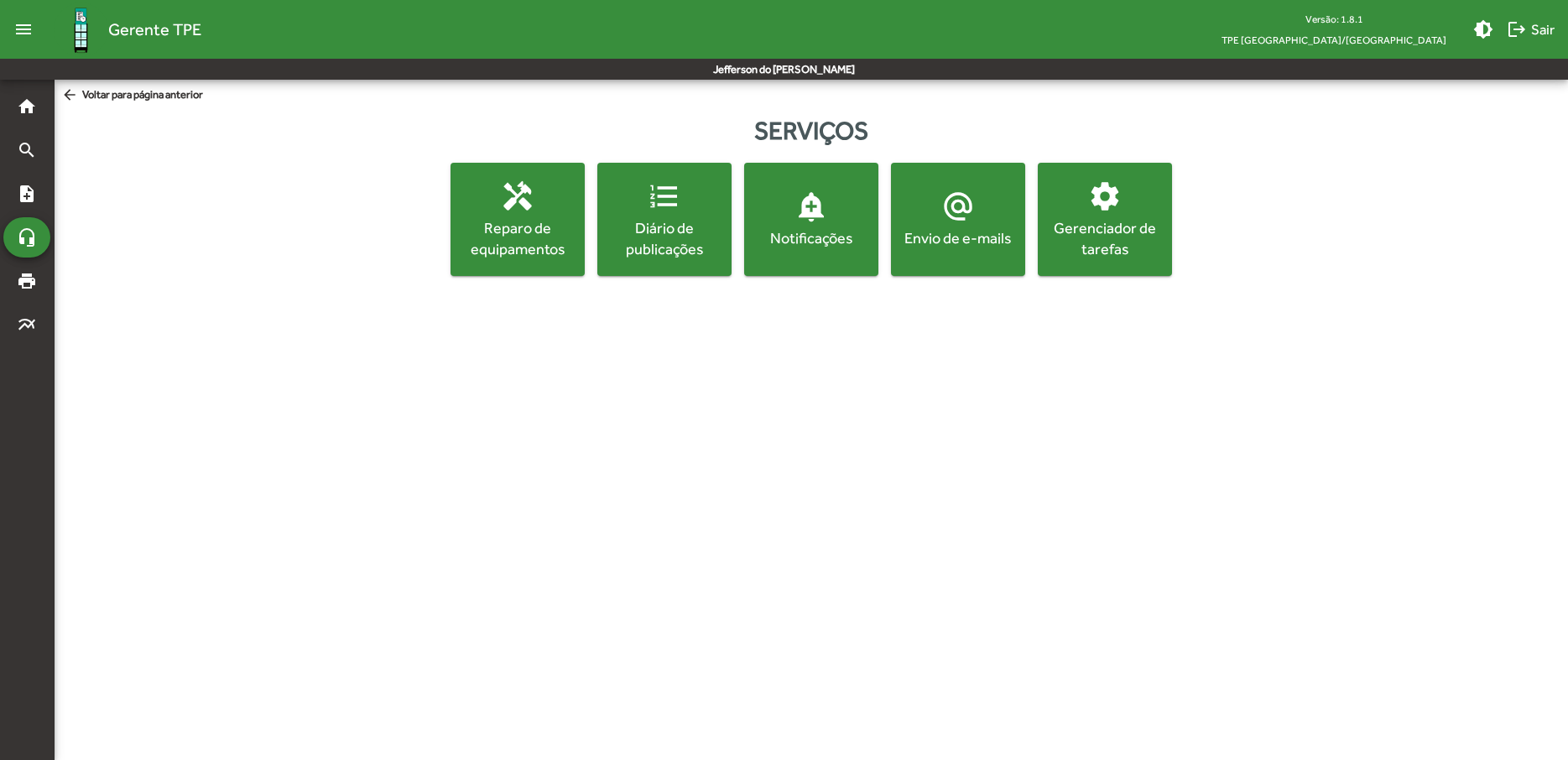
click at [1108, 263] on button "settings Gerenciador de tarefas" at bounding box center [1105, 219] width 135 height 113
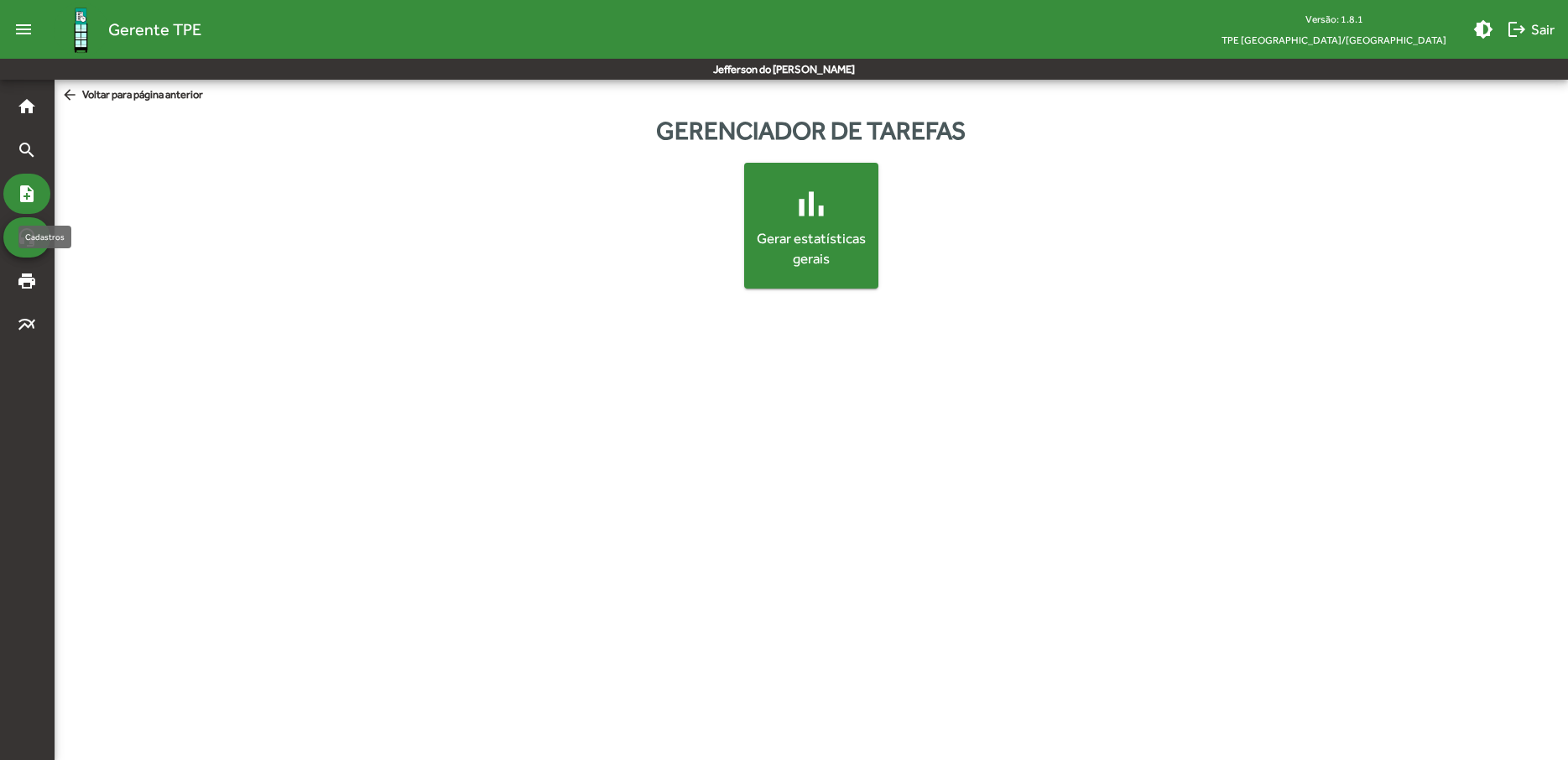
click at [19, 194] on mat-icon "note_add" at bounding box center [27, 194] width 20 height 20
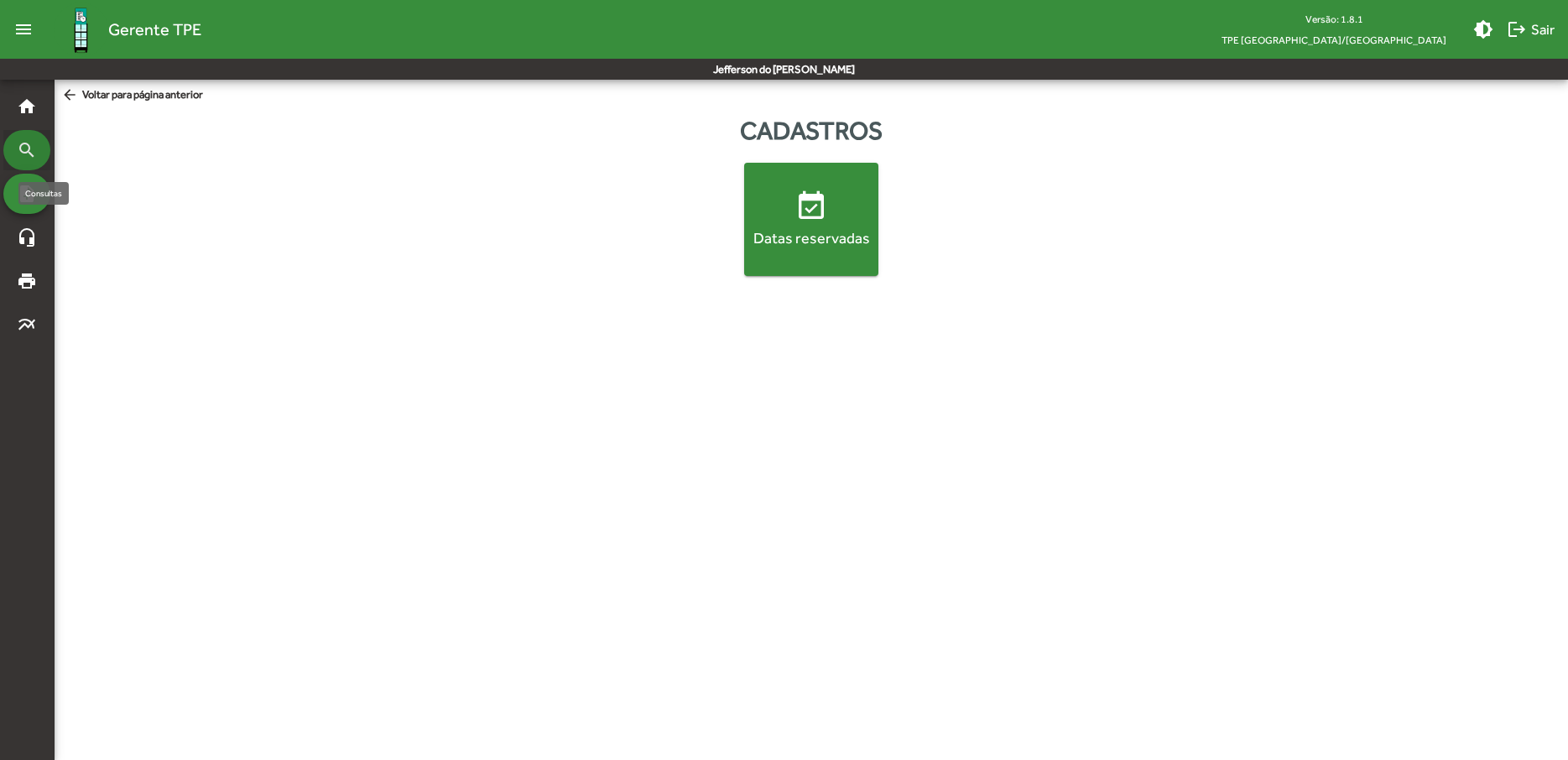
click at [31, 153] on mat-icon "search" at bounding box center [27, 150] width 20 height 20
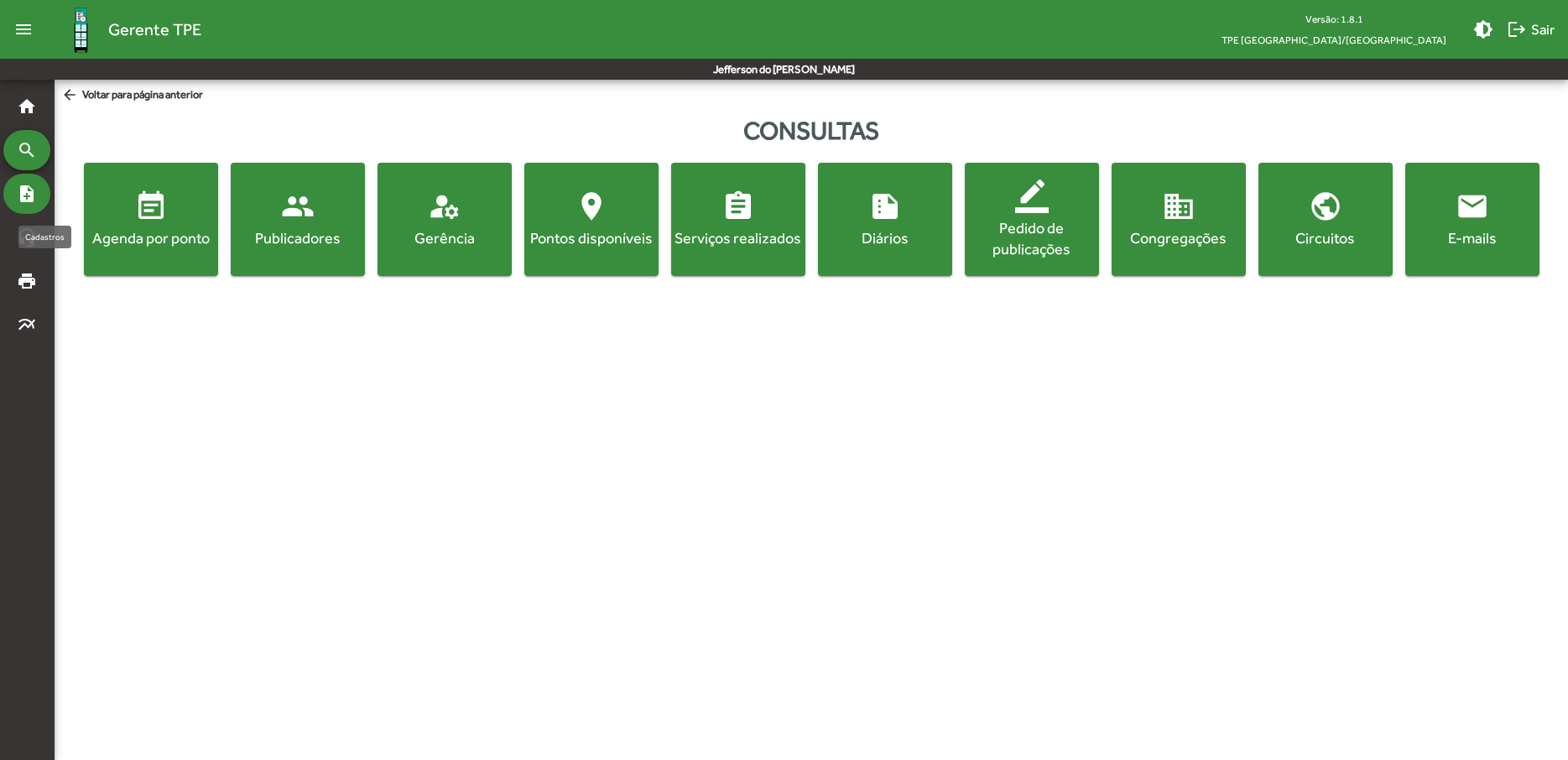
click at [31, 194] on mat-icon "note_add" at bounding box center [27, 194] width 20 height 20
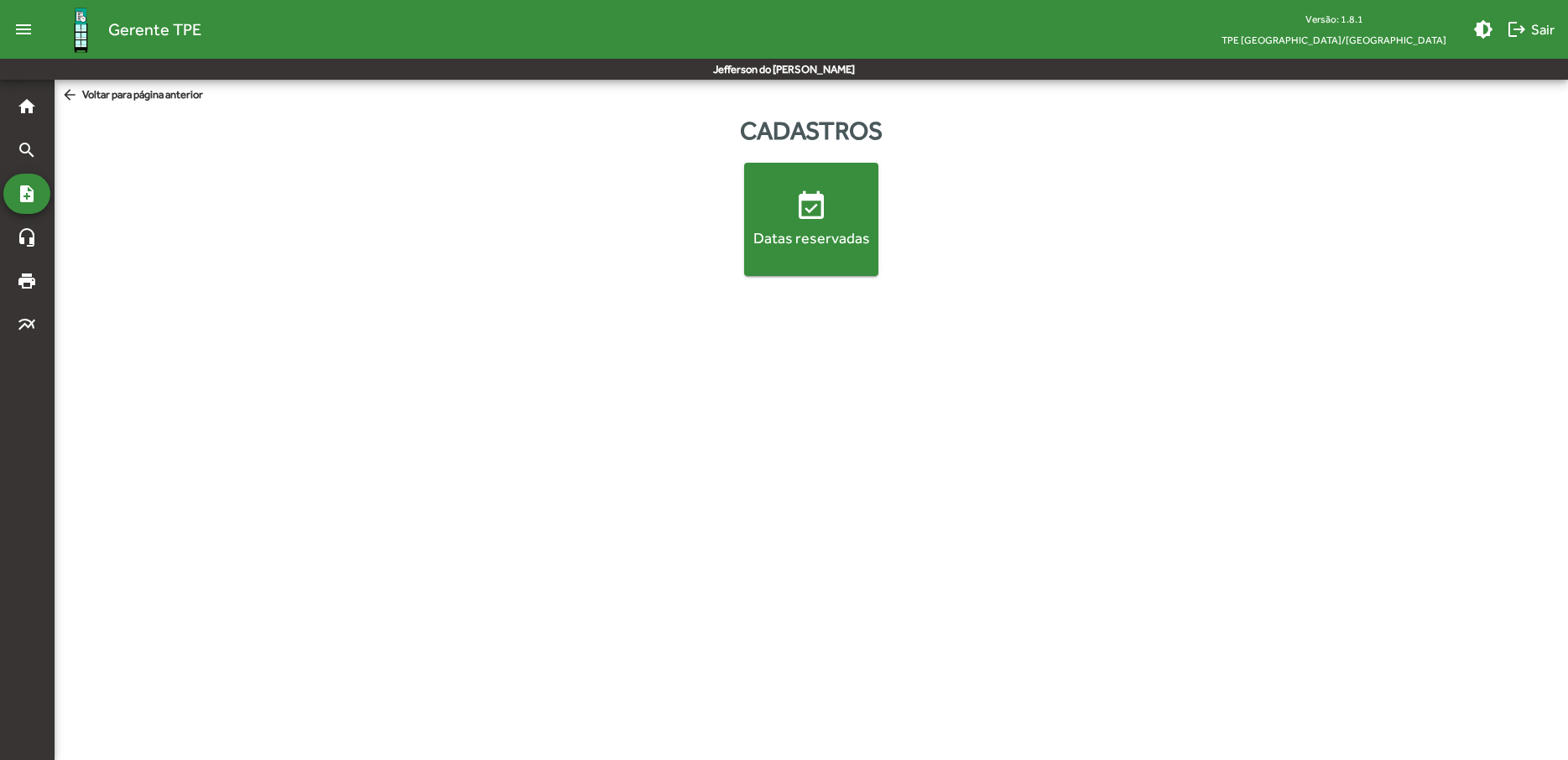
click at [788, 215] on span "event_available Datas reservadas" at bounding box center [811, 219] width 127 height 58
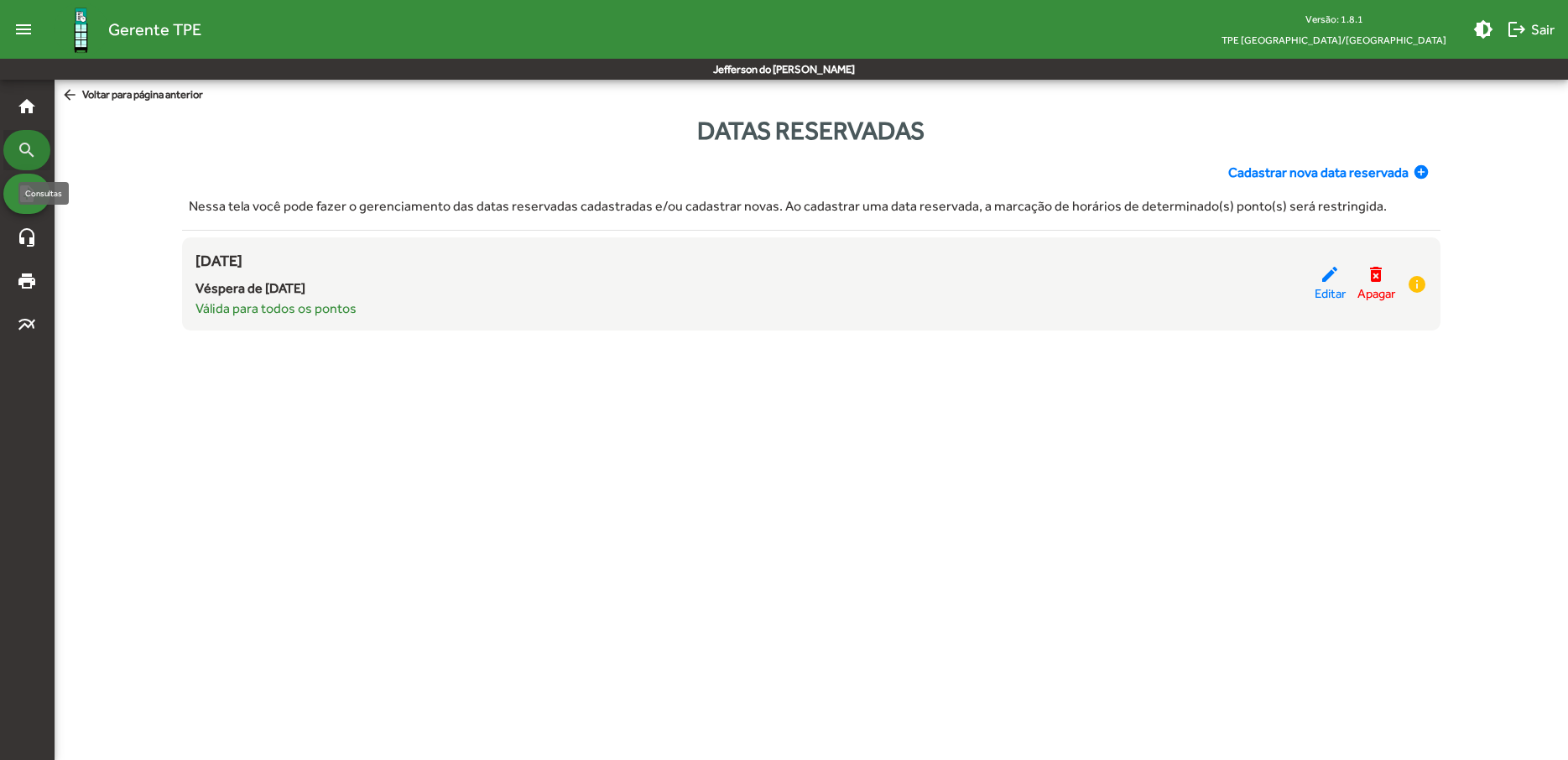
click at [27, 157] on mat-icon "search" at bounding box center [27, 150] width 20 height 20
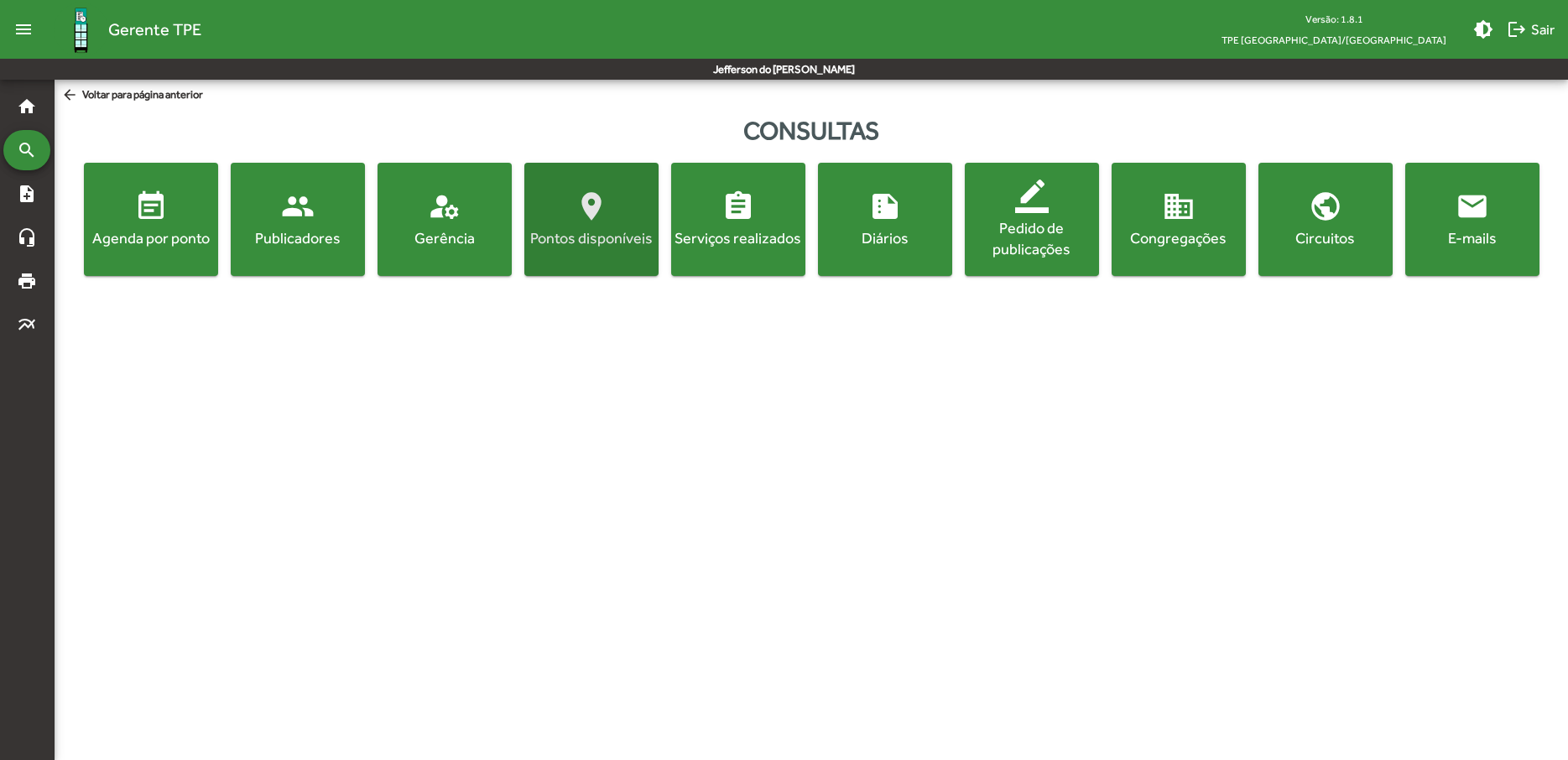
click at [583, 218] on mat-icon "location_on" at bounding box center [592, 206] width 34 height 34
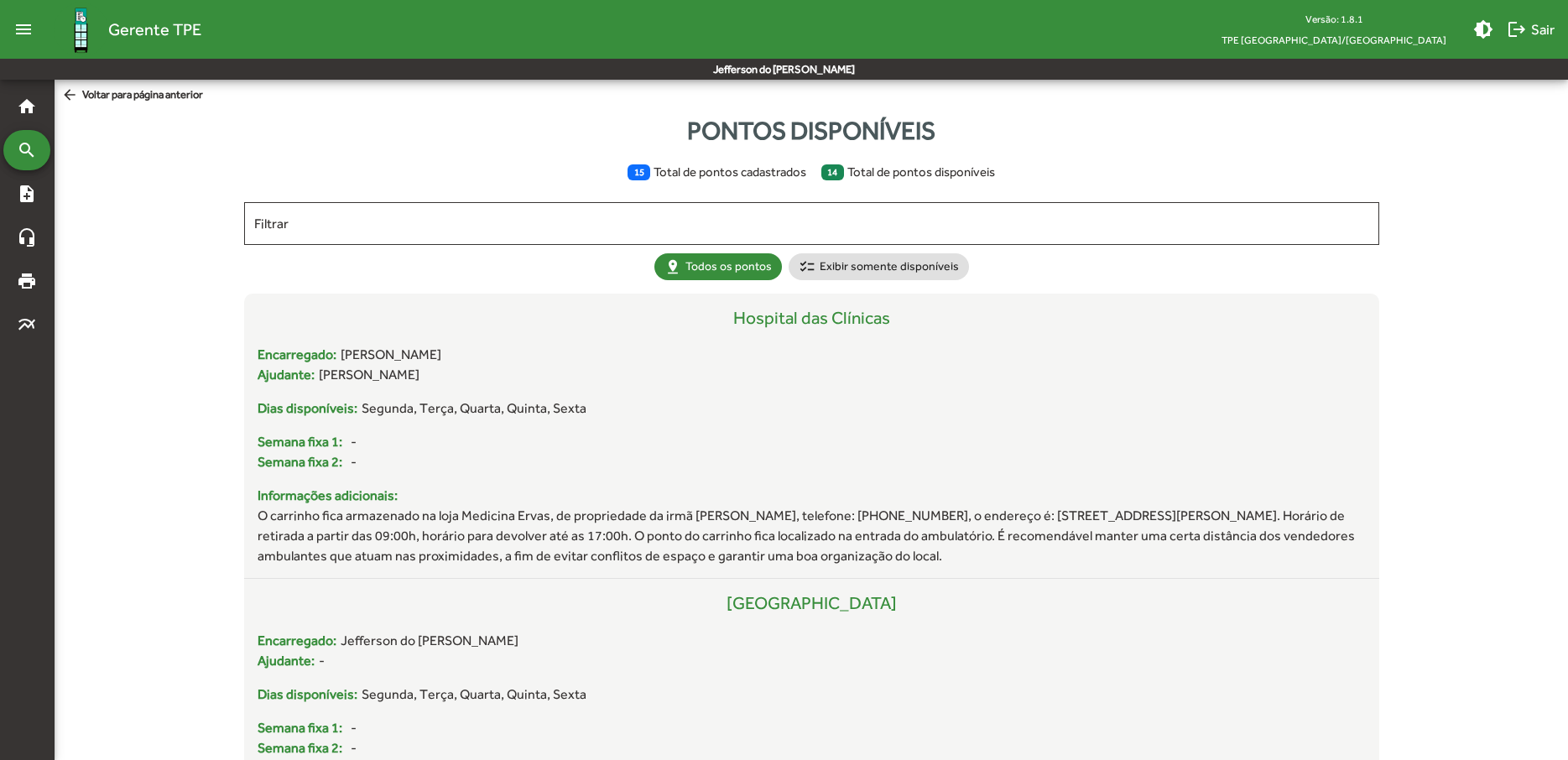
click at [72, 94] on mat-icon "arrow_back" at bounding box center [72, 96] width 21 height 19
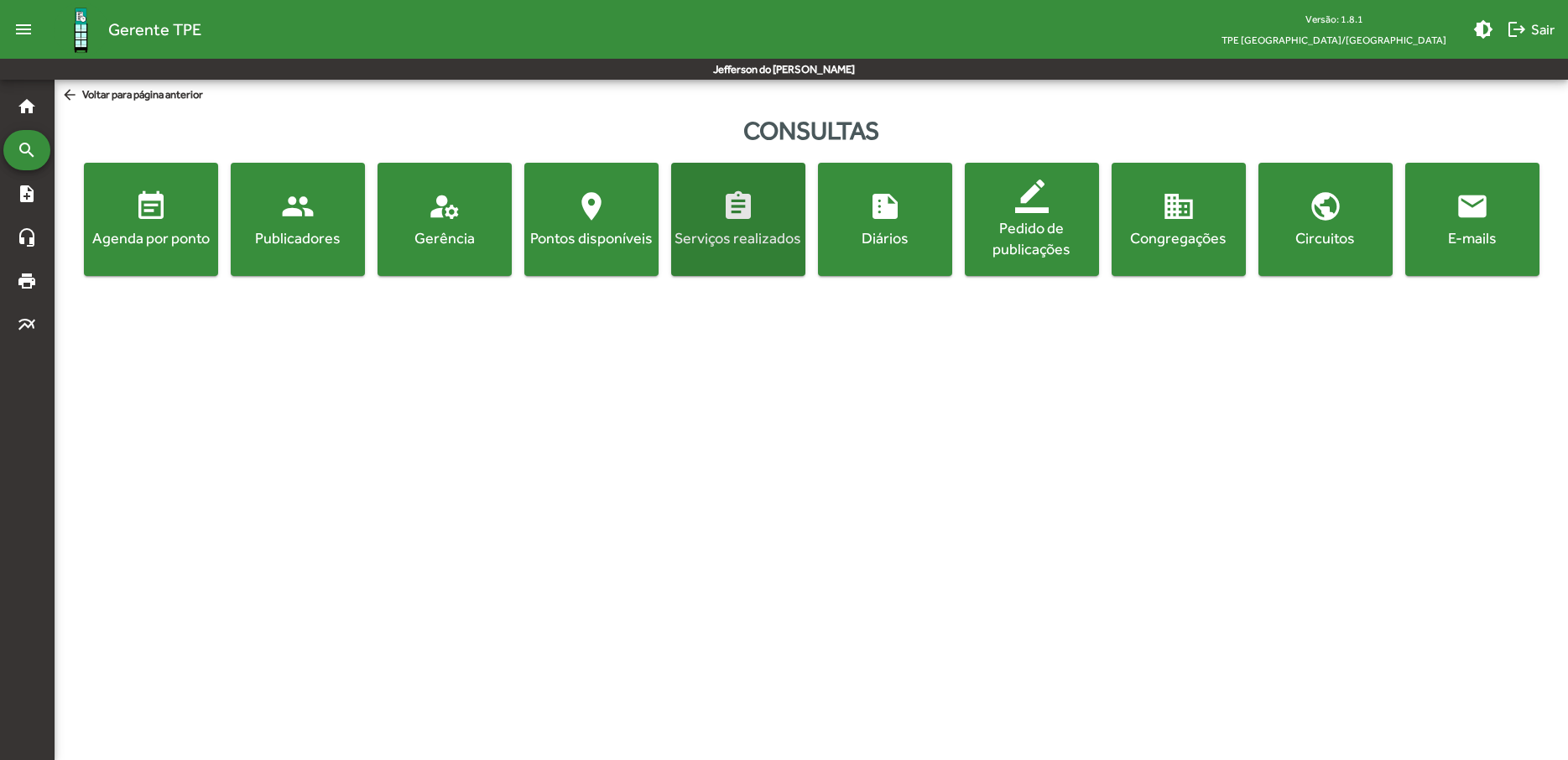
click at [739, 246] on div "Serviços realizados" at bounding box center [738, 238] width 127 height 21
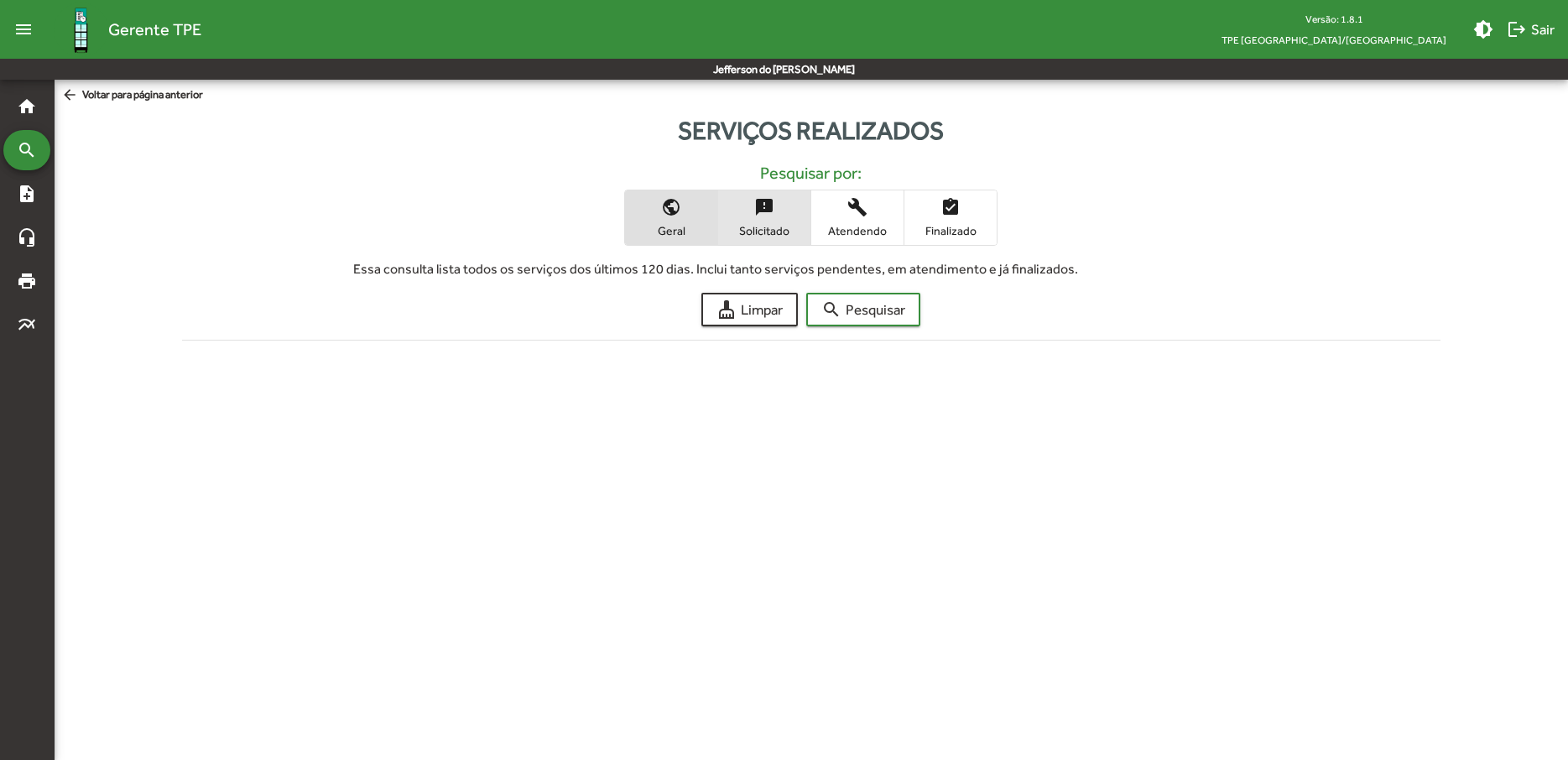
click at [784, 219] on span "sms_failed Solicitado" at bounding box center [765, 218] width 92 height 55
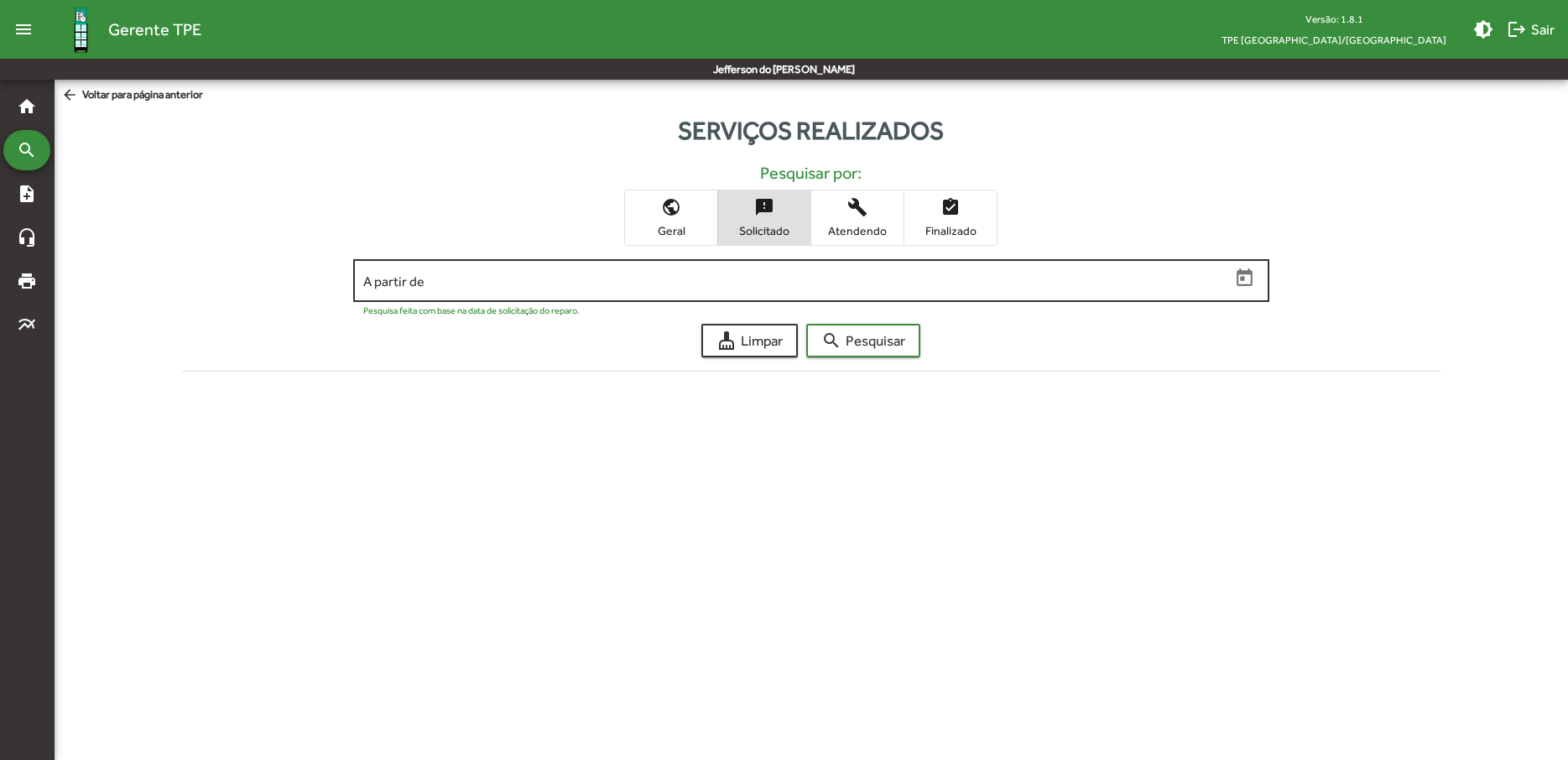
click at [1175, 285] on input "A partir de" at bounding box center [797, 280] width 867 height 15
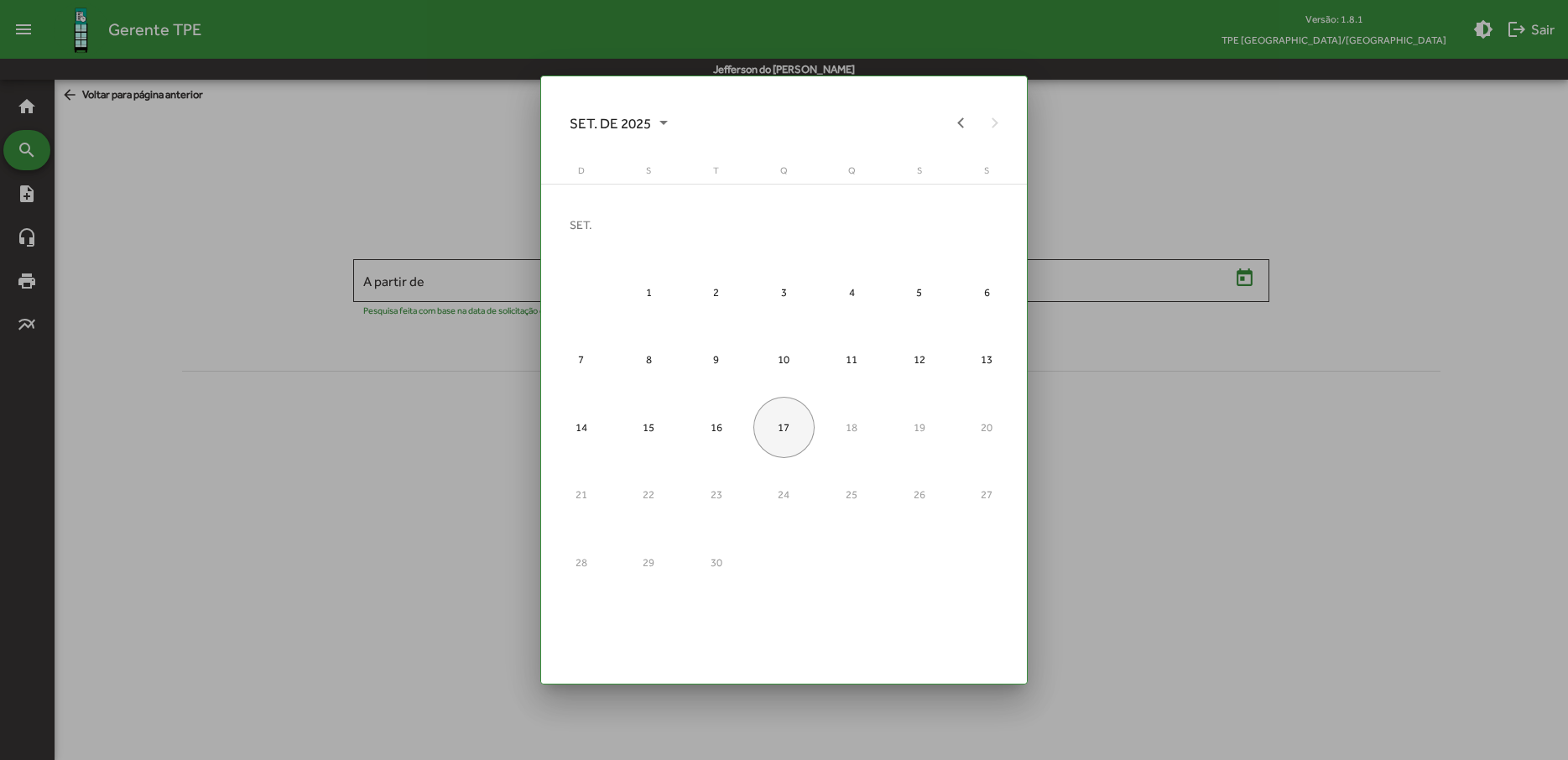
click at [156, 247] on div at bounding box center [784, 380] width 1568 height 760
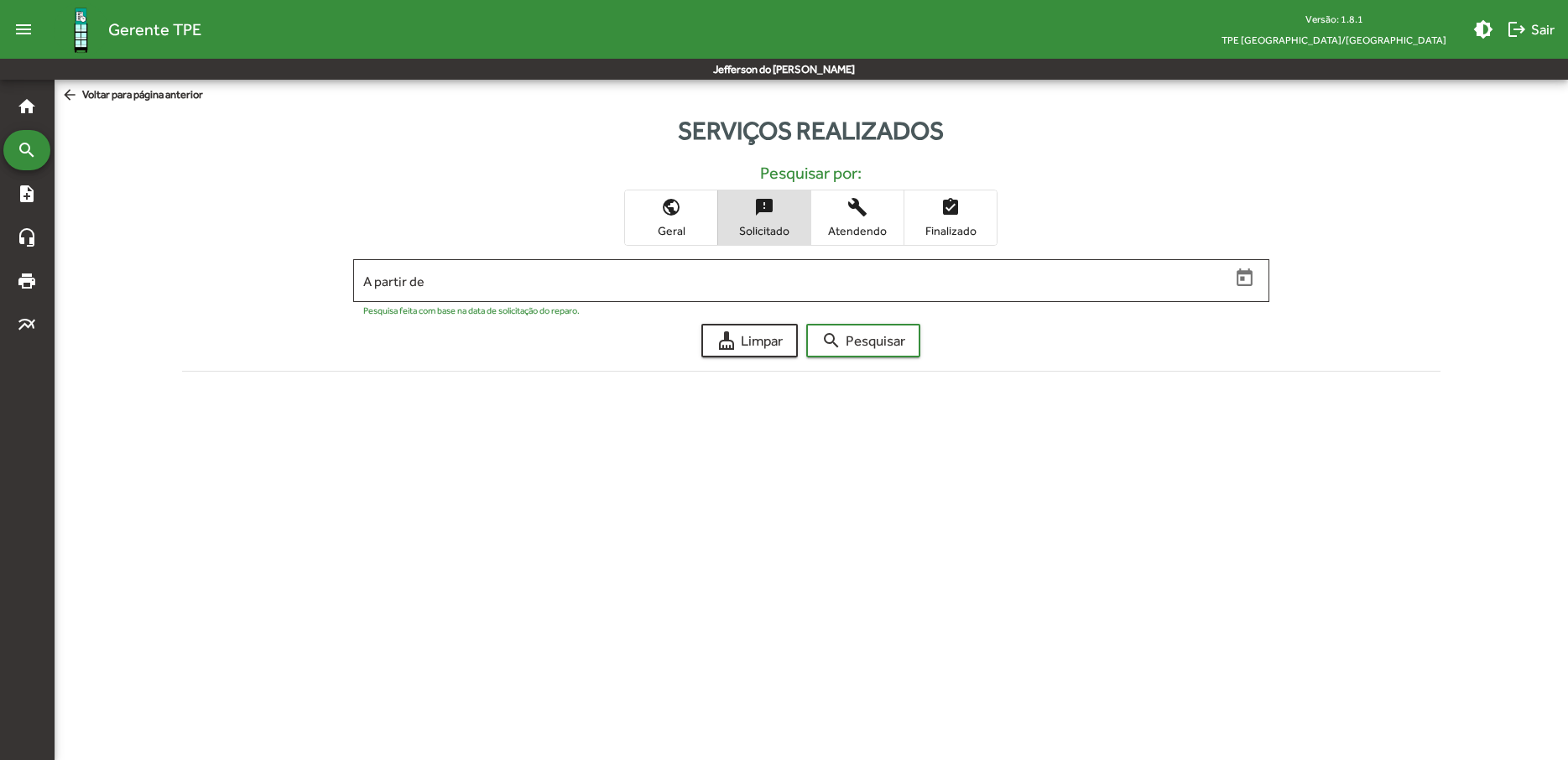
click at [81, 89] on mat-icon "arrow_back" at bounding box center [72, 96] width 21 height 19
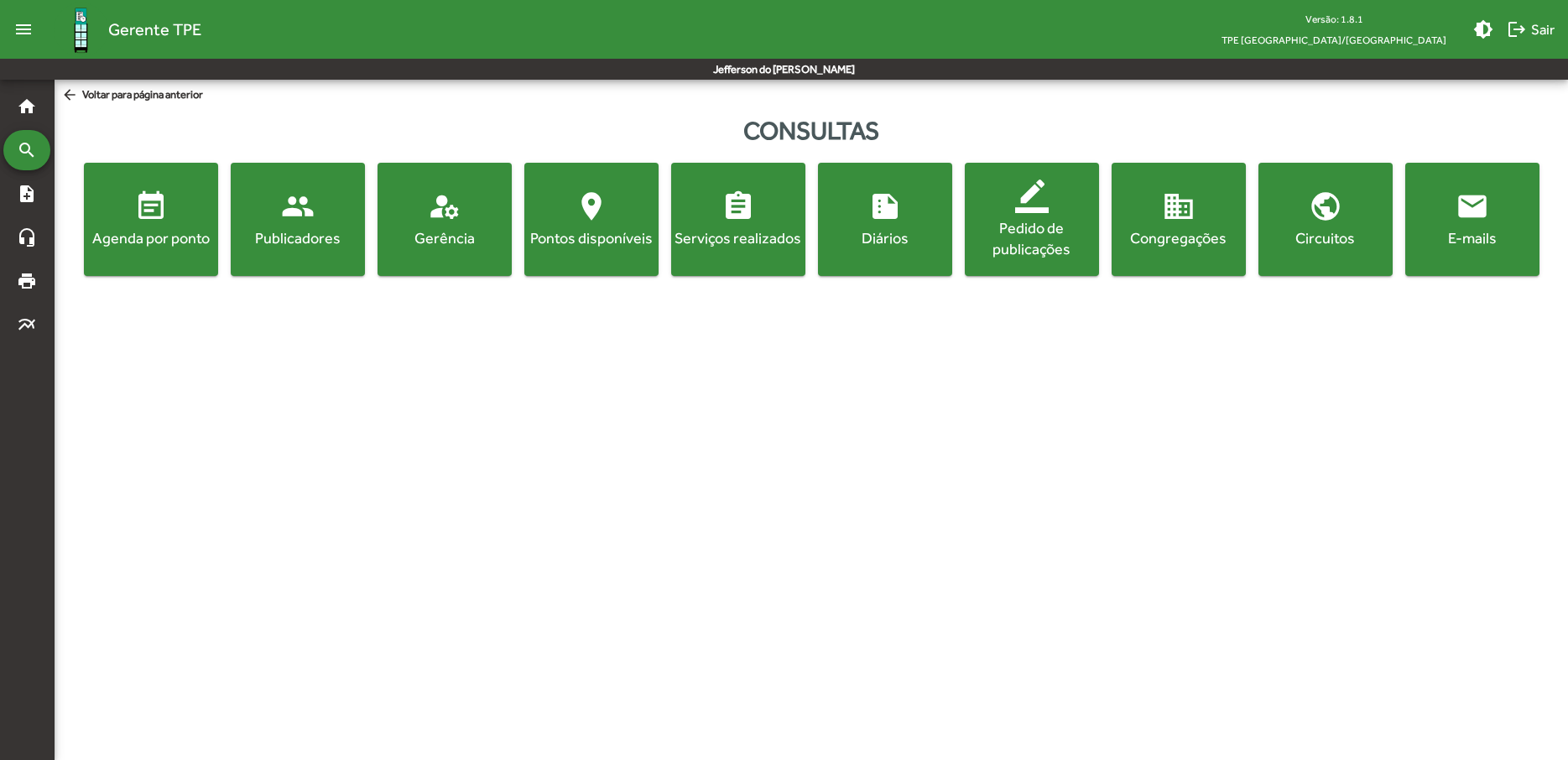
click at [450, 235] on div "Gerência" at bounding box center [445, 238] width 127 height 21
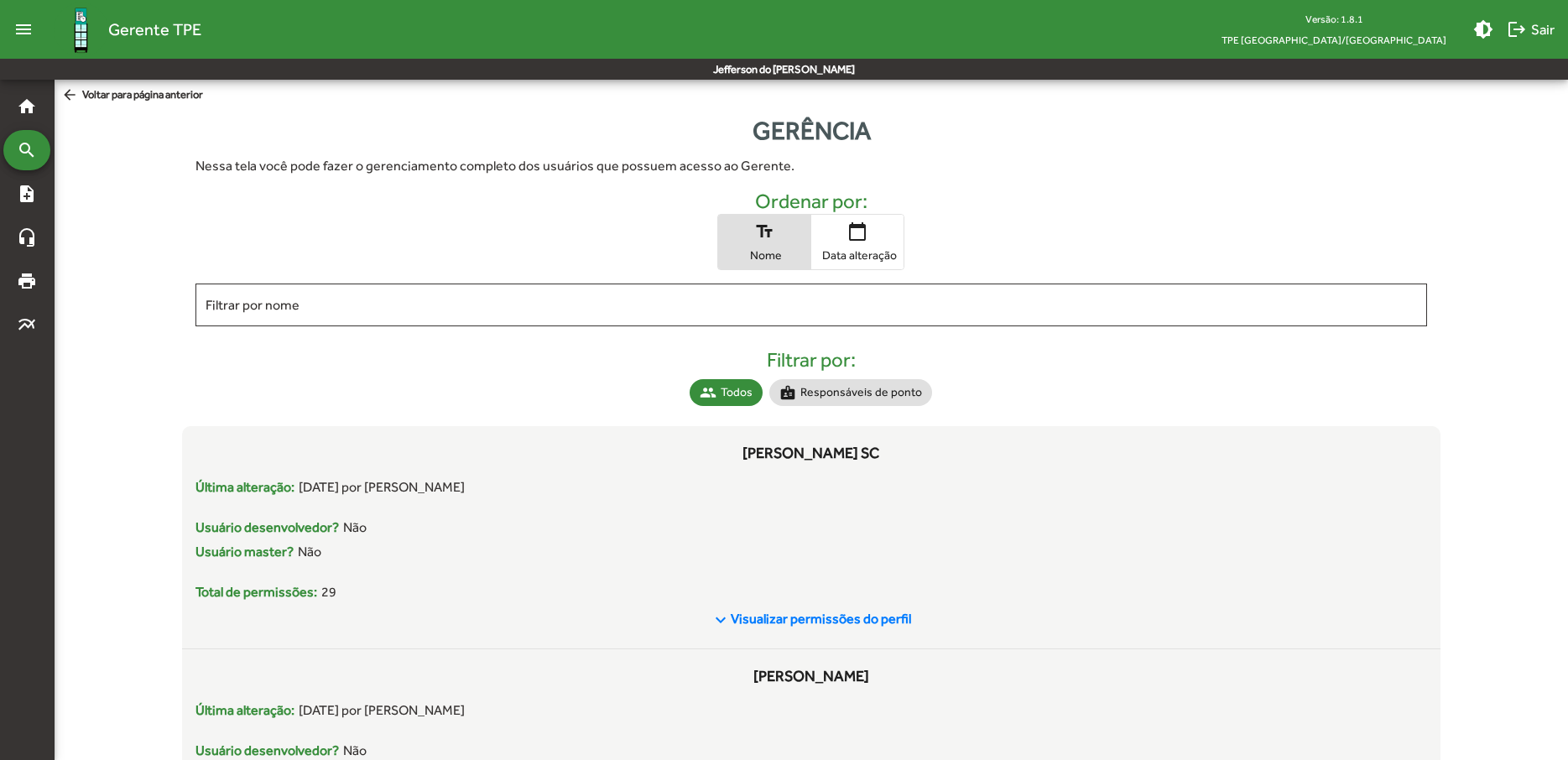
click at [81, 90] on mat-icon "arrow_back" at bounding box center [72, 96] width 21 height 19
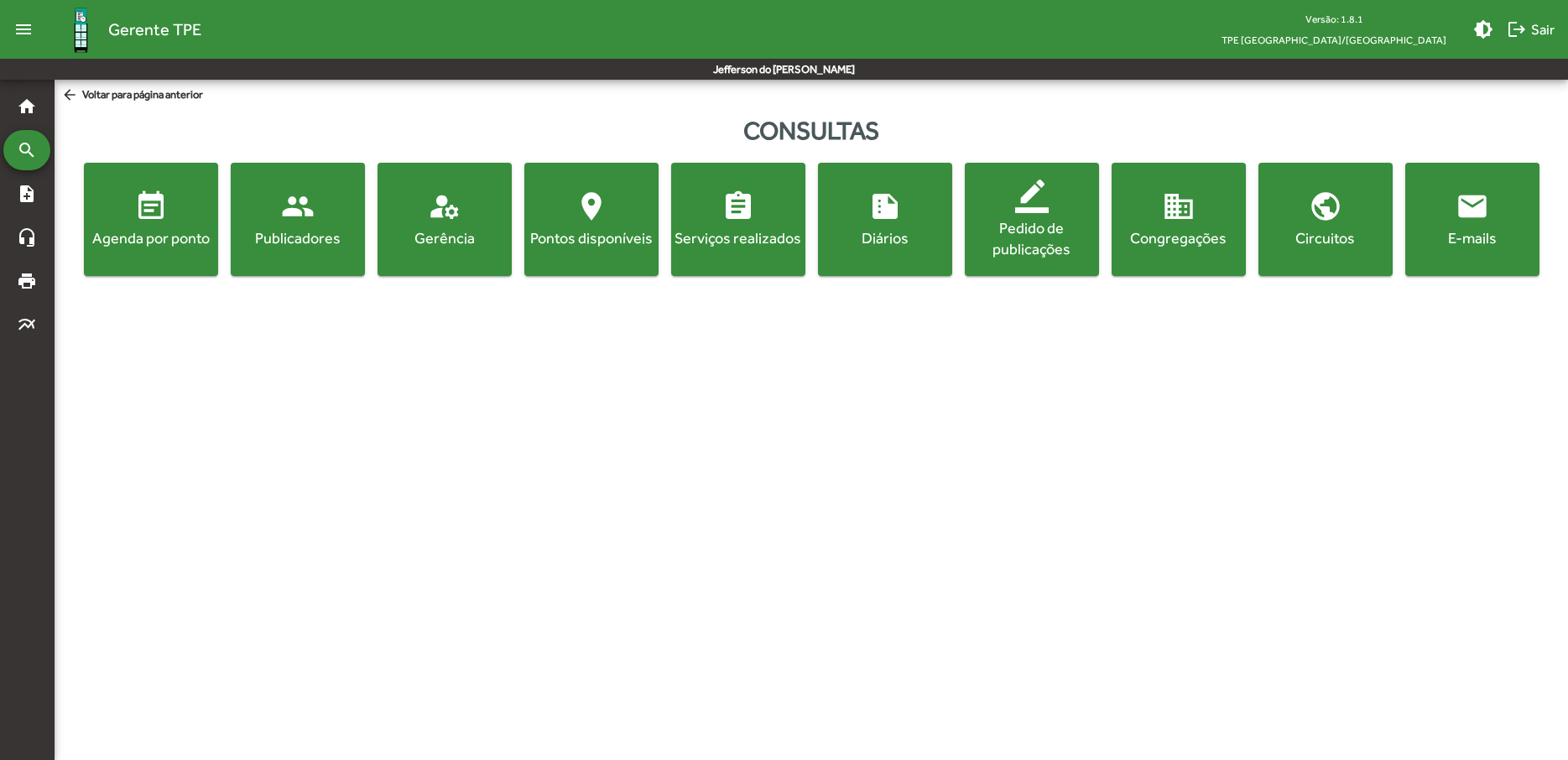
click at [142, 213] on mat-icon "event_note" at bounding box center [151, 206] width 34 height 34
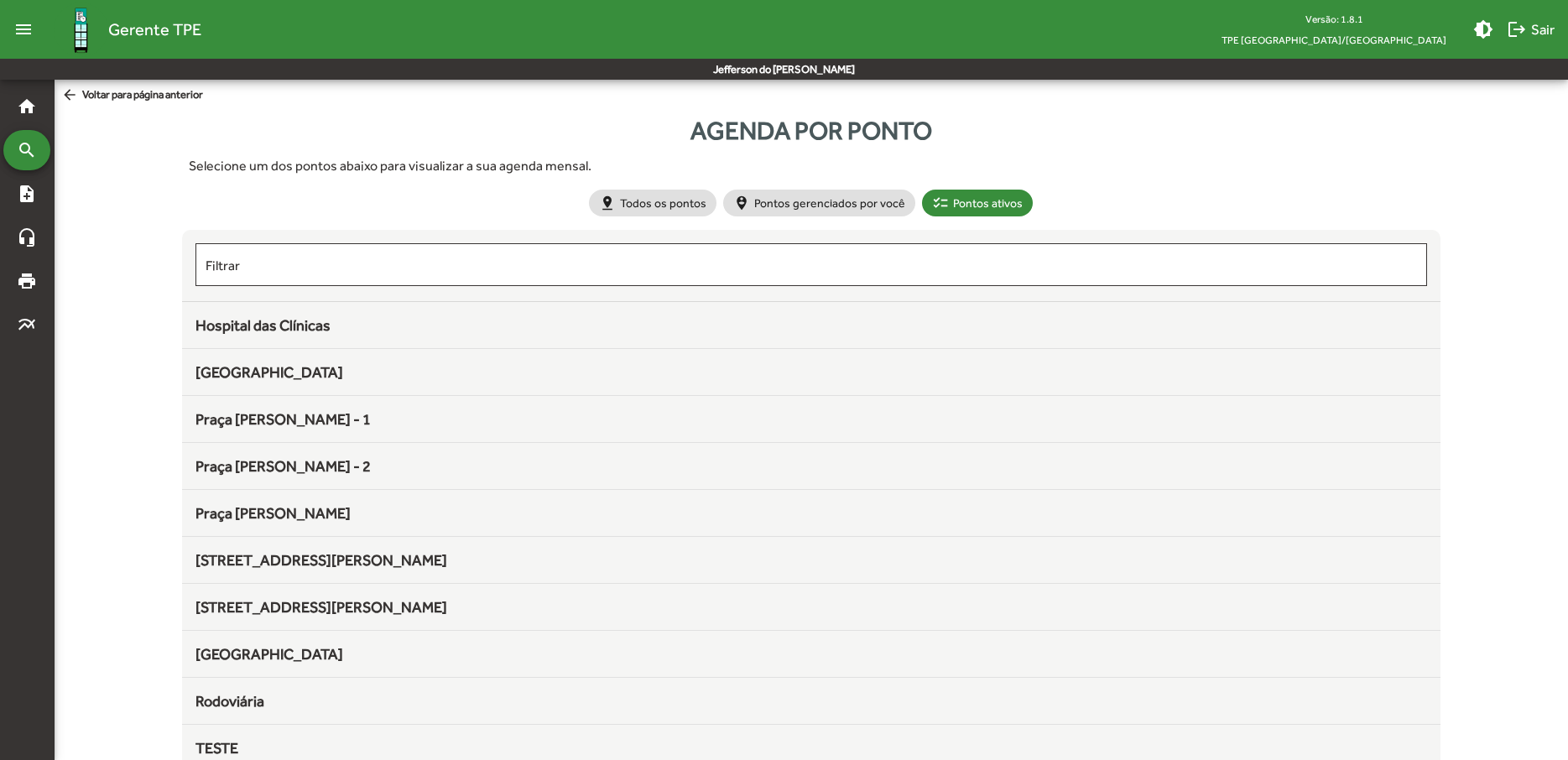
drag, startPoint x: 219, startPoint y: 373, endPoint x: 216, endPoint y: 364, distance: 9.5
click at [219, 373] on span "[GEOGRAPHIC_DATA]" at bounding box center [269, 372] width 148 height 18
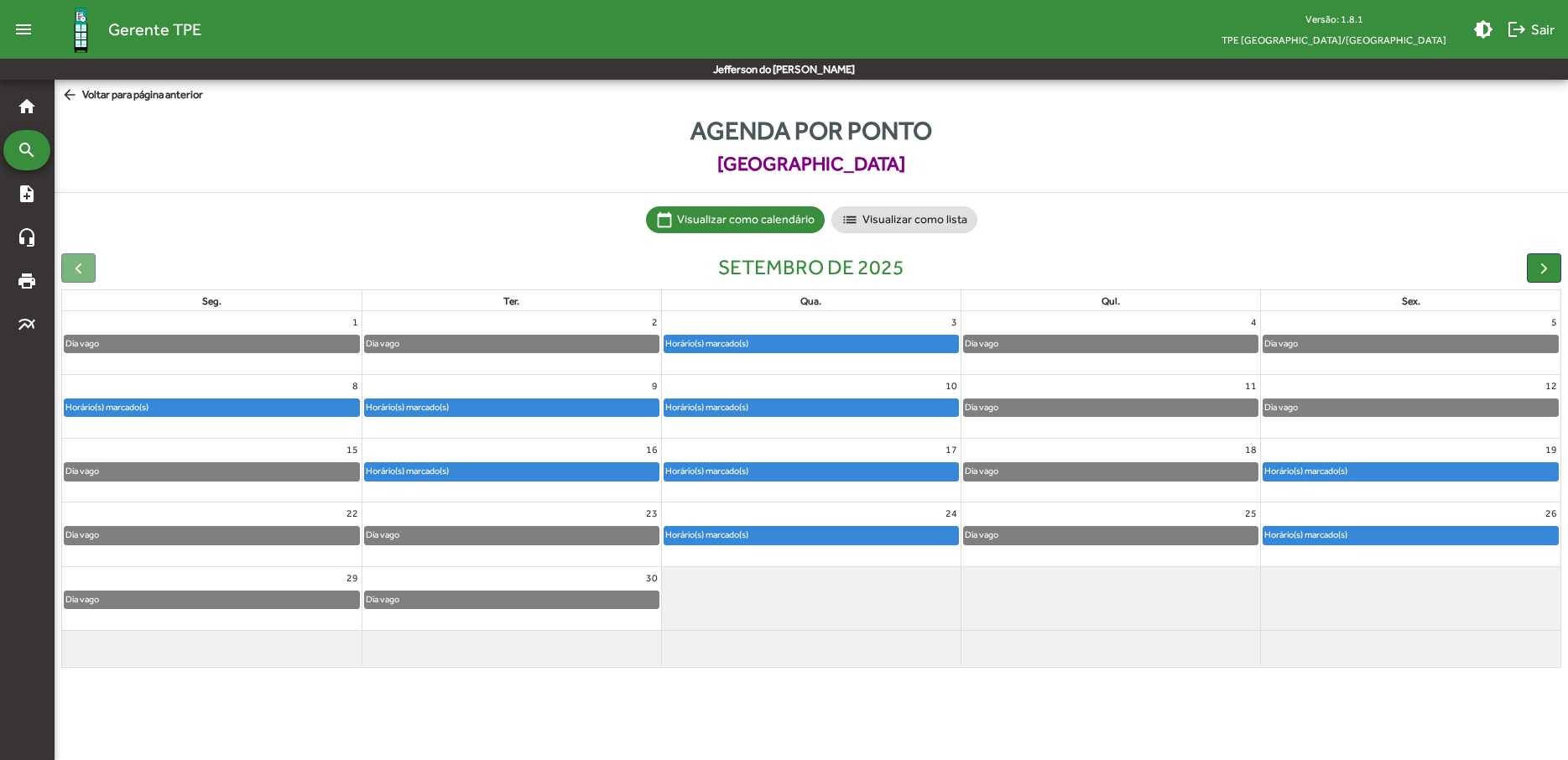
click at [72, 93] on mat-icon "arrow_back" at bounding box center [72, 96] width 21 height 19
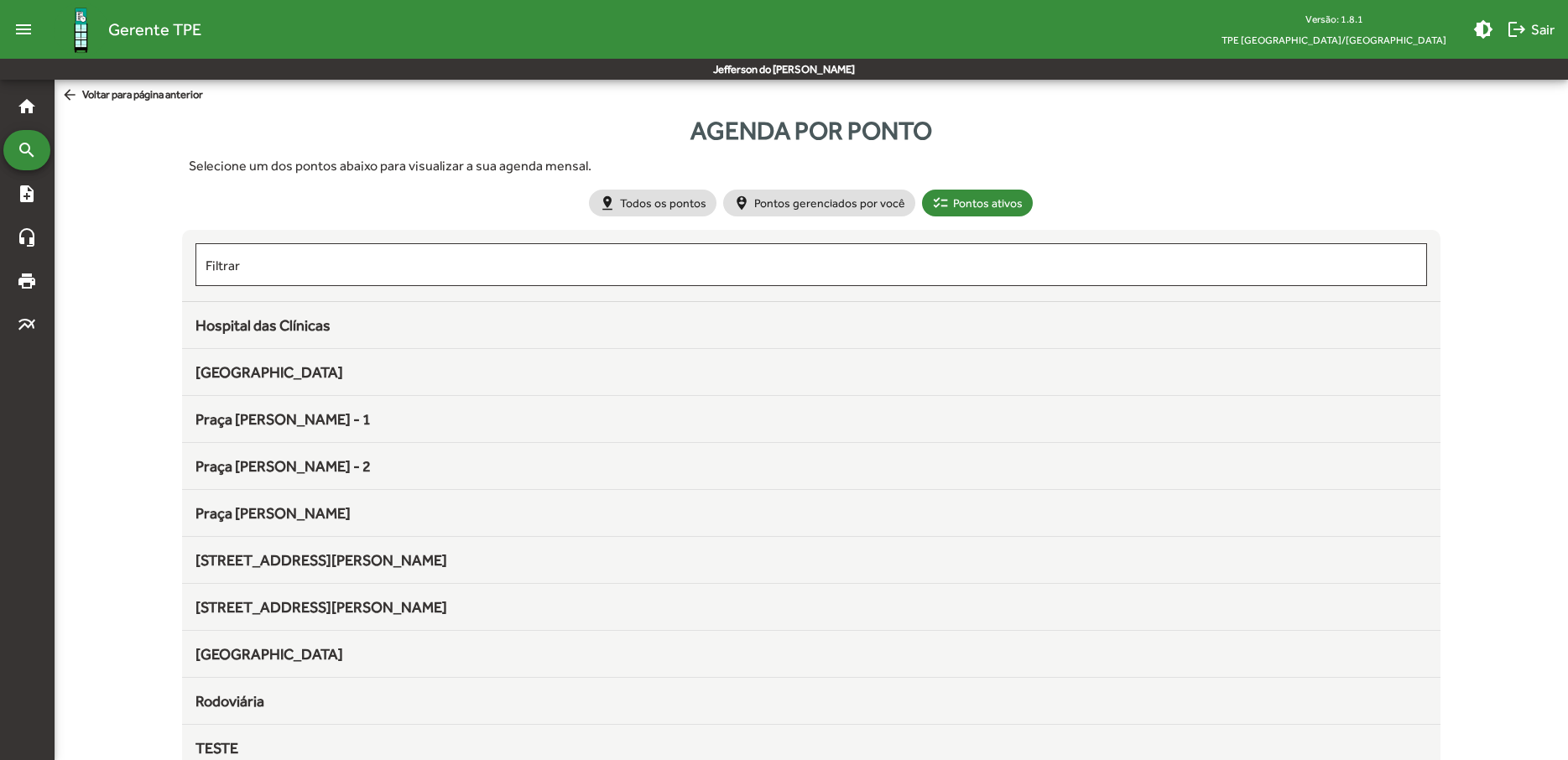
click at [74, 90] on mat-icon "arrow_back" at bounding box center [72, 96] width 21 height 19
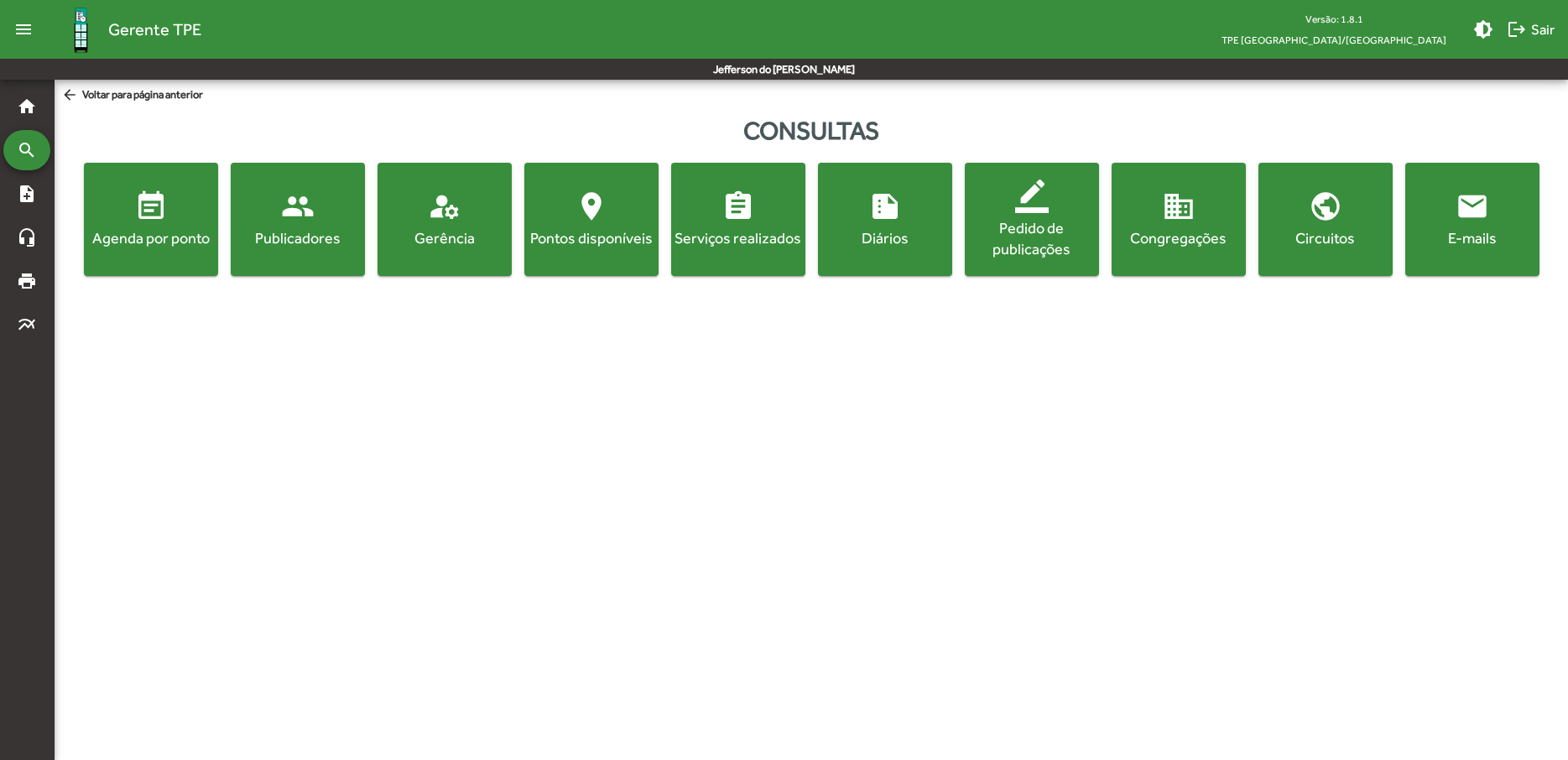
click at [480, 225] on span "manage_accounts Gerência" at bounding box center [445, 219] width 127 height 58
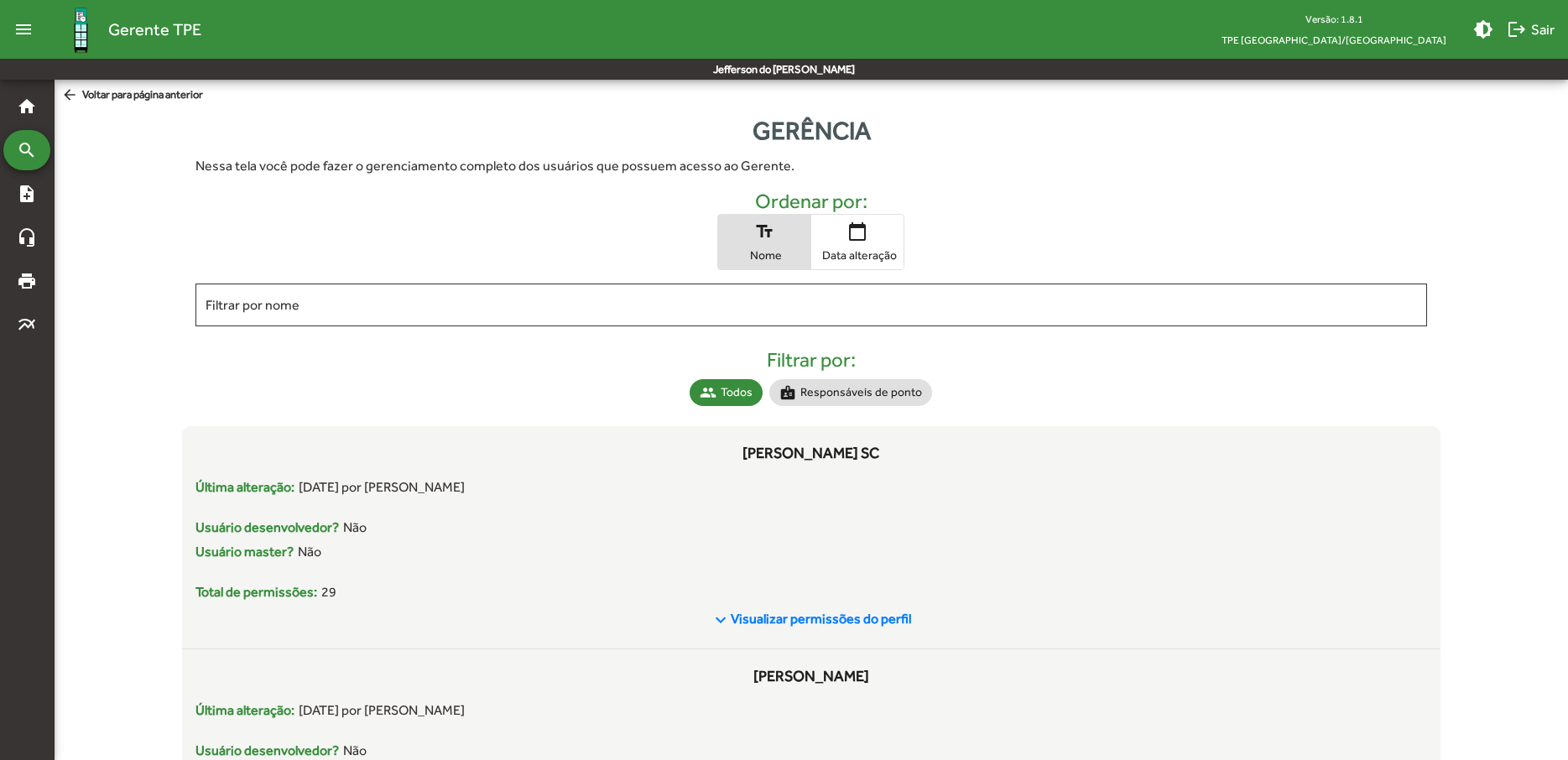
click at [61, 92] on mat-icon "arrow_back" at bounding box center [72, 96] width 21 height 19
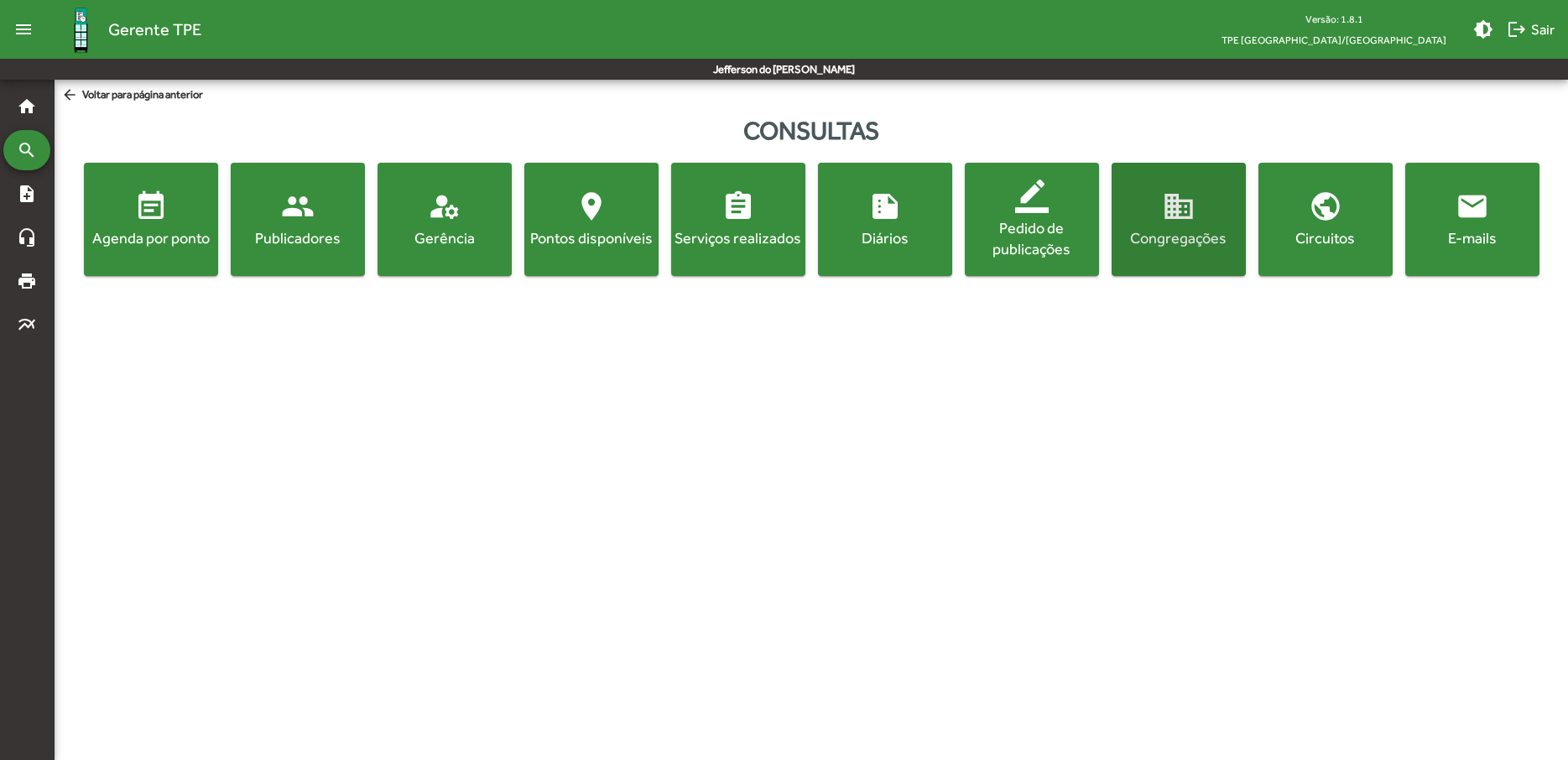
click at [1194, 219] on mat-icon "domain" at bounding box center [1179, 206] width 34 height 34
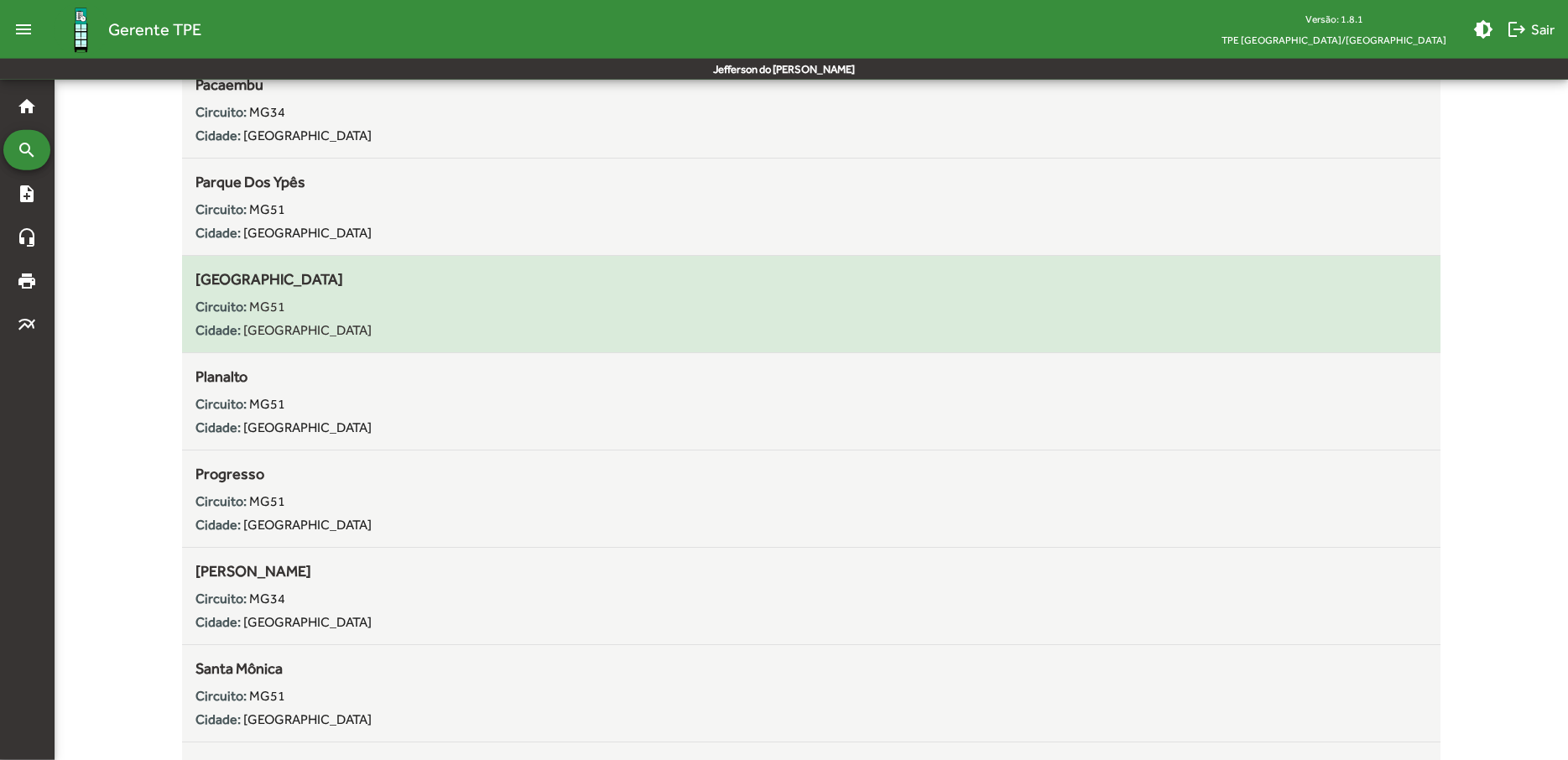
scroll to position [3337, 0]
